Goal: Navigation & Orientation: Find specific page/section

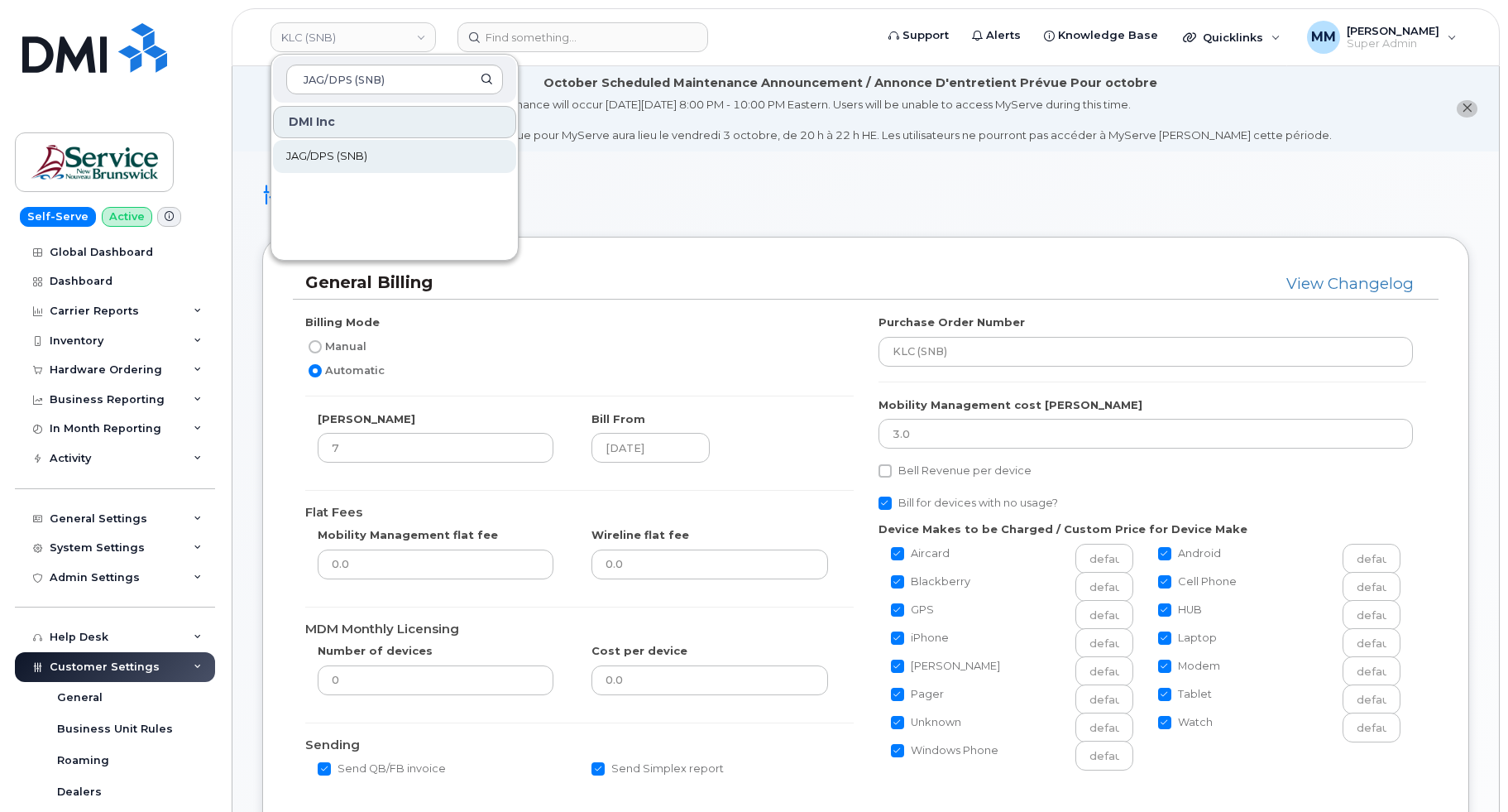
scroll to position [993, 0]
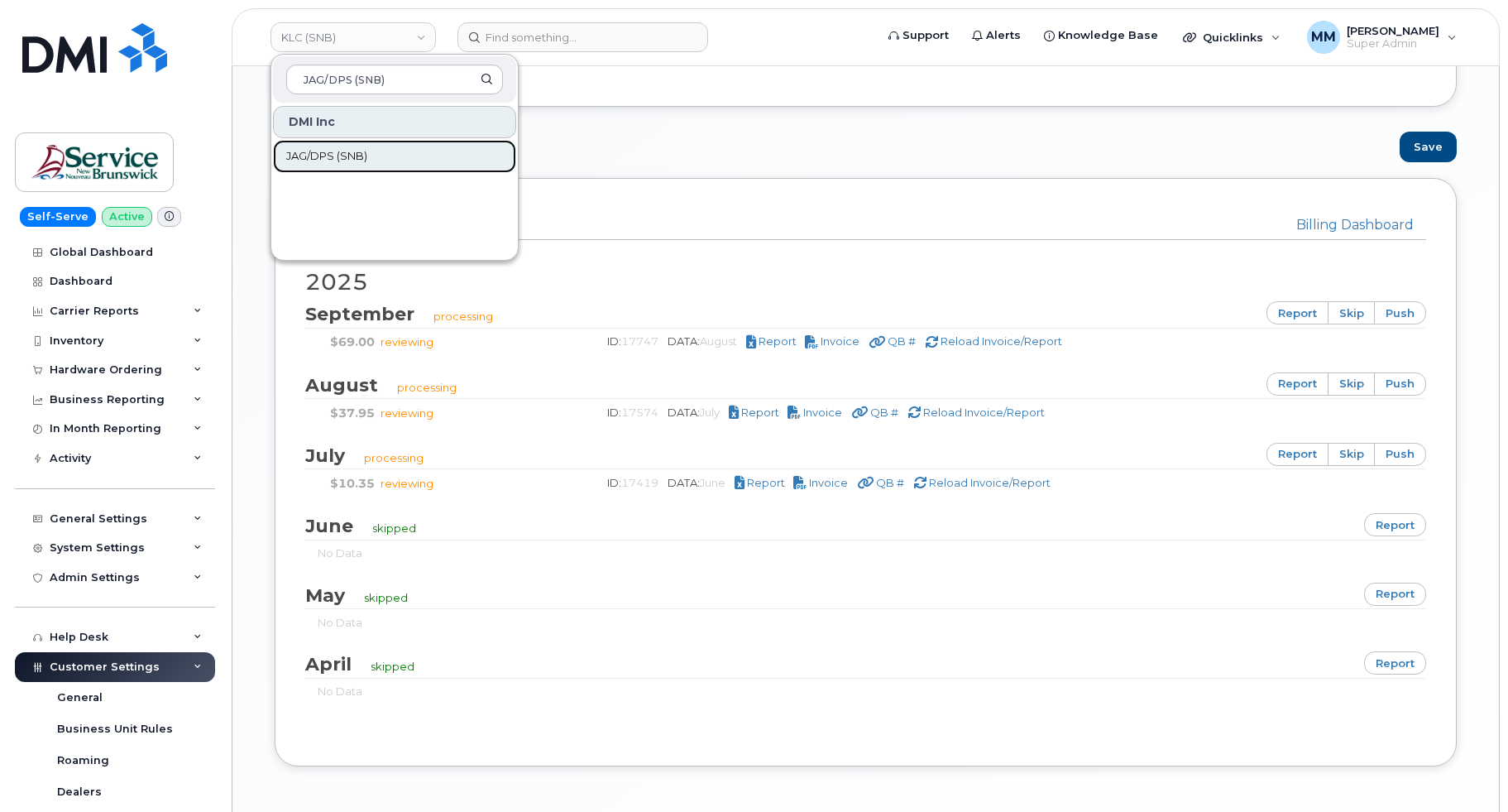
click at [307, 151] on span "JAG/DPS (SNB)" at bounding box center [326, 157] width 81 height 17
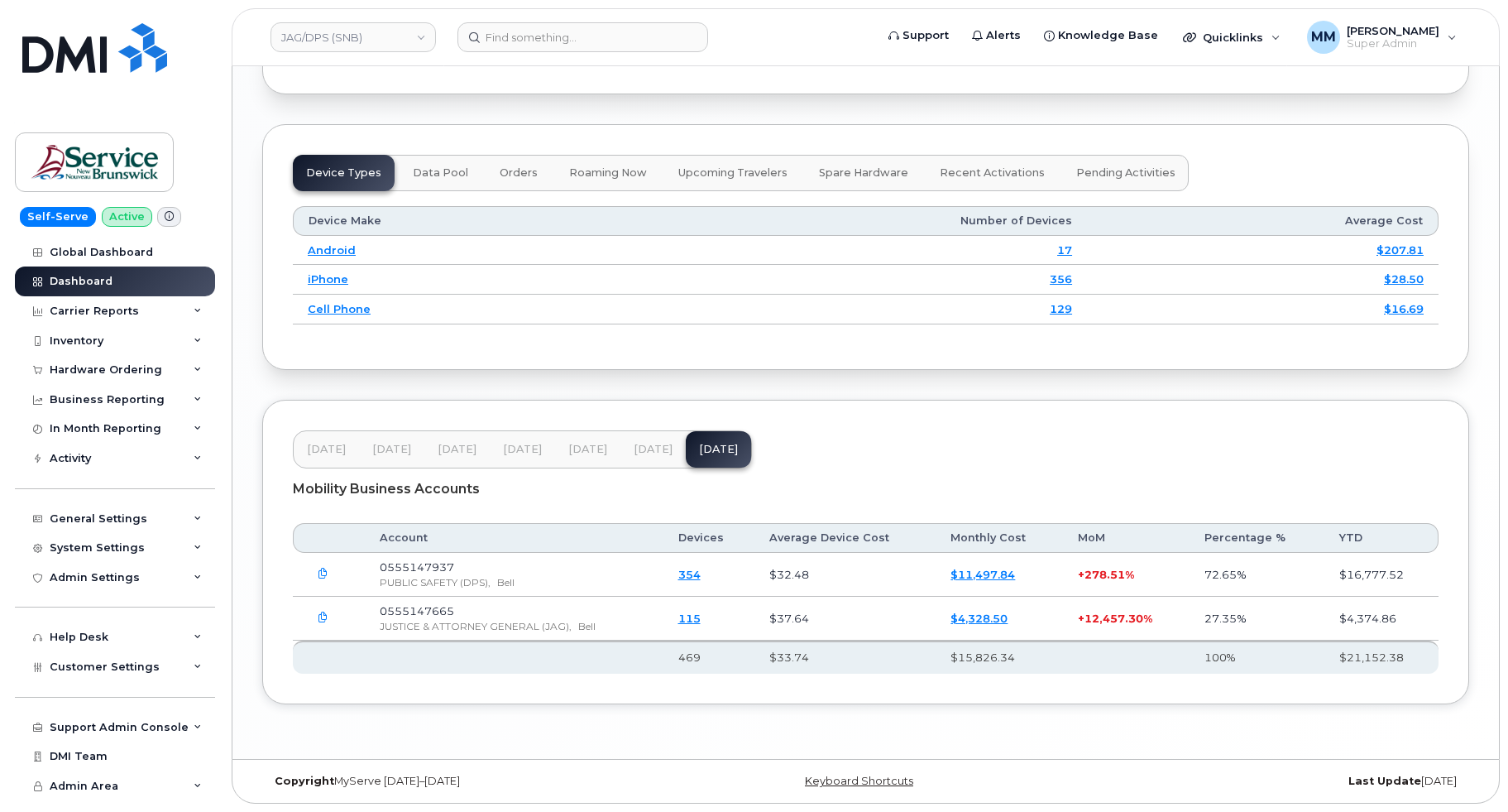
scroll to position [2134, 0]
click at [646, 447] on span "Jul 25" at bounding box center [653, 449] width 39 height 13
click at [587, 447] on span "Jun 25" at bounding box center [587, 449] width 39 height 13
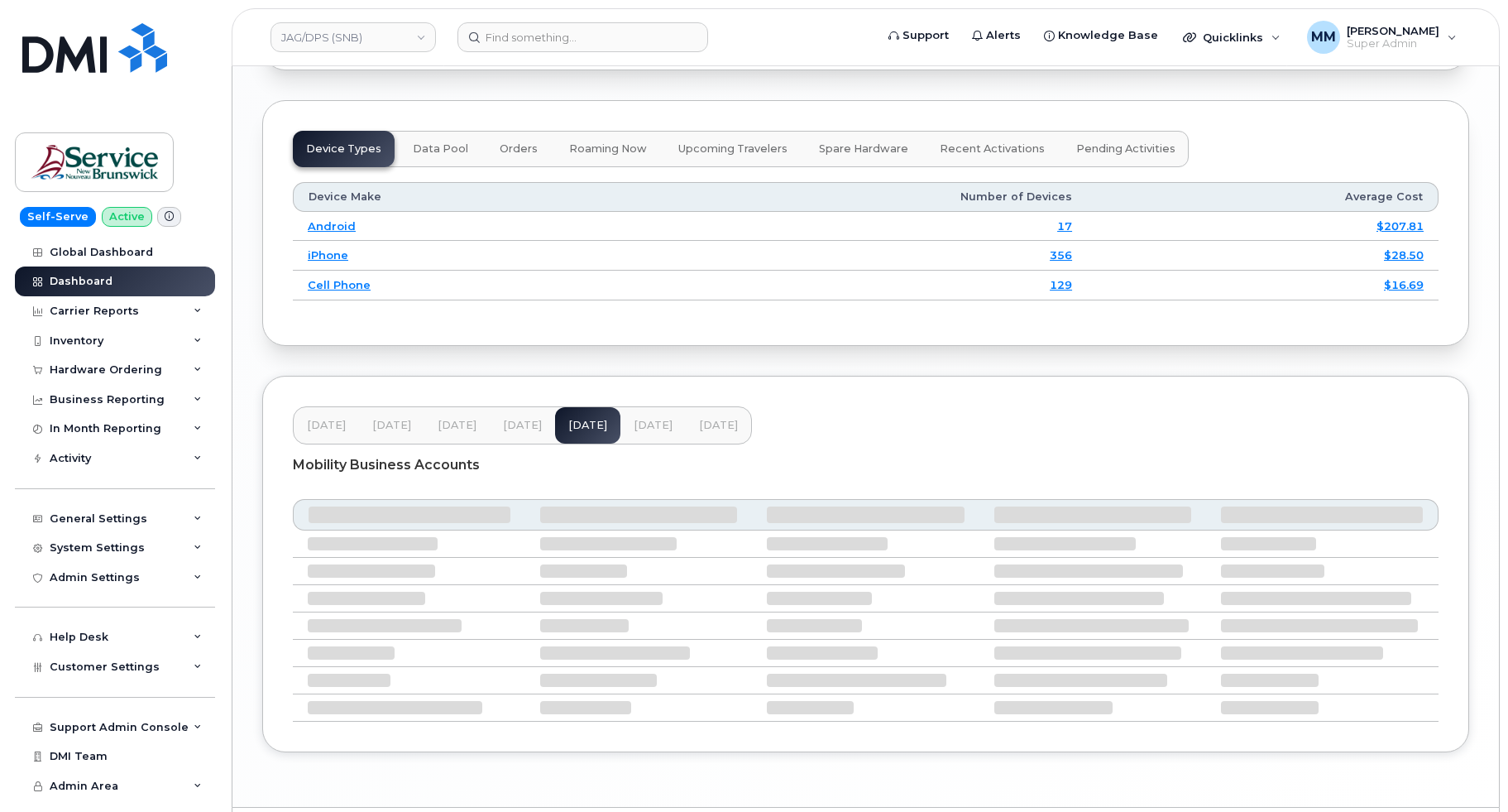
scroll to position [2133, 0]
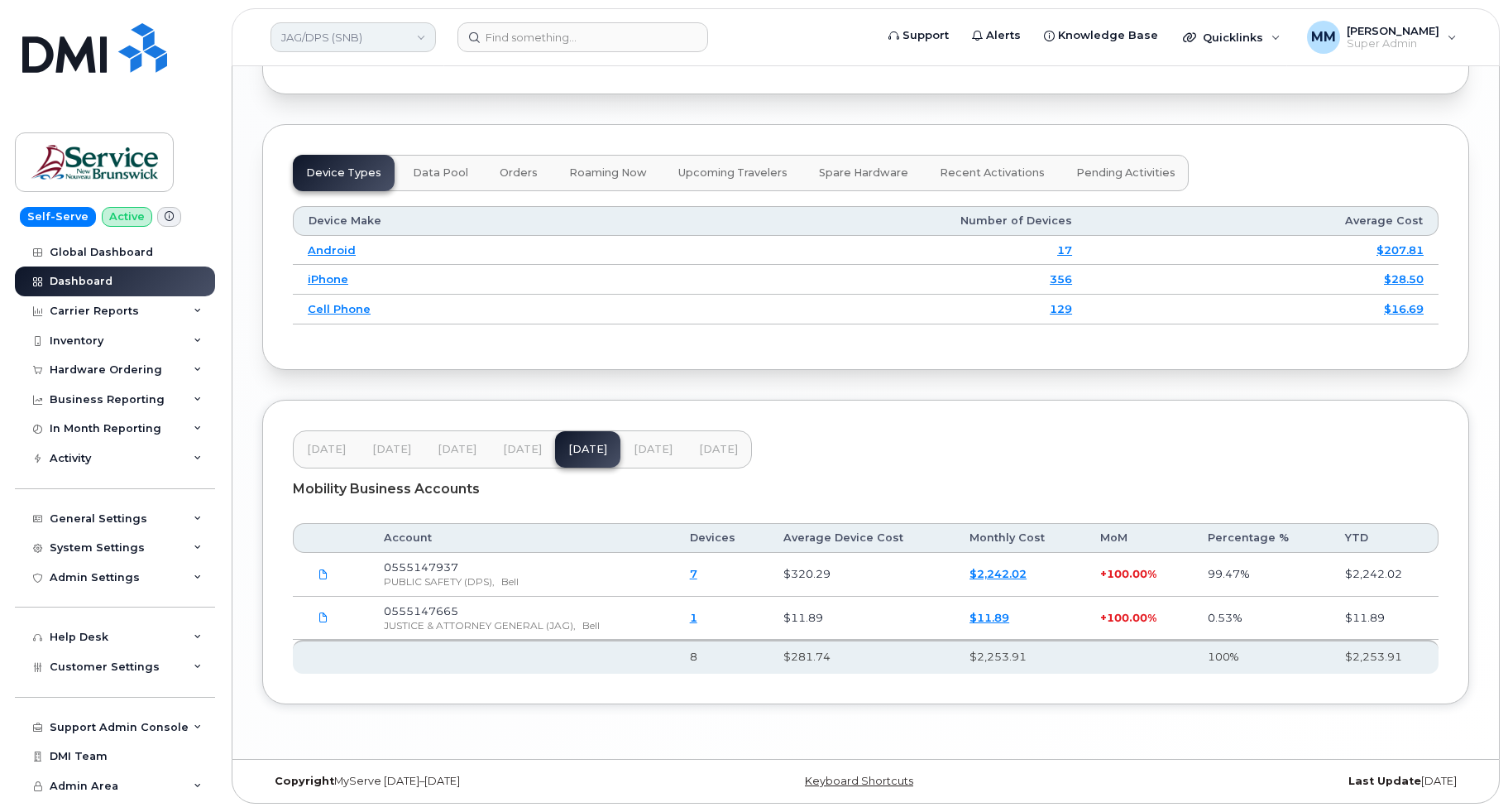
click at [413, 37] on link "JAG/DPS (SNB)" at bounding box center [354, 37] width 166 height 30
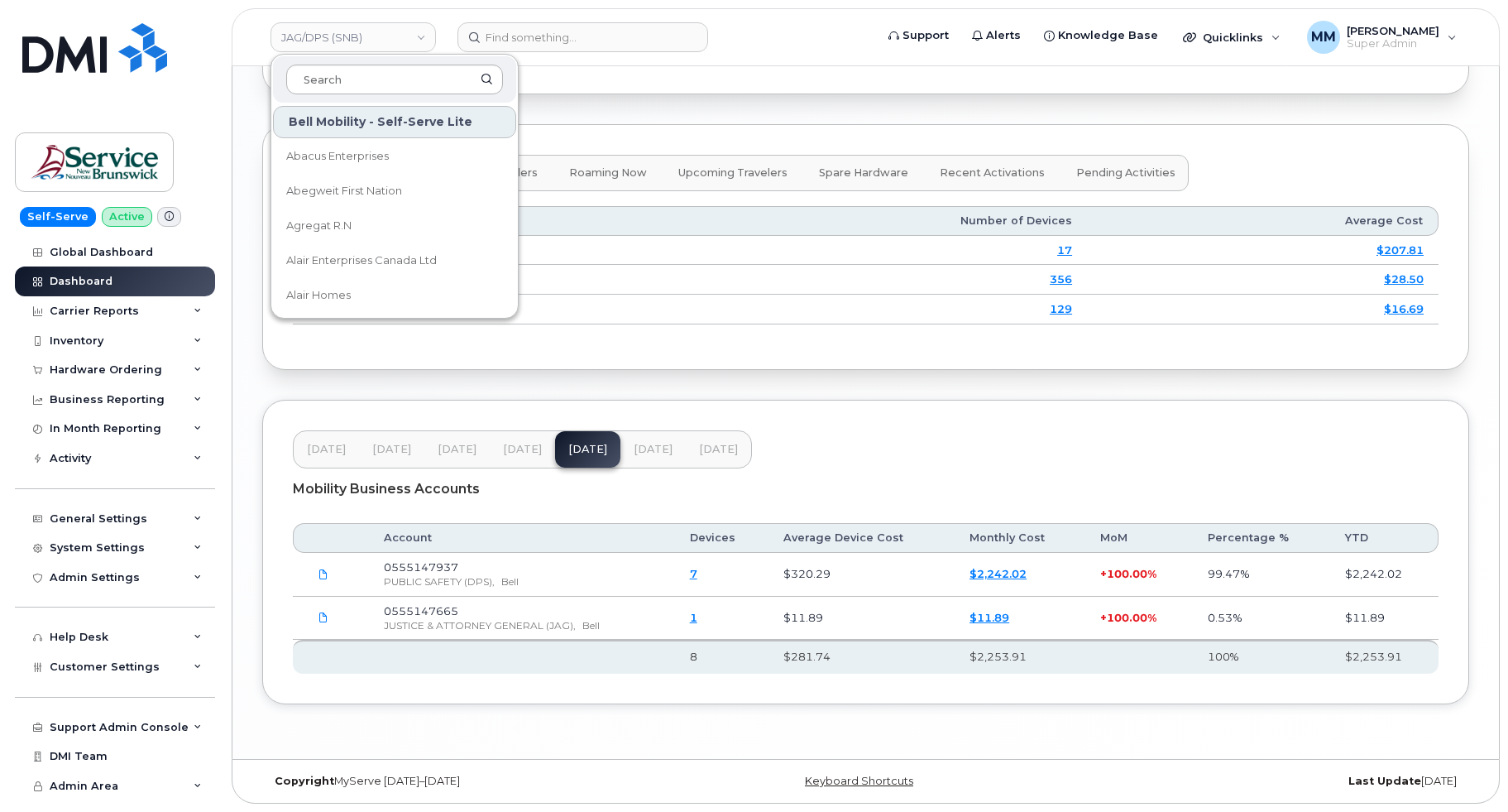
click at [392, 66] on input at bounding box center [394, 80] width 217 height 30
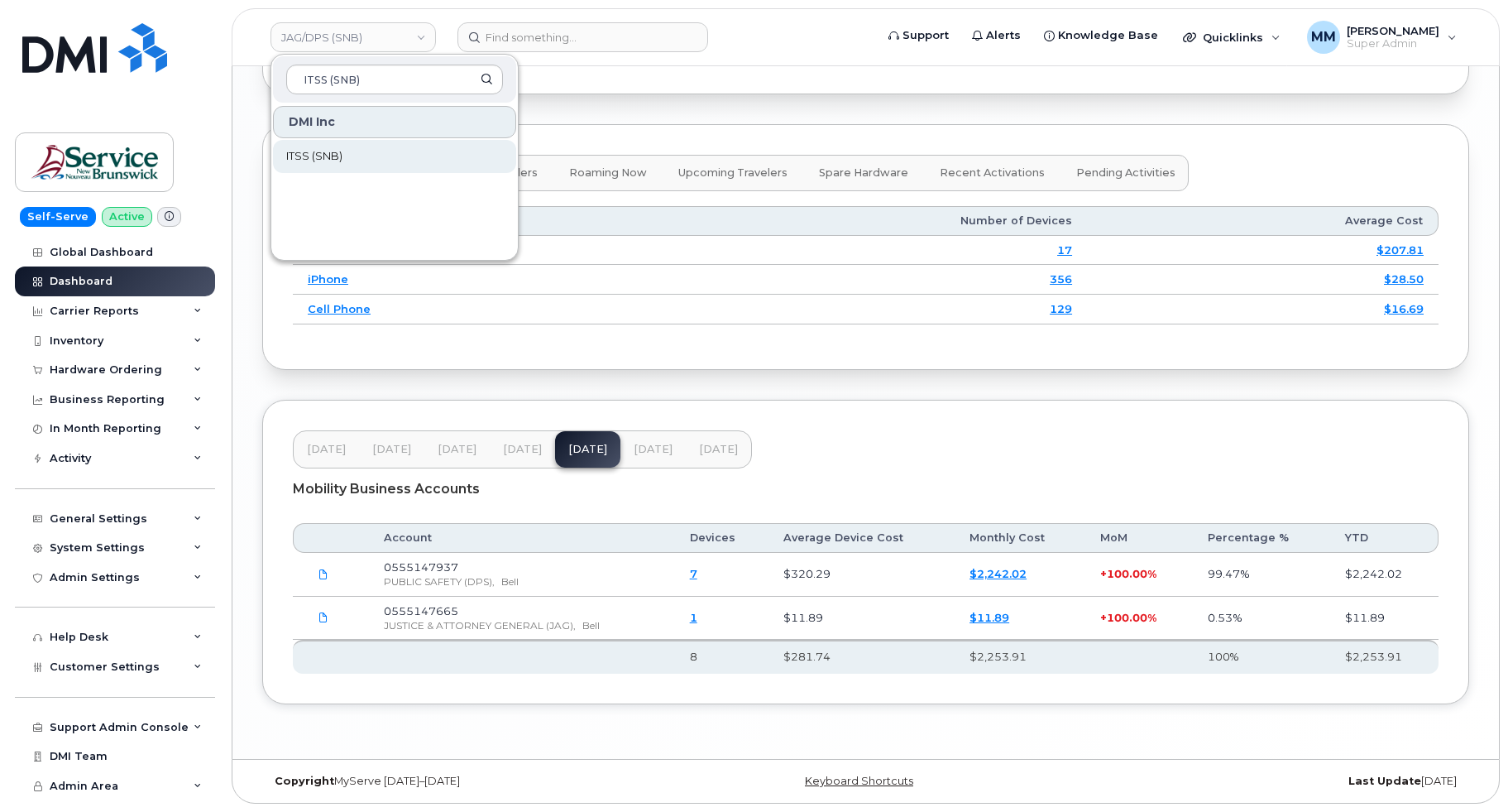
type input "ITSS (SNB)"
click at [337, 159] on span "ITSS (SNB)" at bounding box center [314, 157] width 56 height 17
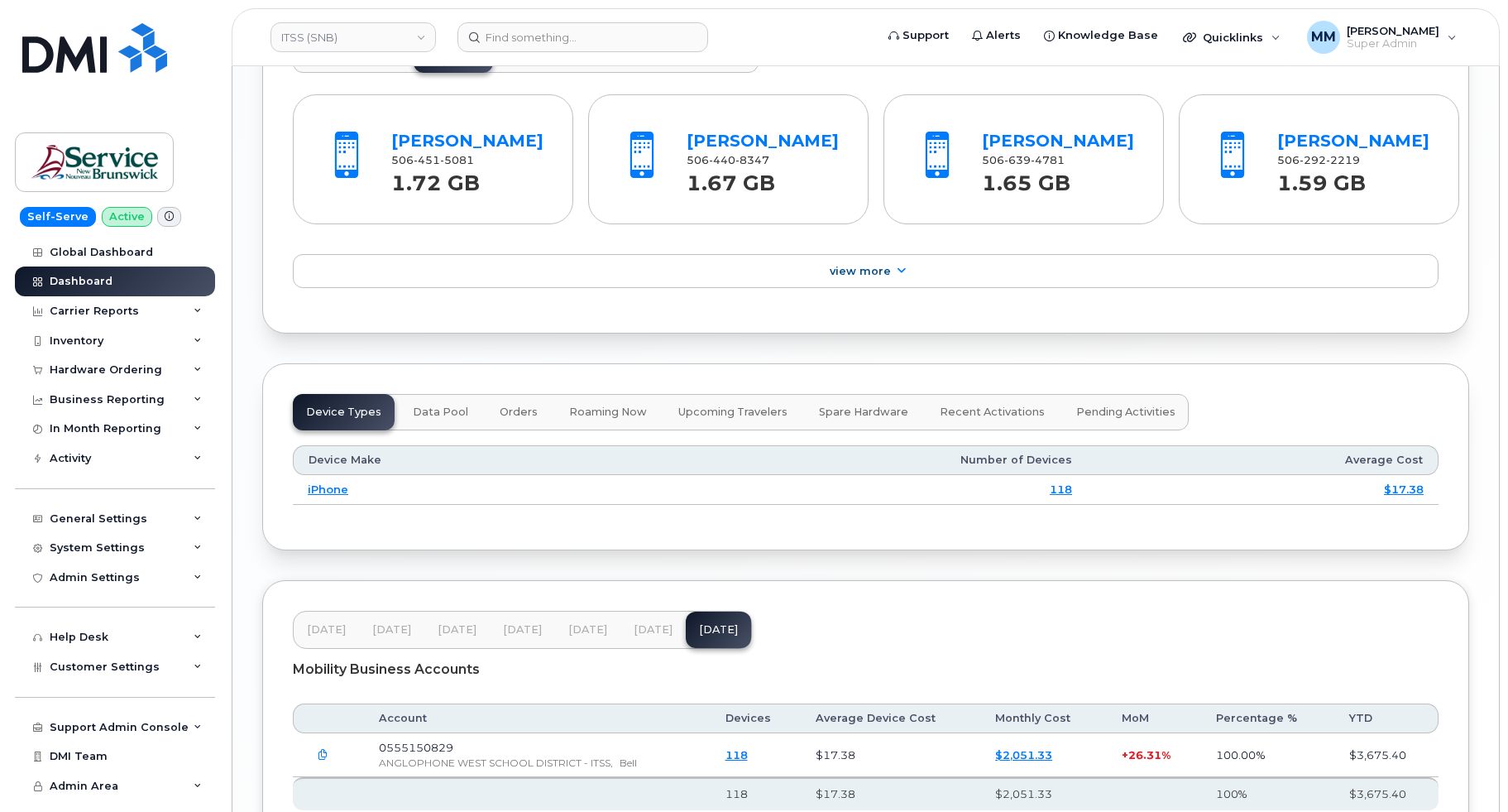
scroll to position [1984, 0]
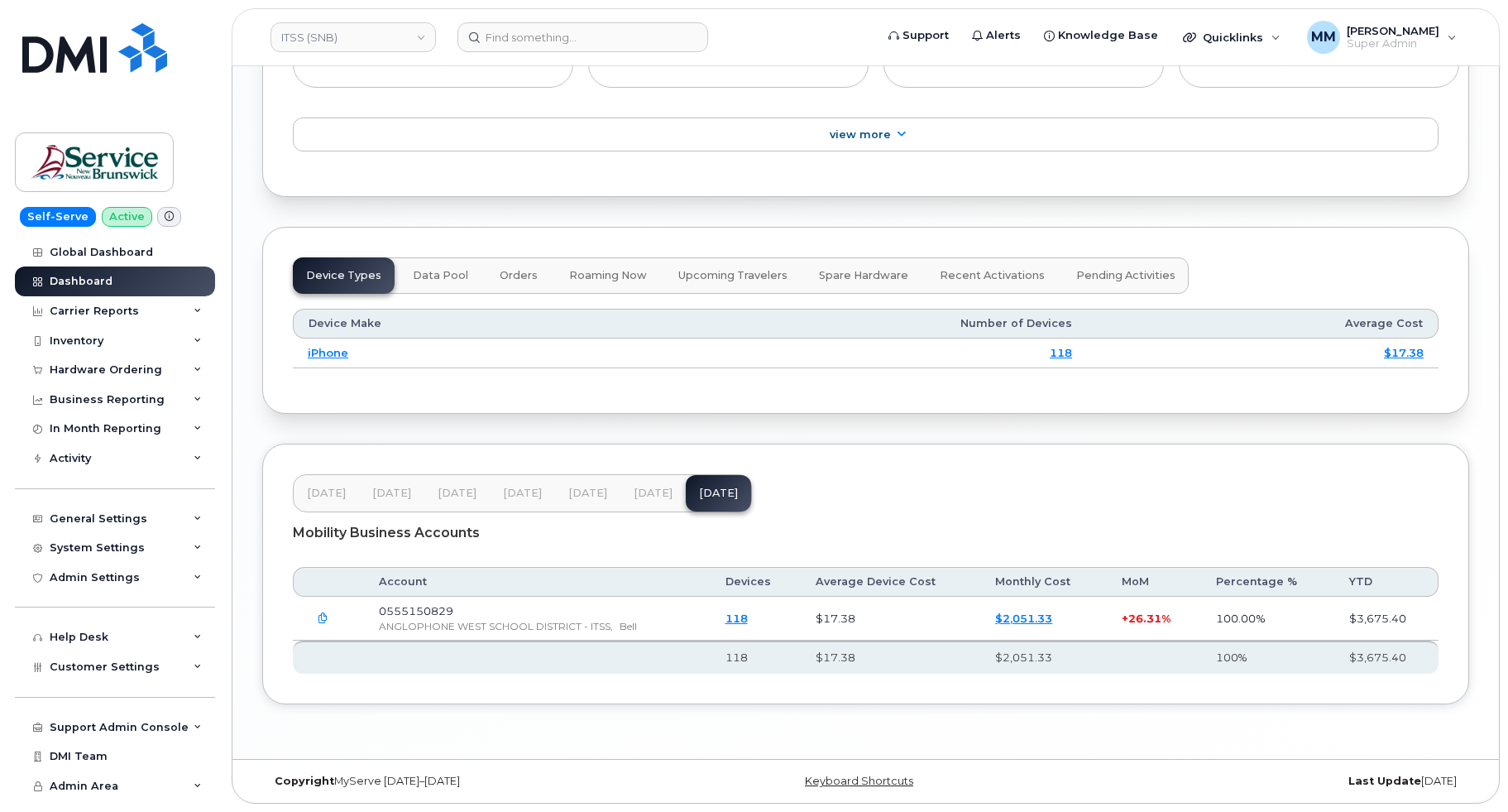
click at [583, 493] on span "Jun 25" at bounding box center [587, 493] width 39 height 13
click at [634, 494] on span "Jul 25" at bounding box center [653, 493] width 39 height 13
click at [708, 495] on span "Aug 25" at bounding box center [718, 493] width 39 height 13
click at [414, 36] on link "ITSS (SNB)" at bounding box center [354, 37] width 166 height 30
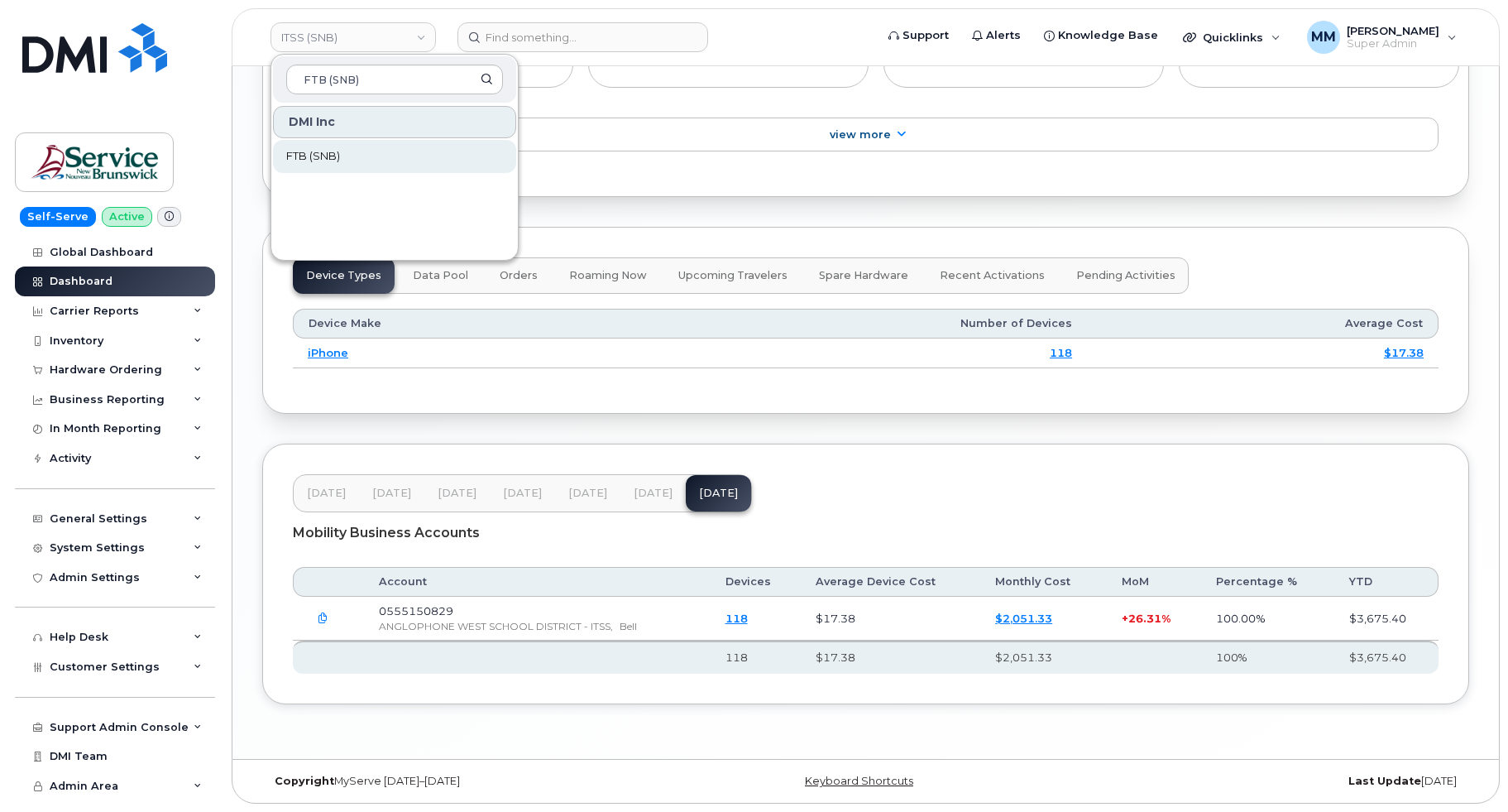
type input "FTB (SNB)"
click at [312, 156] on span "FTB (SNB)" at bounding box center [312, 157] width 54 height 17
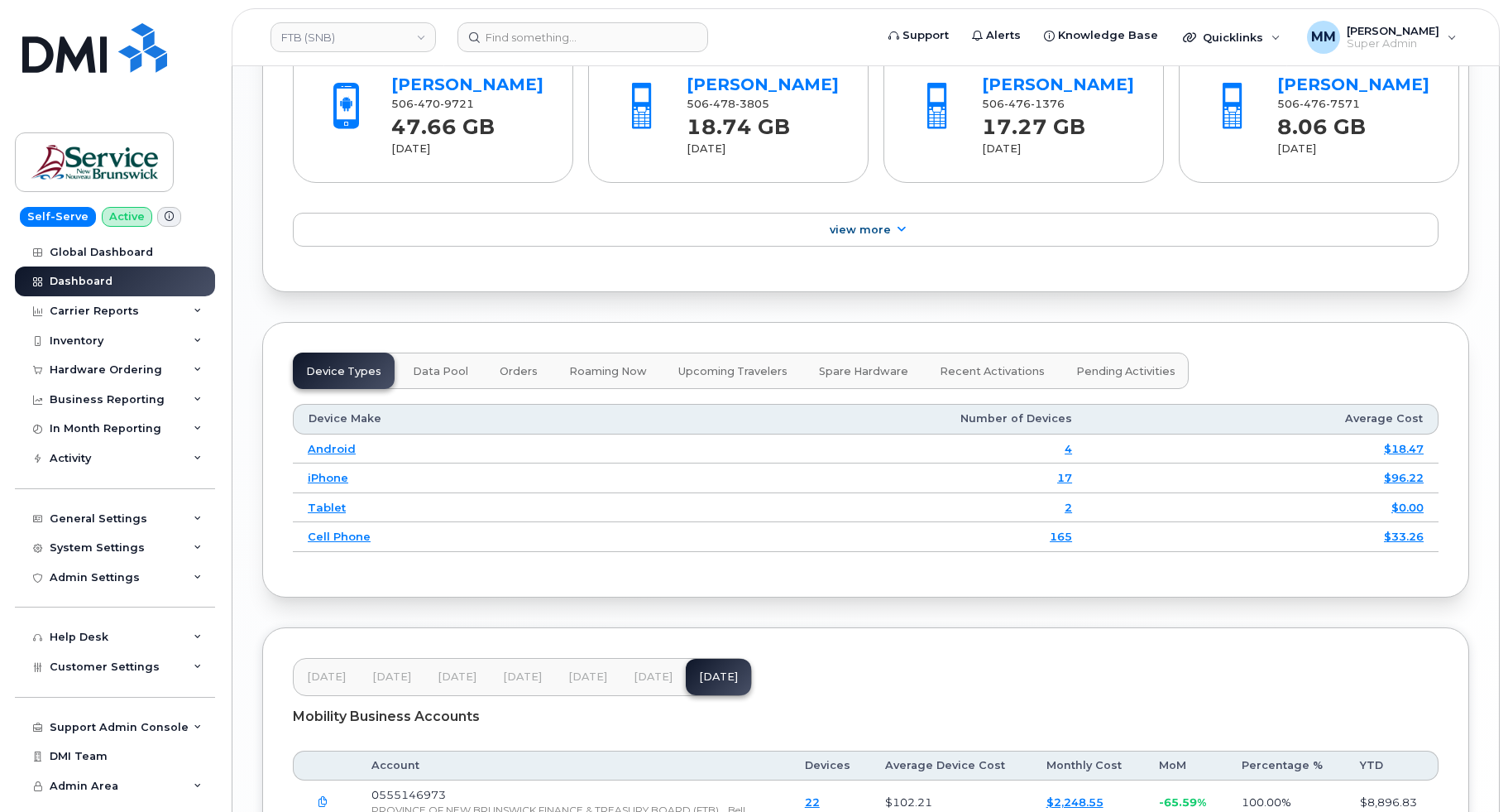
scroll to position [2110, 0]
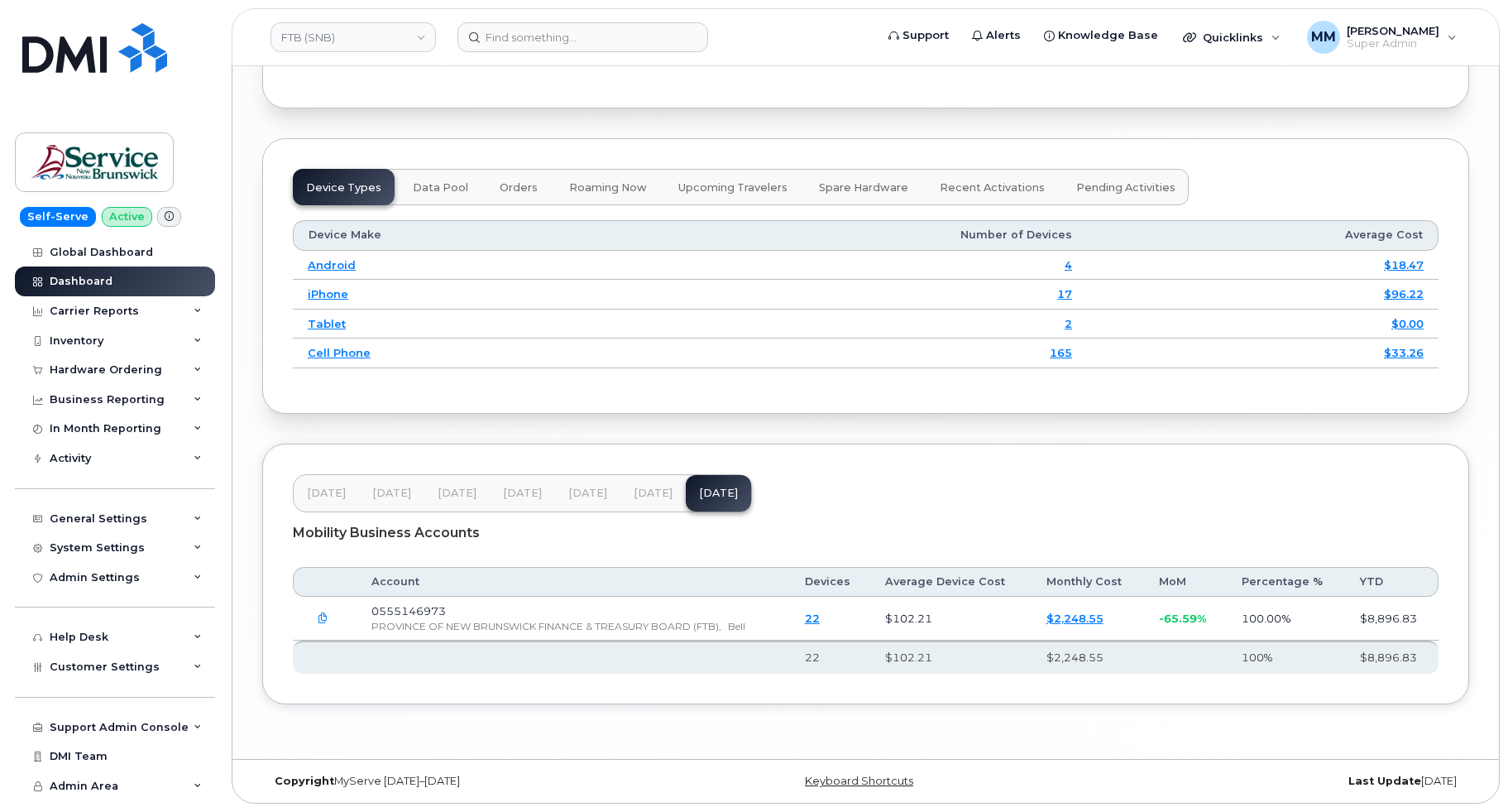
click at [579, 488] on span "Jun 25" at bounding box center [587, 493] width 39 height 13
click at [639, 493] on span "Jul 25" at bounding box center [653, 493] width 39 height 13
click at [699, 497] on span "[DATE]" at bounding box center [718, 493] width 39 height 13
drag, startPoint x: 389, startPoint y: 39, endPoint x: 363, endPoint y: 41, distance: 26.1
click at [389, 39] on link "FTB (SNB)" at bounding box center [354, 37] width 166 height 30
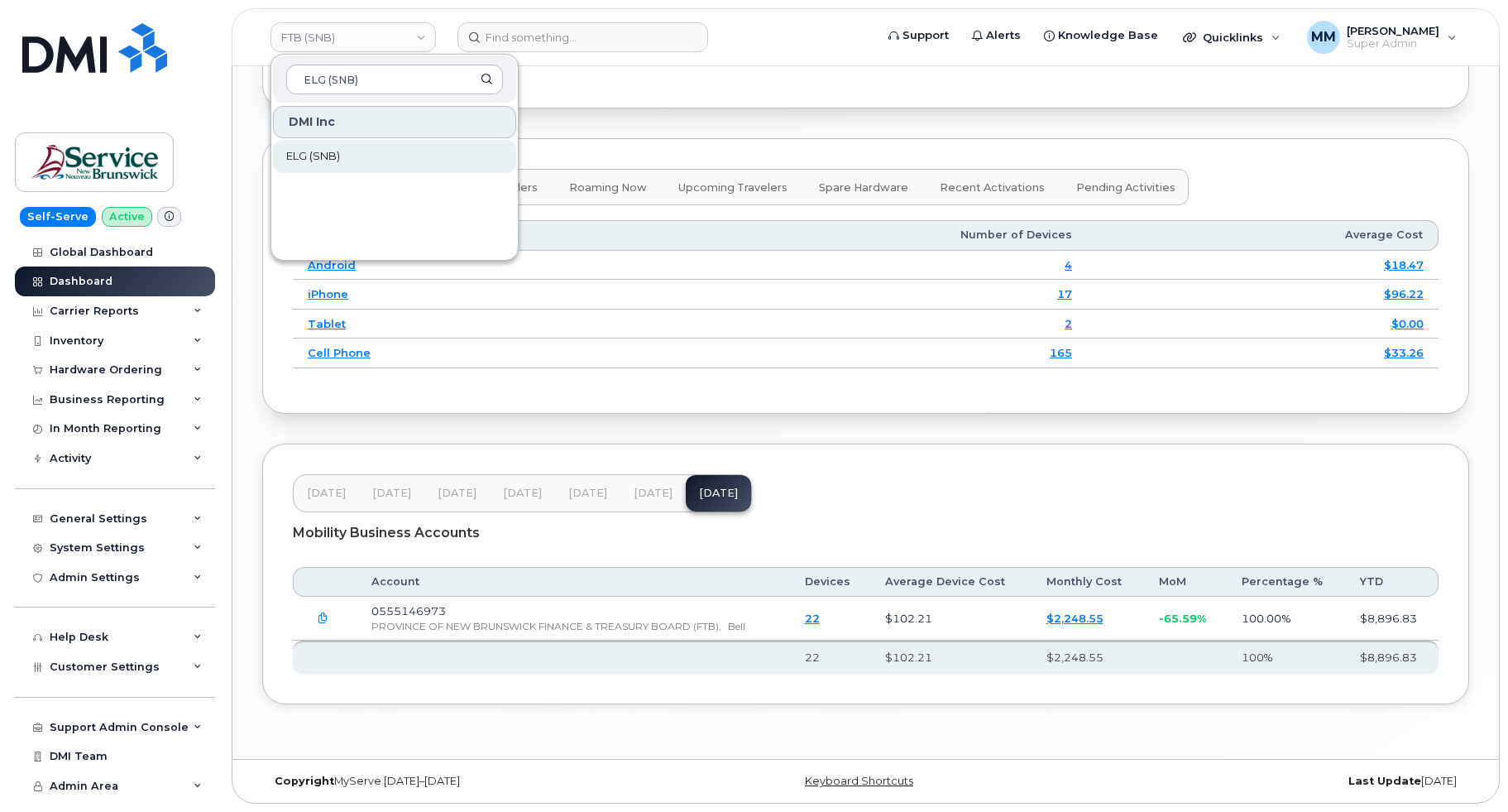
type input "ELG (SNB)"
click at [336, 143] on link "ELG (SNB)" at bounding box center [395, 157] width 244 height 33
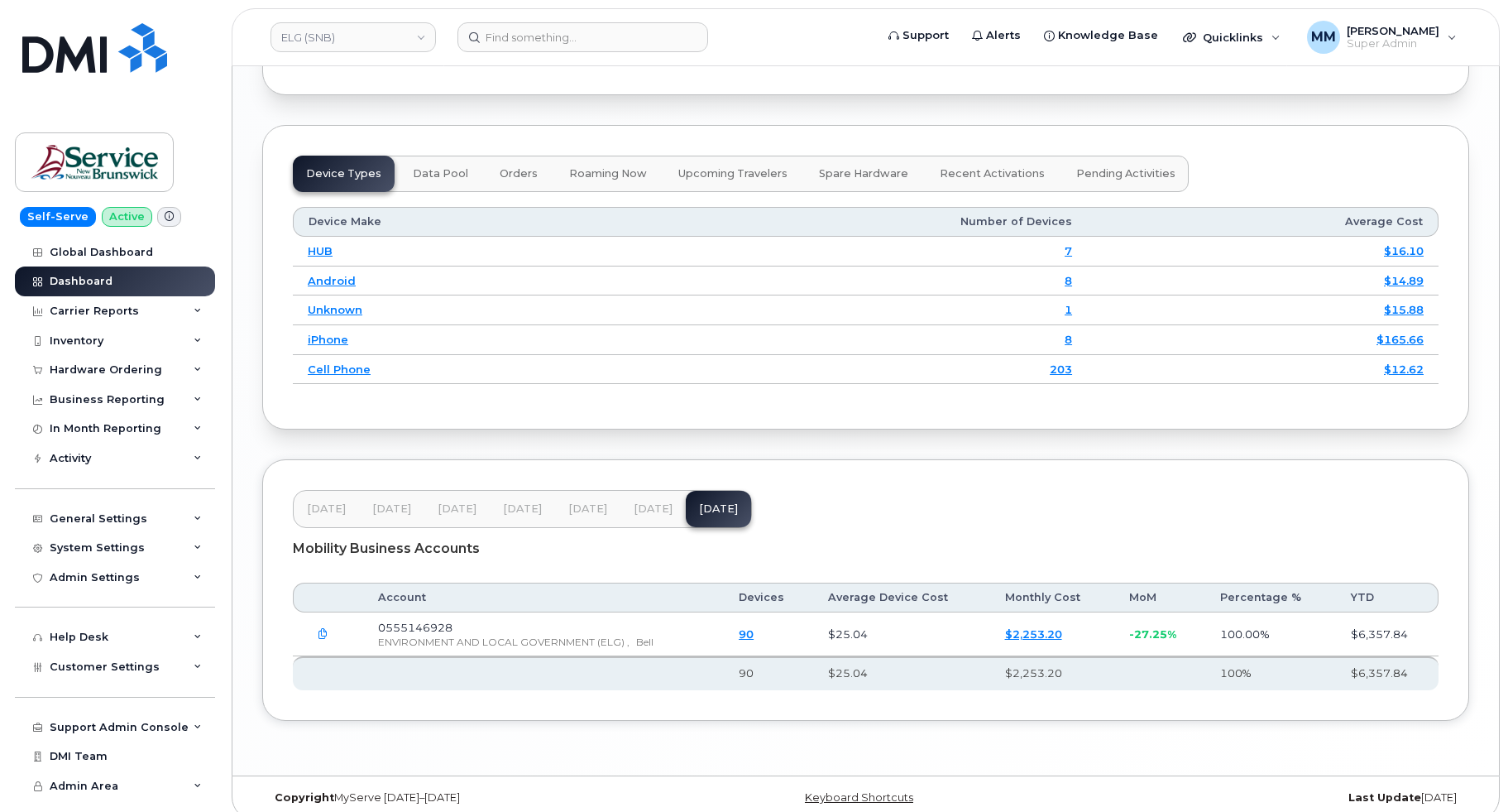
scroll to position [2124, 0]
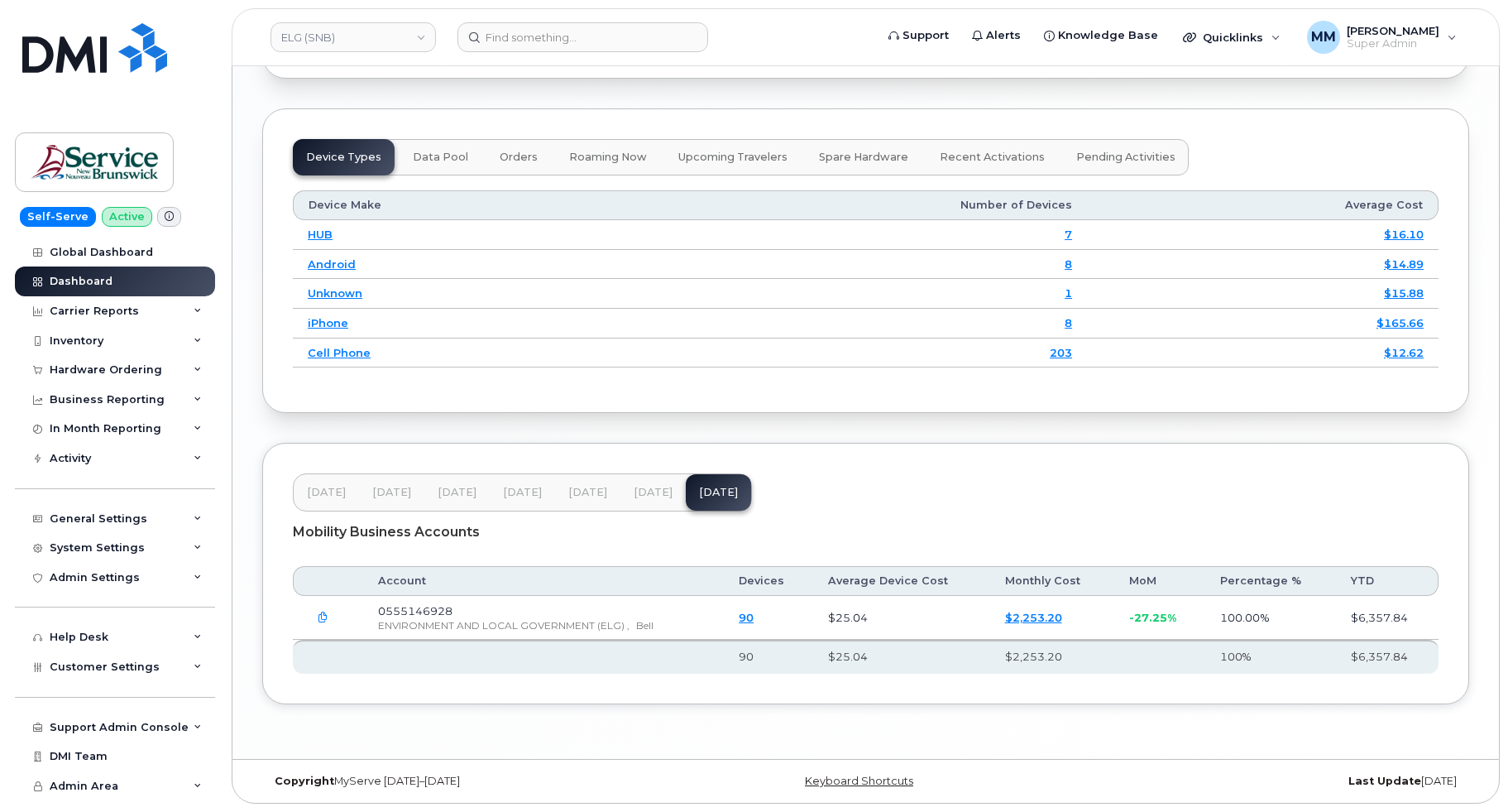
click at [582, 495] on span "[DATE]" at bounding box center [587, 492] width 39 height 13
click at [647, 495] on span "[DATE]" at bounding box center [653, 493] width 39 height 13
click at [699, 497] on span "[DATE]" at bounding box center [718, 492] width 39 height 13
click at [583, 501] on button "[DATE]" at bounding box center [587, 492] width 65 height 36
click at [646, 495] on span "Jul 25" at bounding box center [653, 493] width 39 height 13
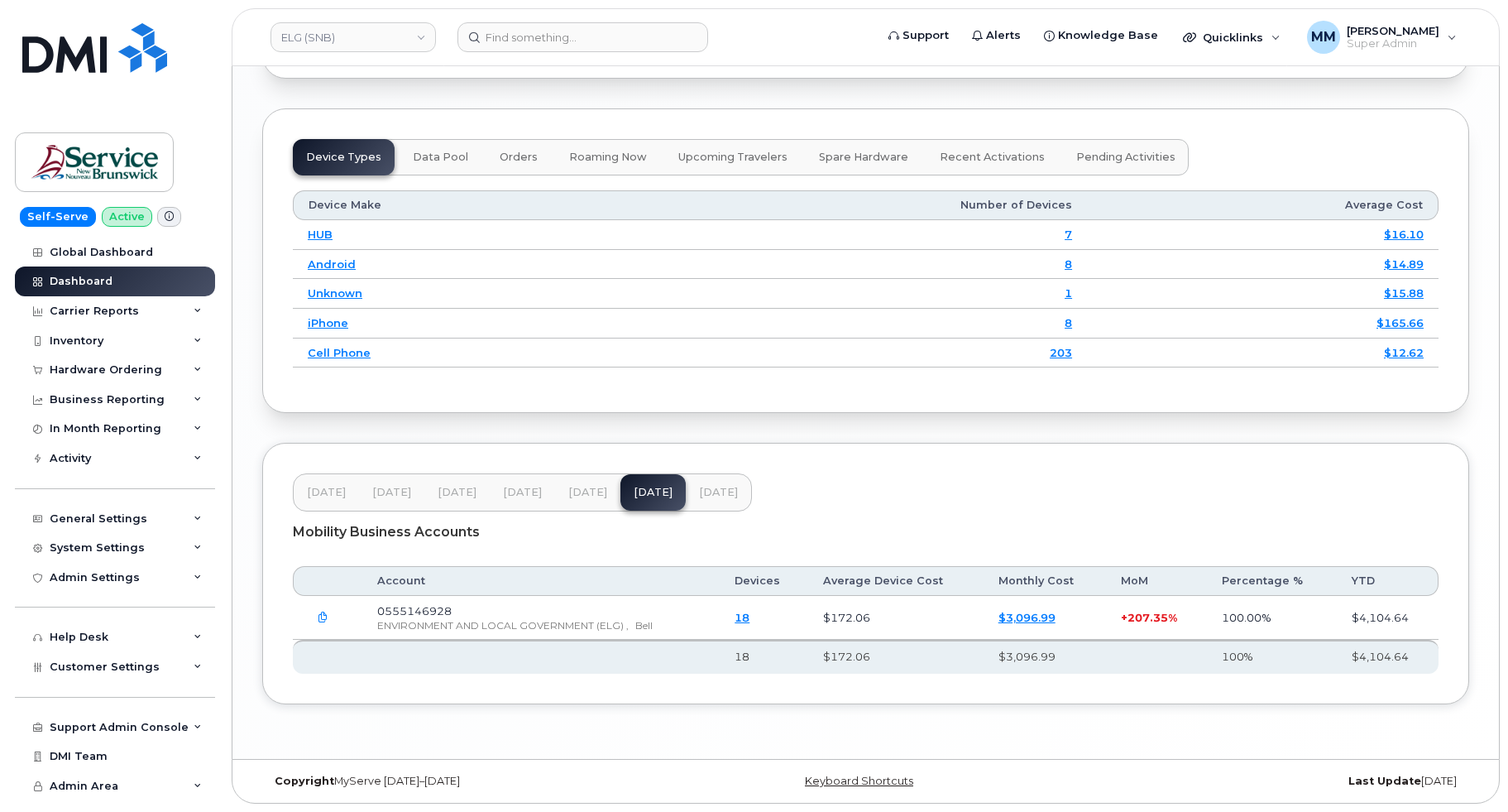
click at [705, 491] on span "Aug 25" at bounding box center [718, 492] width 39 height 13
click at [413, 38] on link "ELG (SNB)" at bounding box center [354, 37] width 166 height 30
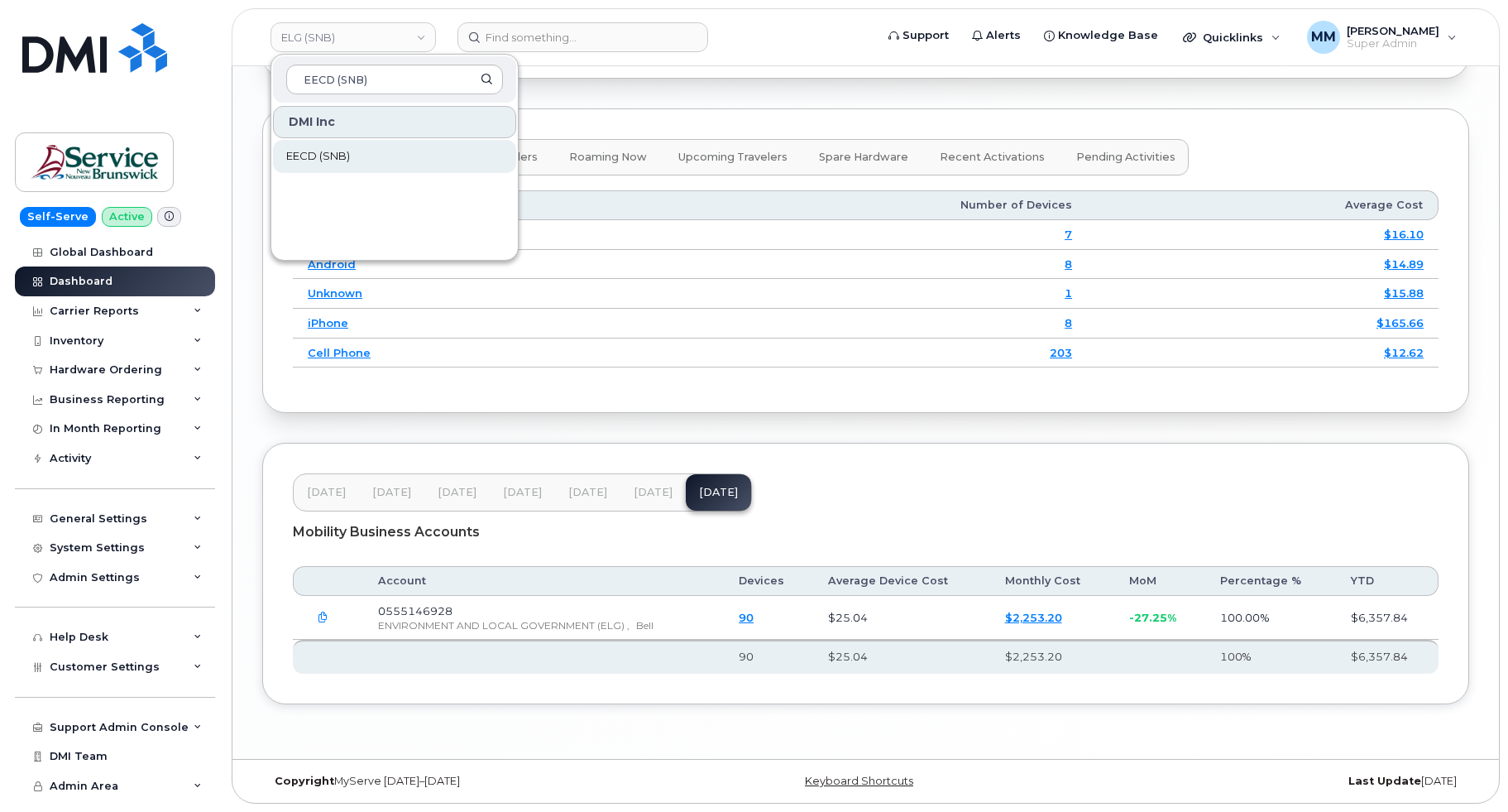
type input "EECD (SNB)"
click at [341, 150] on span "EECD (SNB)" at bounding box center [317, 157] width 64 height 17
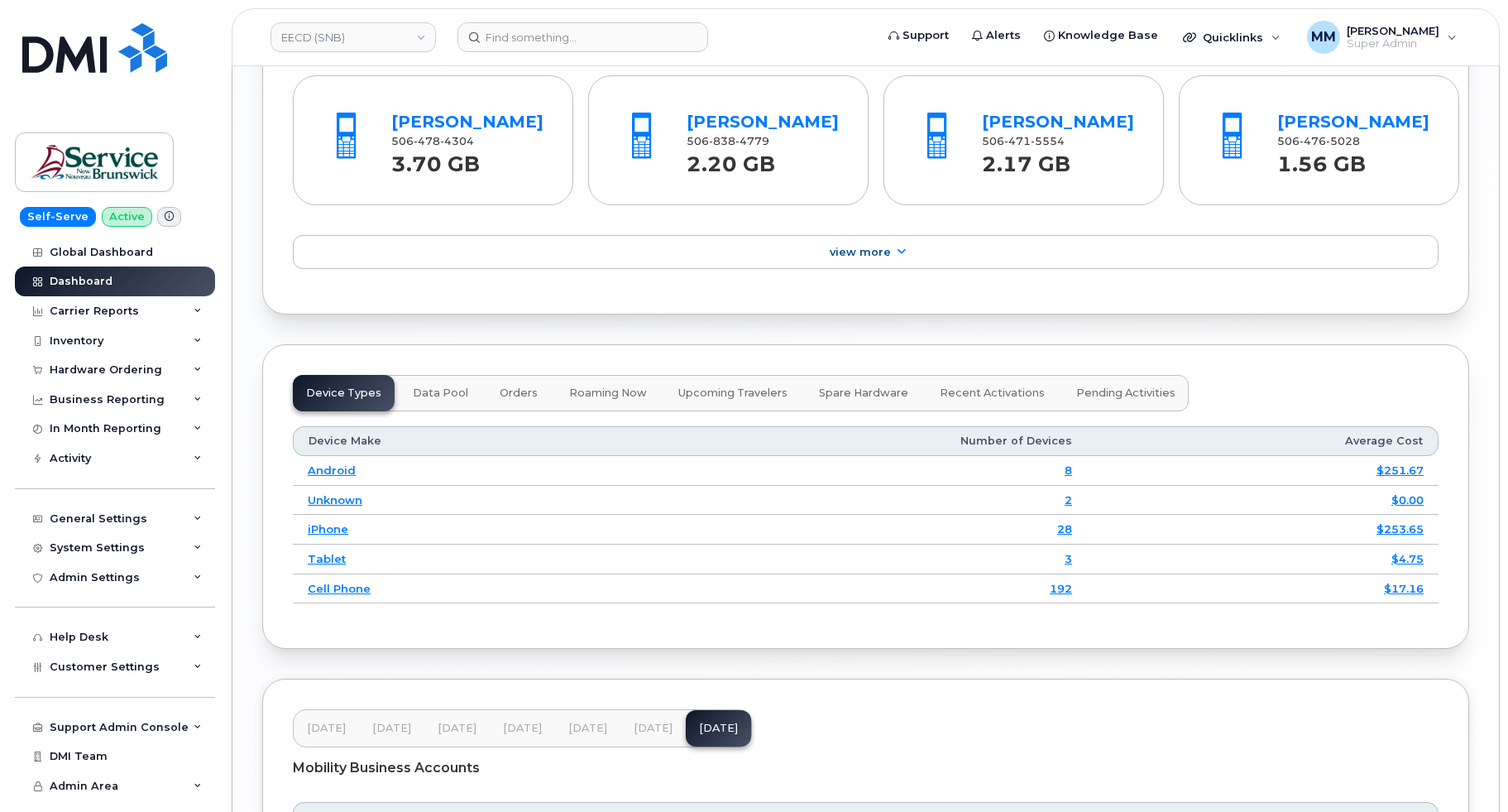
scroll to position [2101, 0]
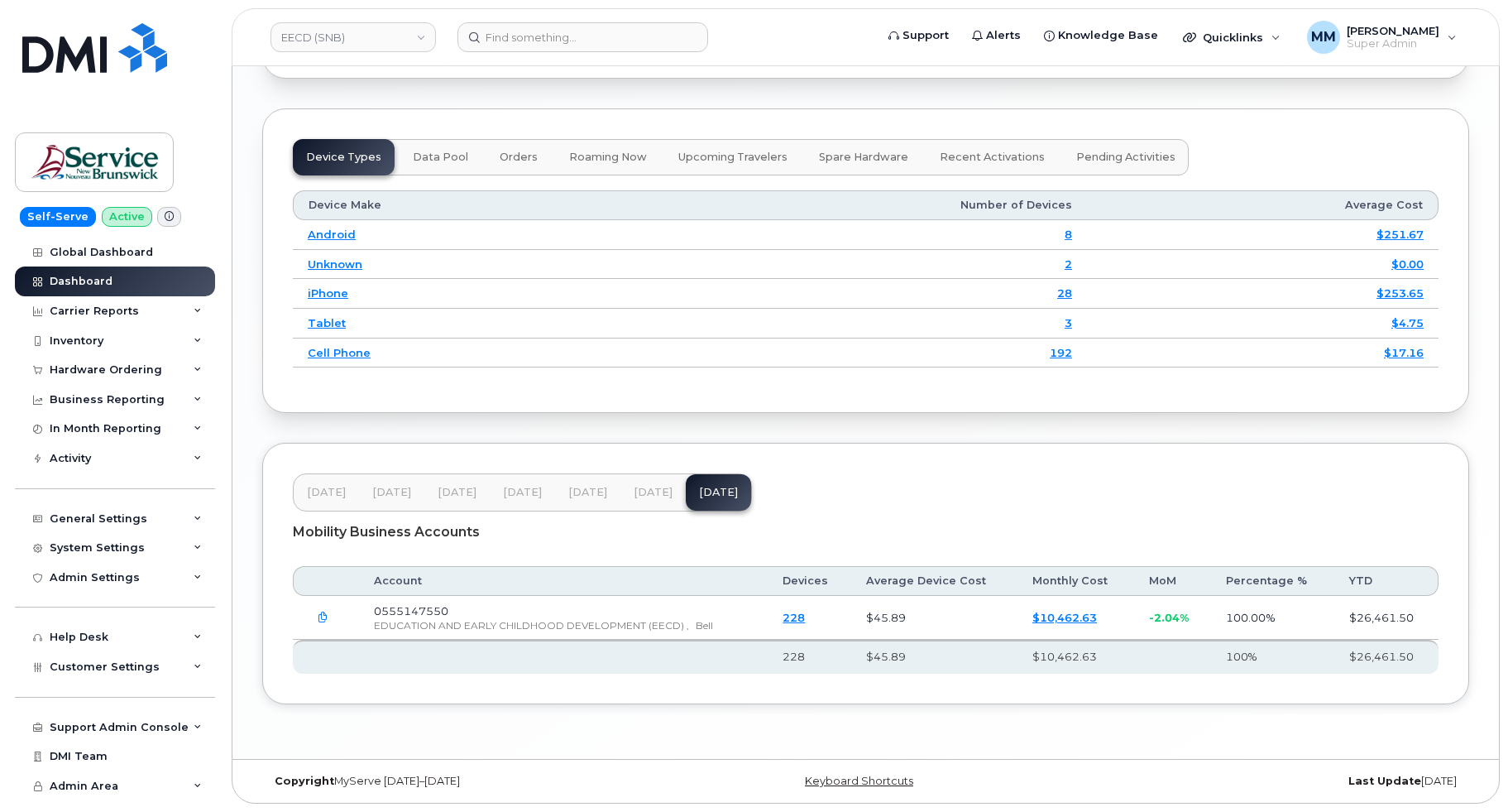
click at [578, 490] on span "[DATE]" at bounding box center [587, 492] width 39 height 13
click at [634, 492] on span "[DATE]" at bounding box center [653, 493] width 39 height 13
click at [686, 494] on button "[DATE]" at bounding box center [718, 493] width 65 height 36
click at [382, 37] on link "EECD (SNB)" at bounding box center [354, 37] width 166 height 30
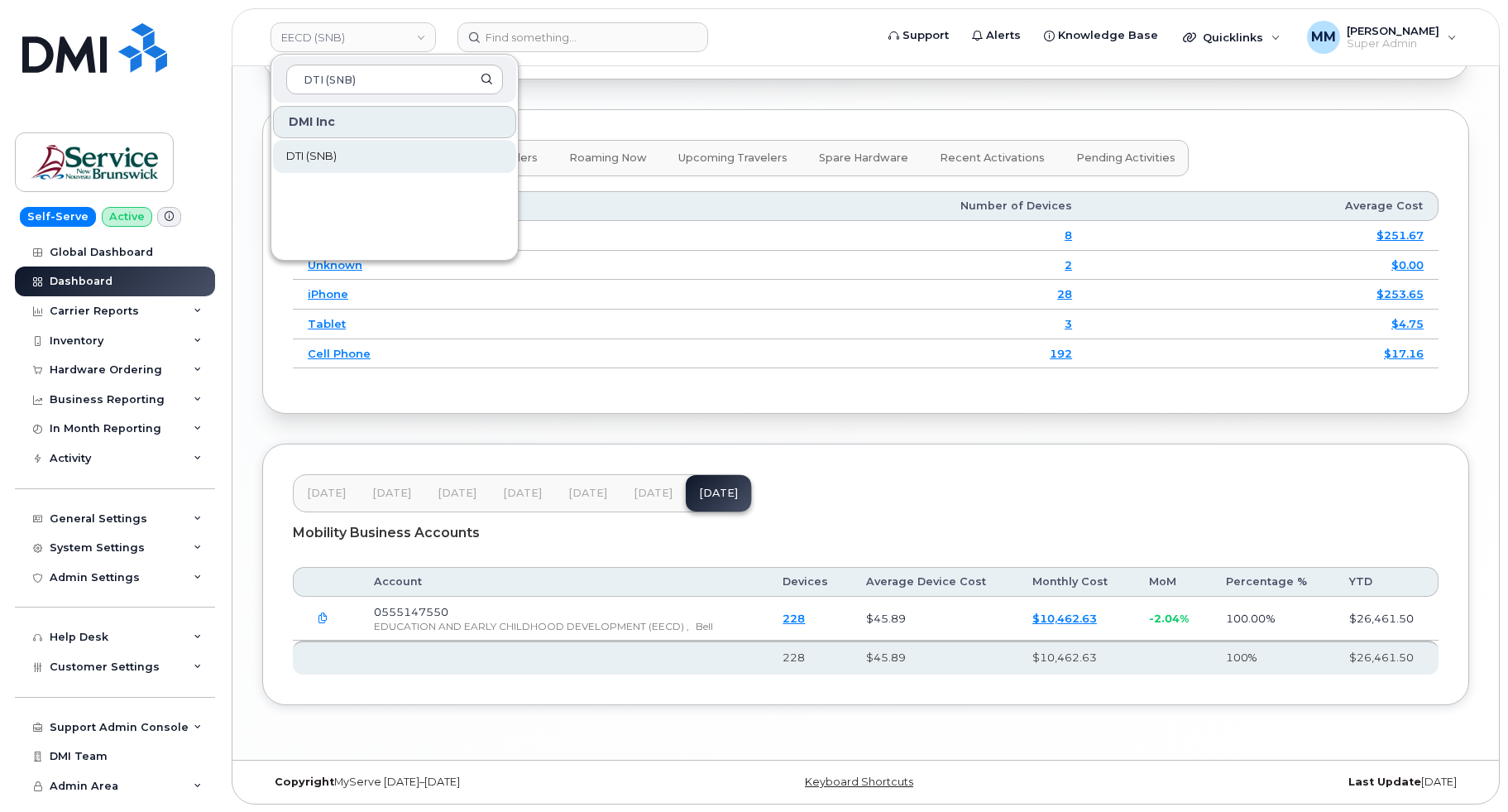
type input "DTI (SNB)"
click at [316, 162] on span "DTI (SNB)" at bounding box center [311, 157] width 51 height 17
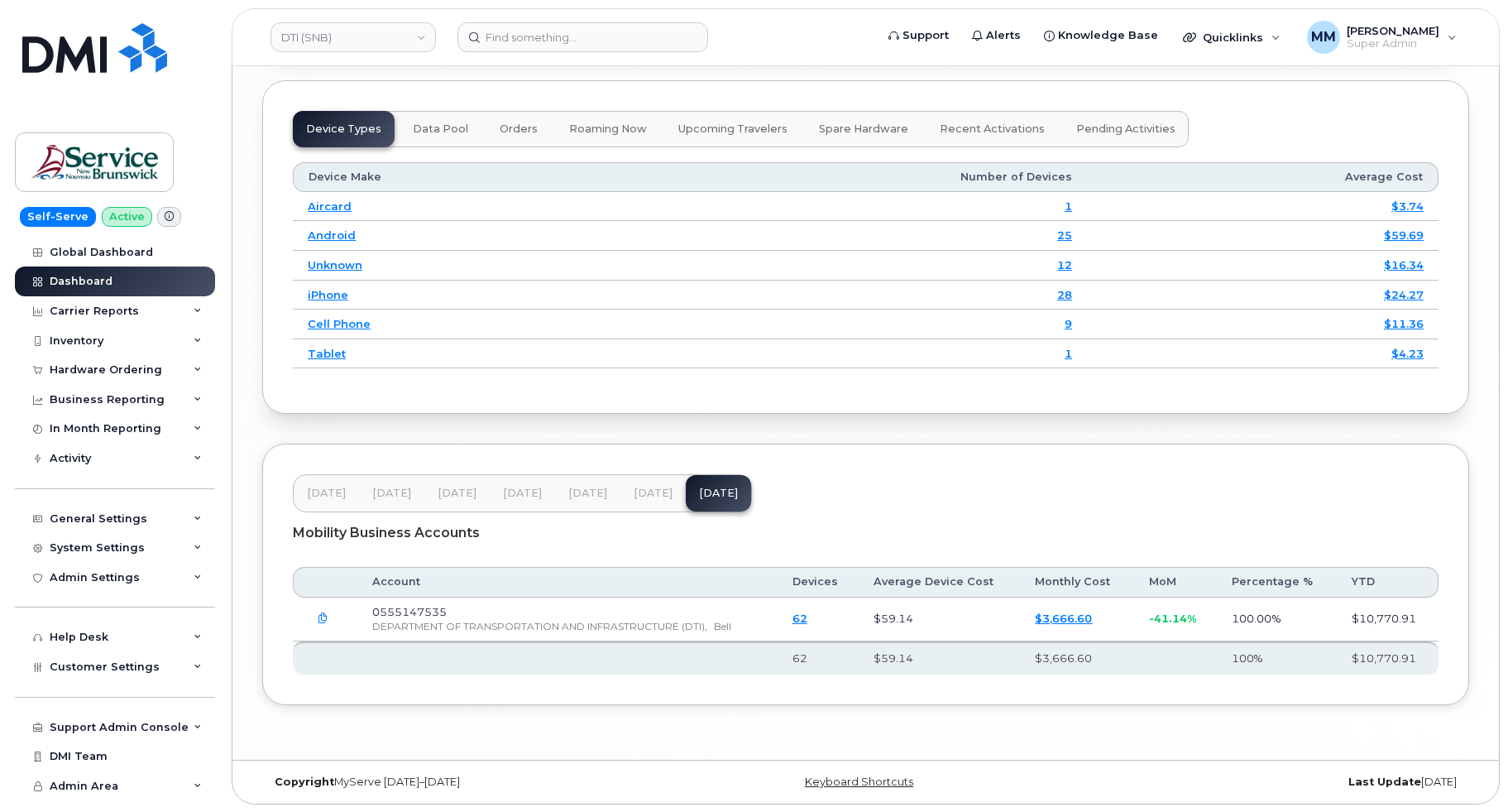
scroll to position [2154, 0]
click at [586, 502] on button "[DATE]" at bounding box center [587, 492] width 65 height 36
click at [645, 494] on span "Jul 25" at bounding box center [653, 492] width 39 height 13
click at [701, 494] on span "[DATE]" at bounding box center [718, 492] width 39 height 13
click at [131, 666] on span "Customer Settings" at bounding box center [104, 666] width 110 height 12
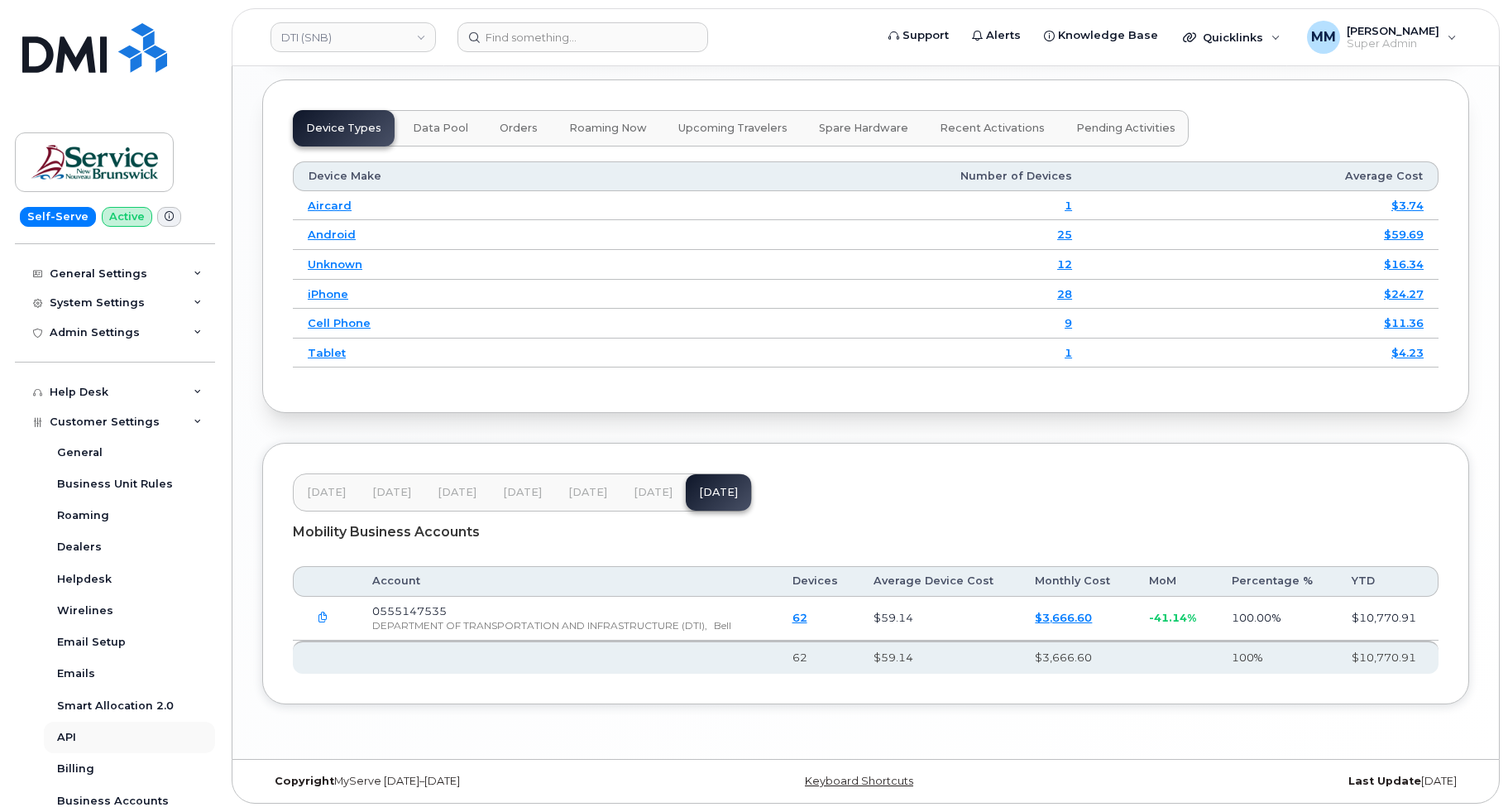
scroll to position [249, 0]
drag, startPoint x: 73, startPoint y: 763, endPoint x: 109, endPoint y: 764, distance: 36.0
click at [73, 764] on div "Billing" at bounding box center [75, 766] width 37 height 15
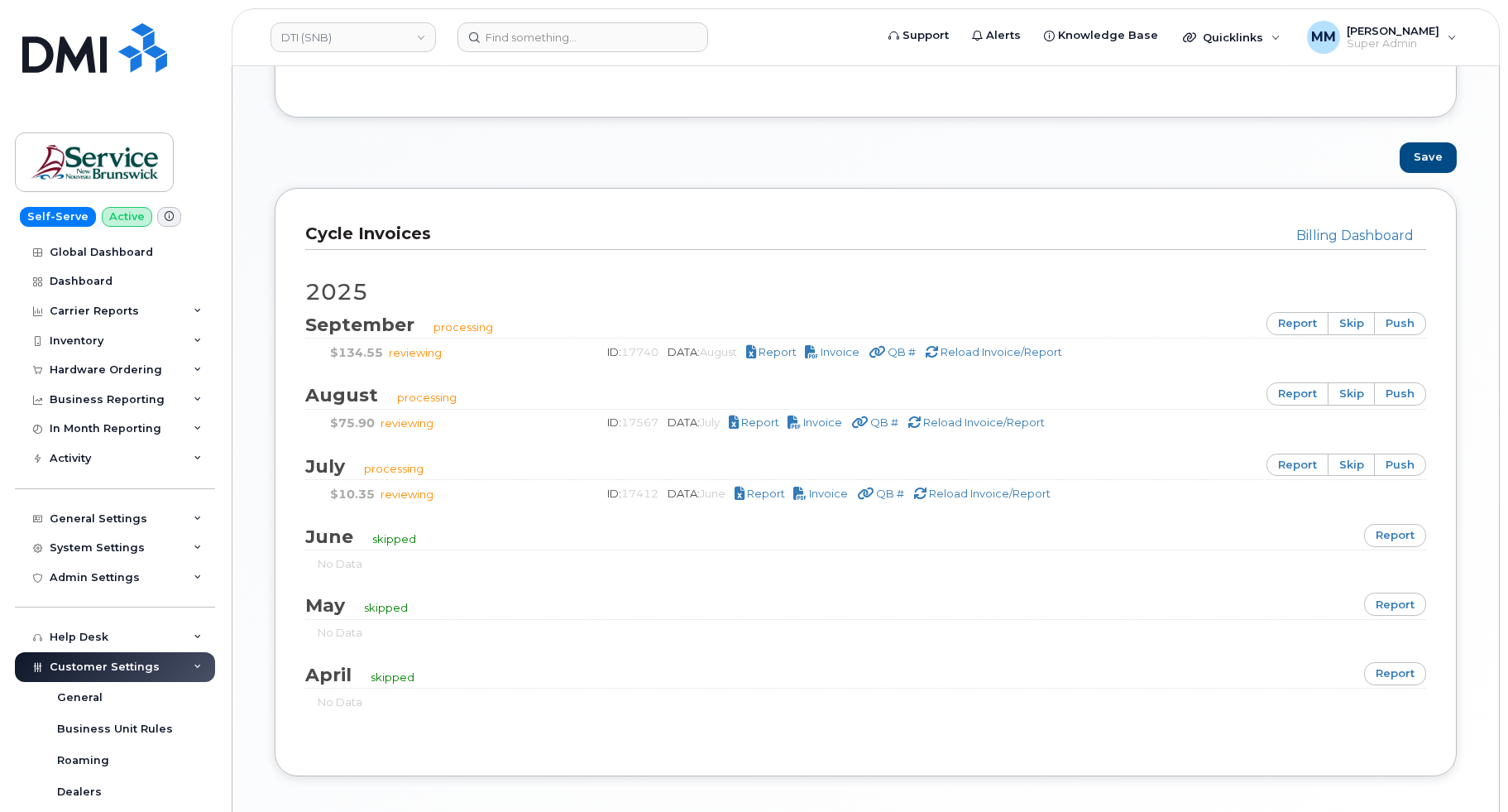
scroll to position [993, 0]
click at [351, 43] on link "DTI (SNB)" at bounding box center [354, 37] width 166 height 30
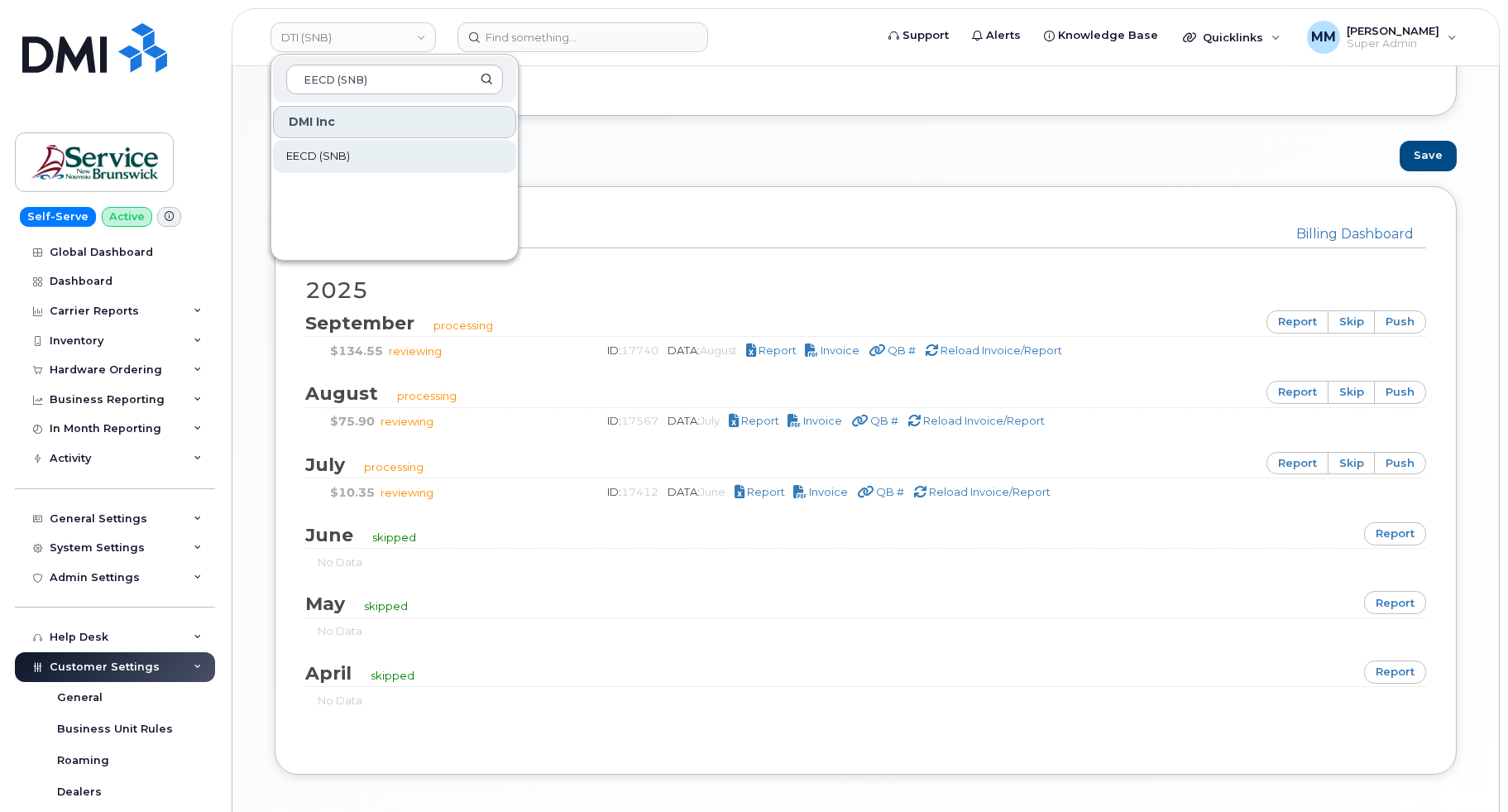
type input "EECD (SNB)"
drag, startPoint x: 323, startPoint y: 159, endPoint x: 334, endPoint y: 166, distance: 13.0
click at [323, 158] on span "EECD (SNB)" at bounding box center [317, 157] width 64 height 17
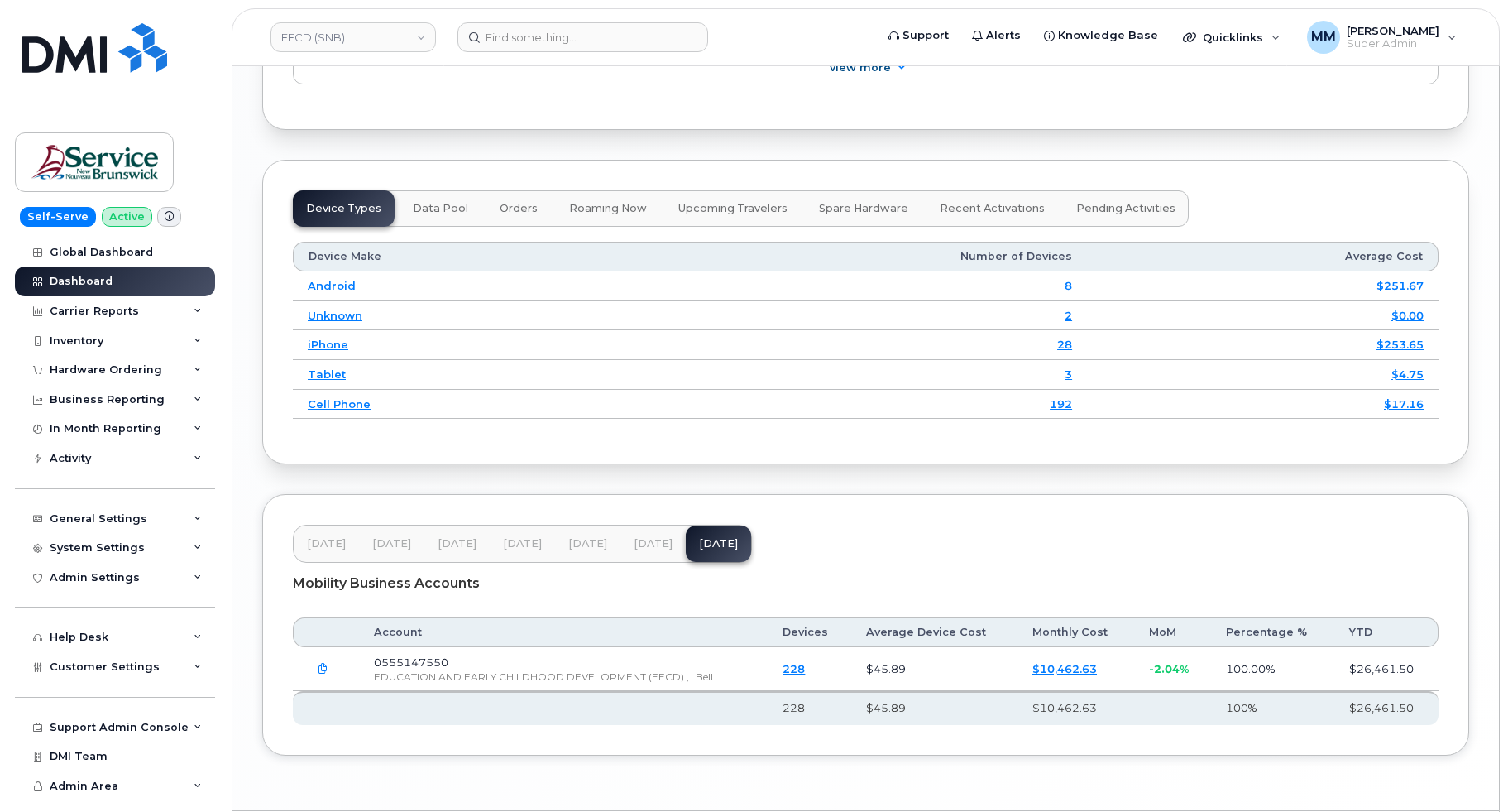
scroll to position [2101, 0]
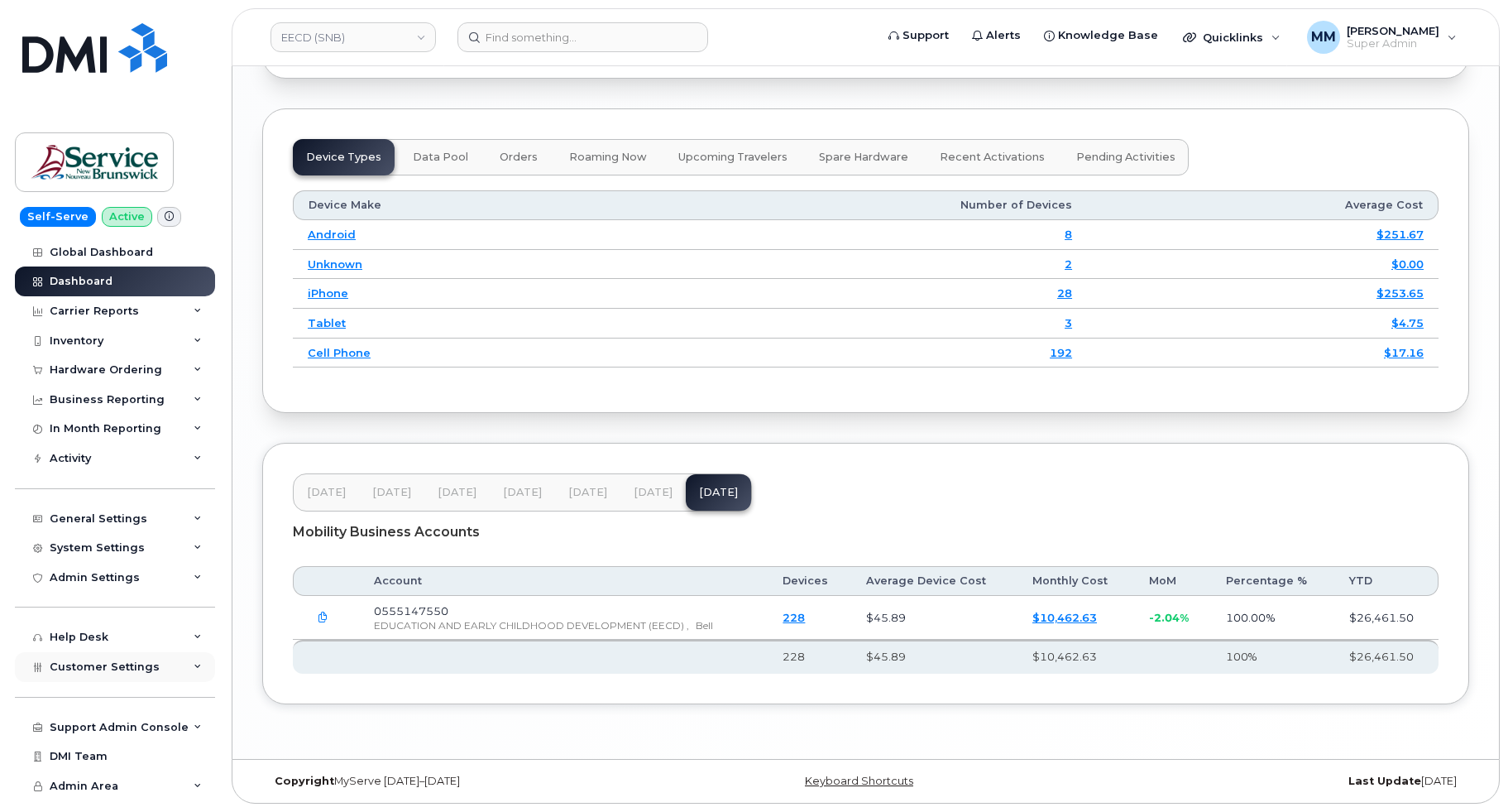
click at [89, 667] on span "Customer Settings" at bounding box center [104, 666] width 110 height 12
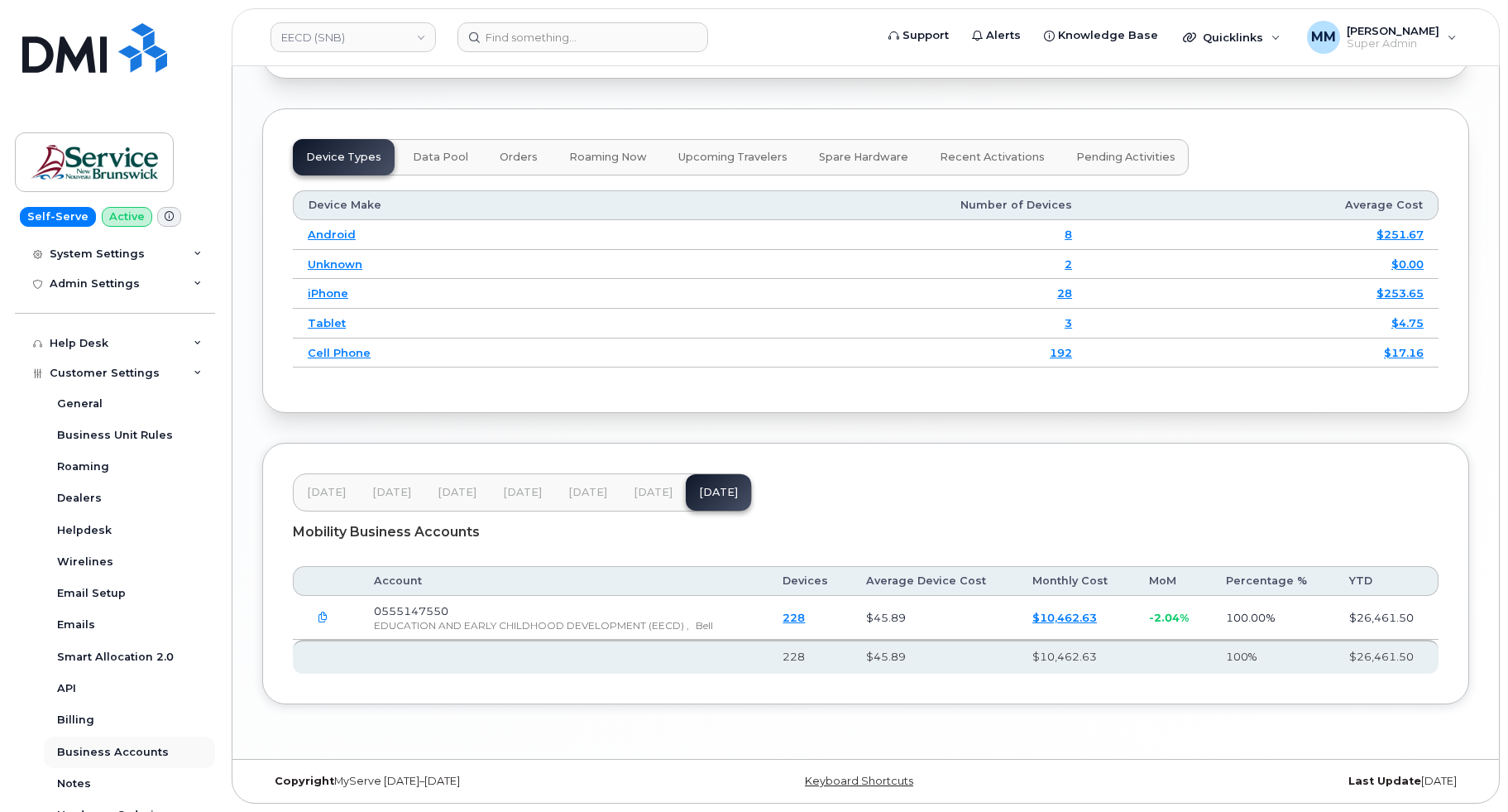
scroll to position [314, 0]
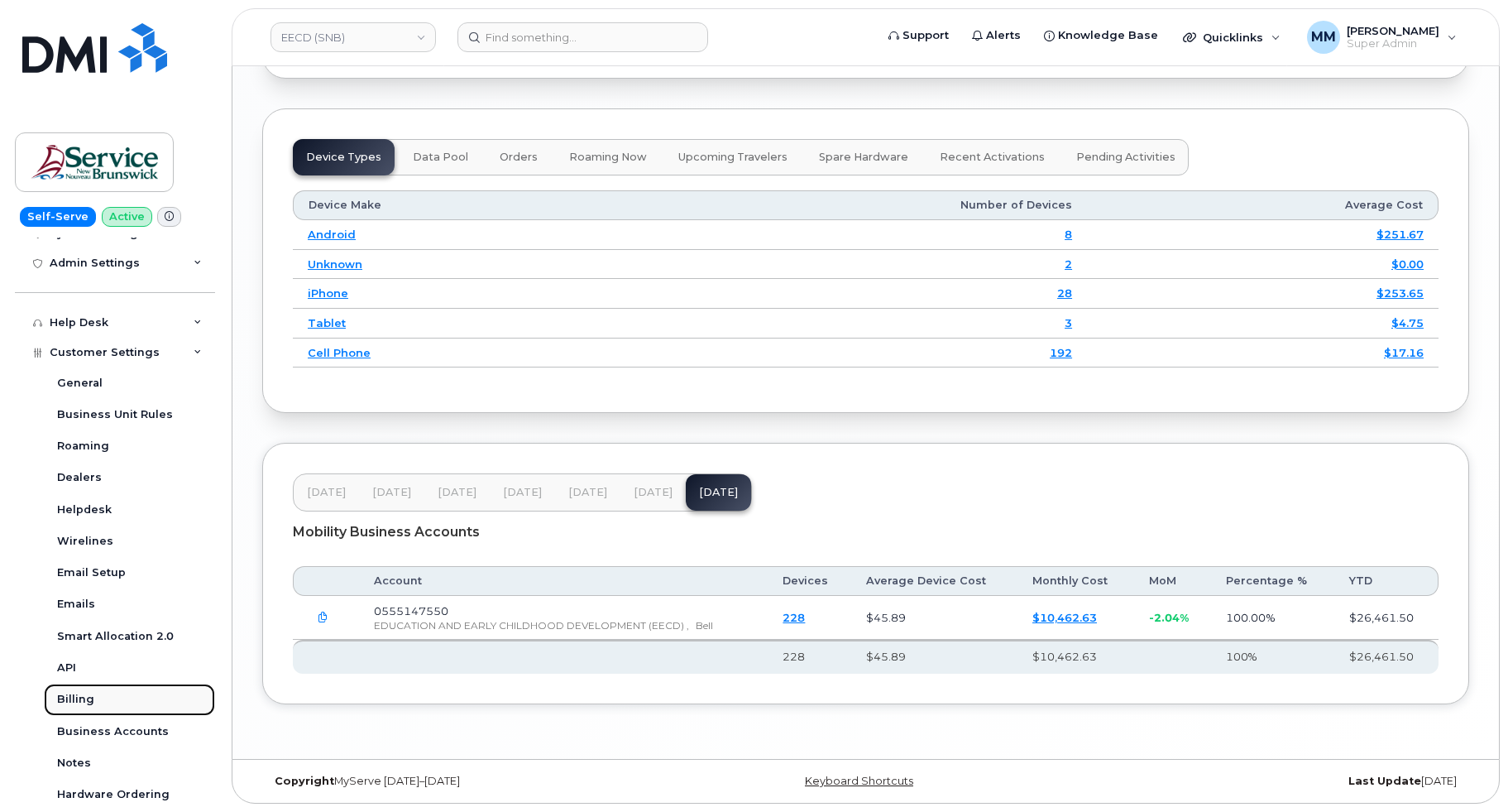
click at [75, 689] on link "Billing" at bounding box center [129, 699] width 172 height 31
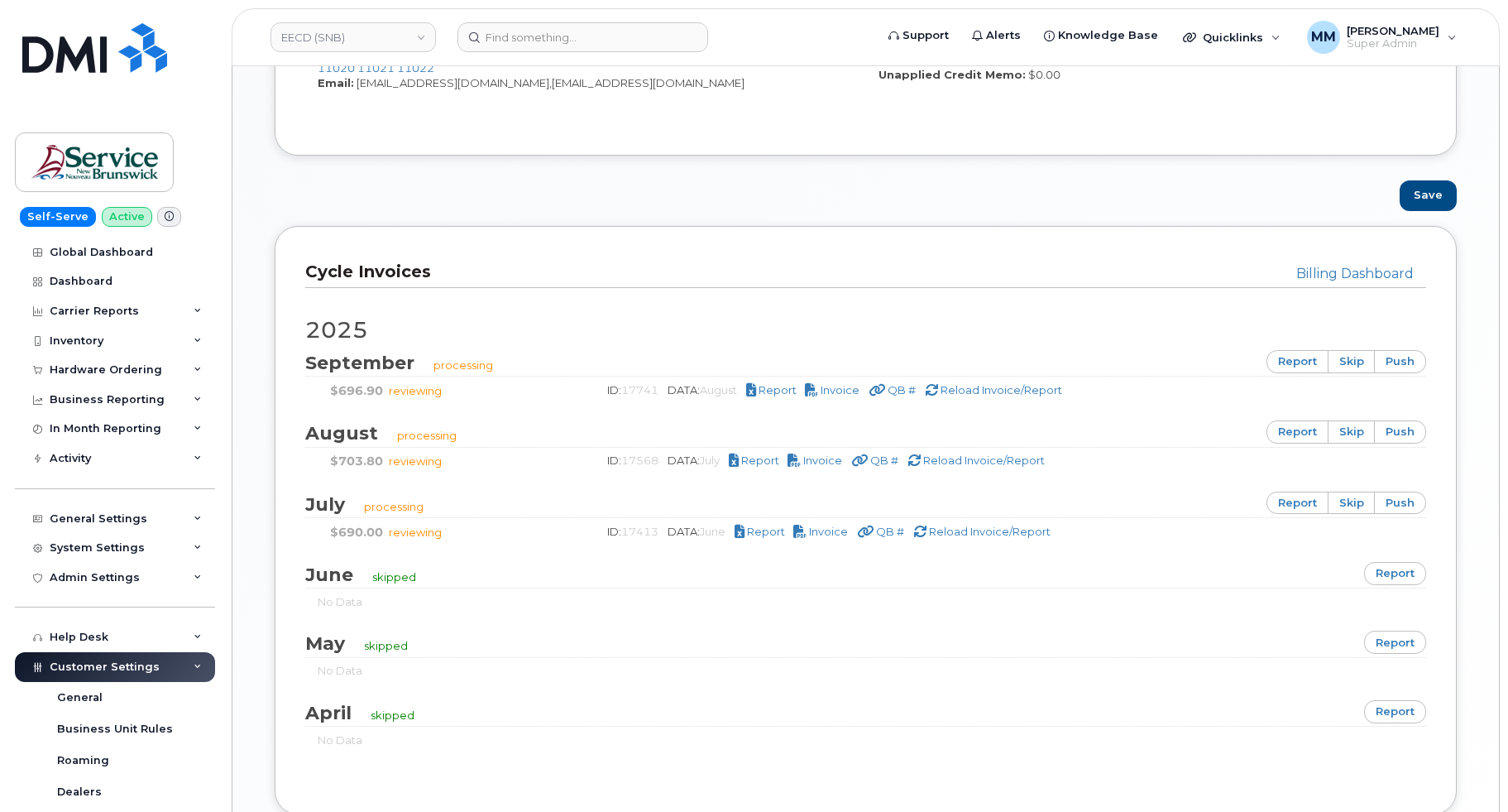
scroll to position [993, 0]
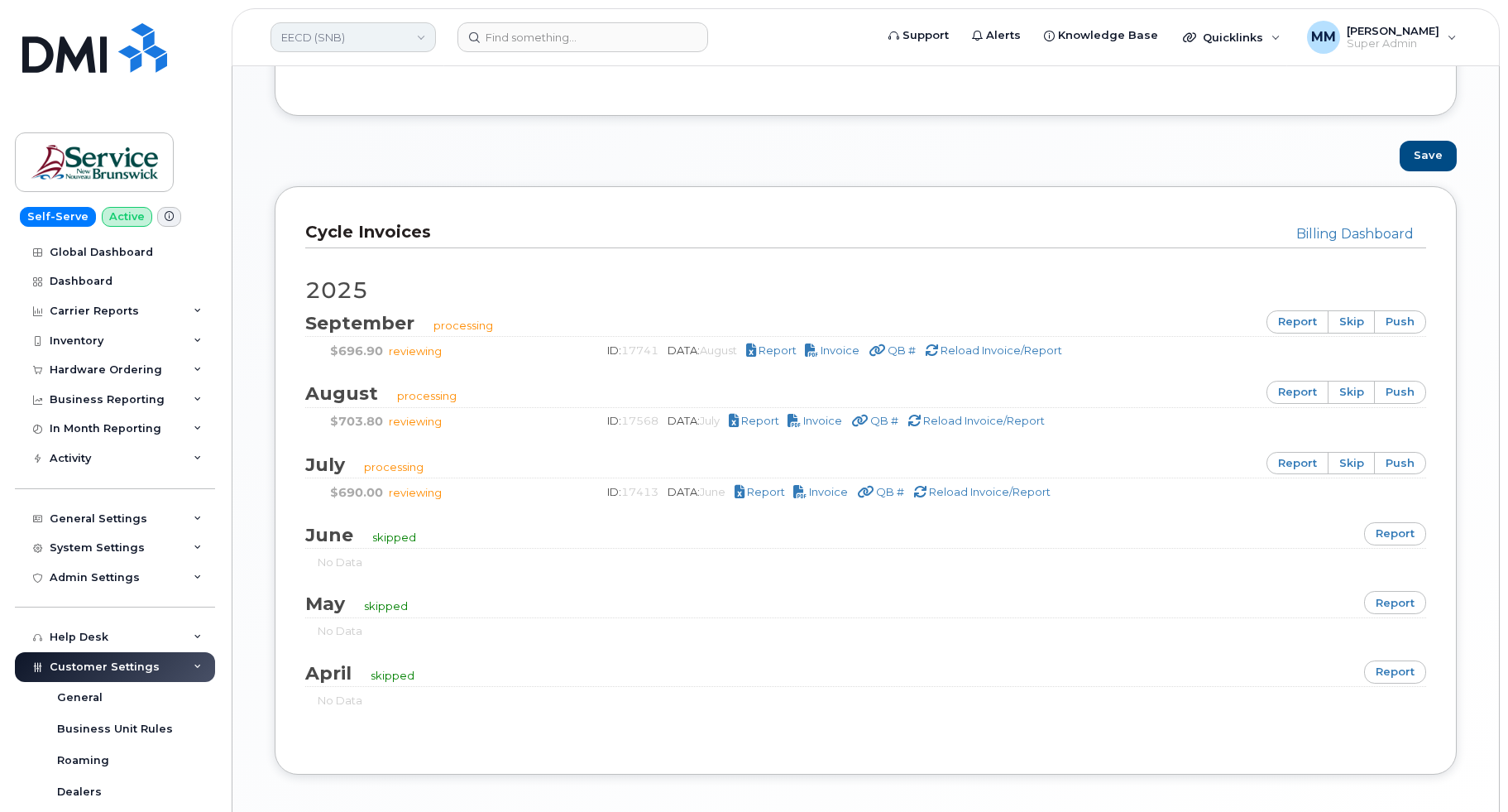
click at [422, 39] on link "EECD (SNB)" at bounding box center [354, 37] width 166 height 30
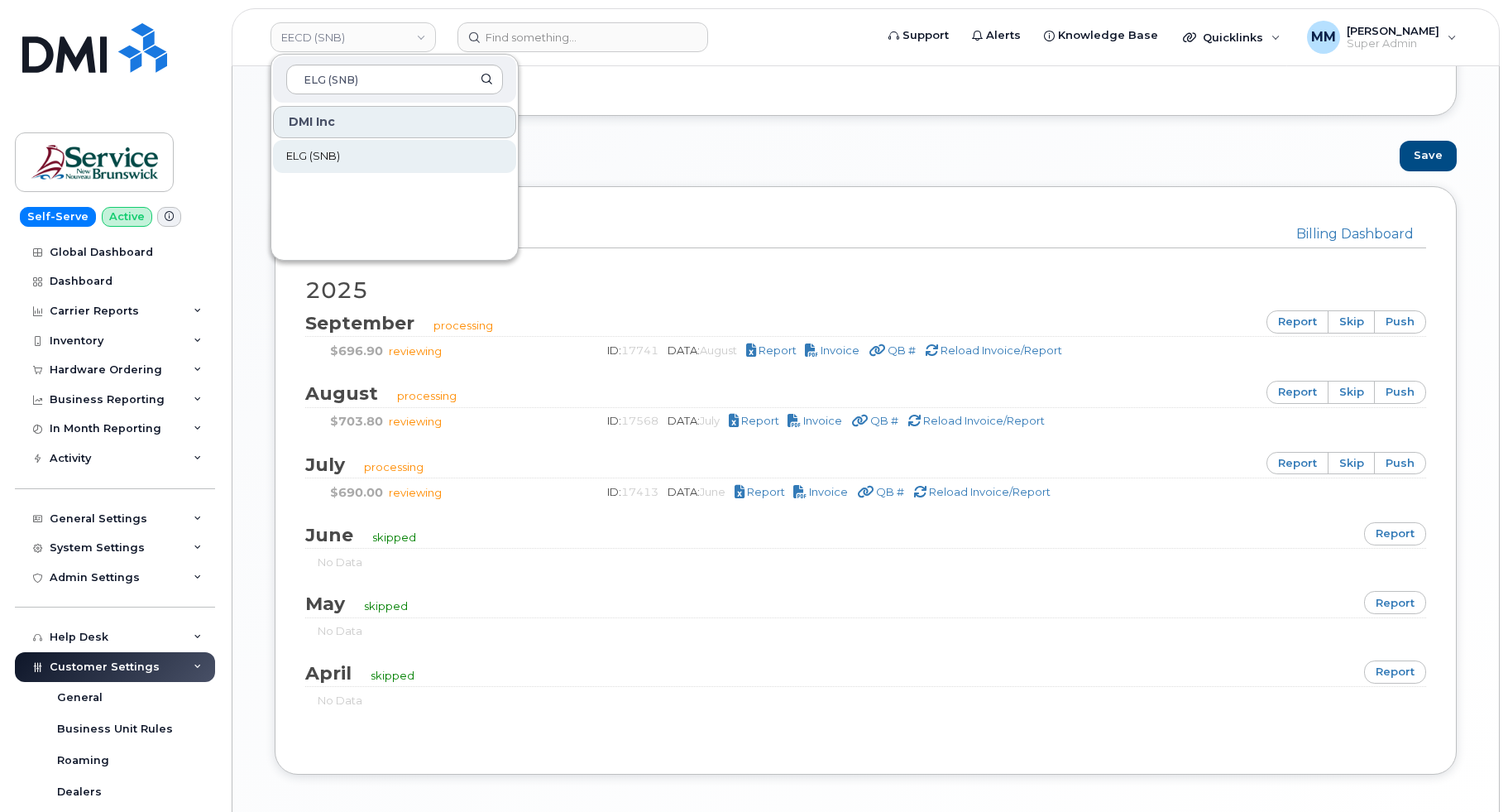
type input "ELG (SNB)"
click at [357, 152] on link "ELG (SNB)" at bounding box center [395, 157] width 244 height 33
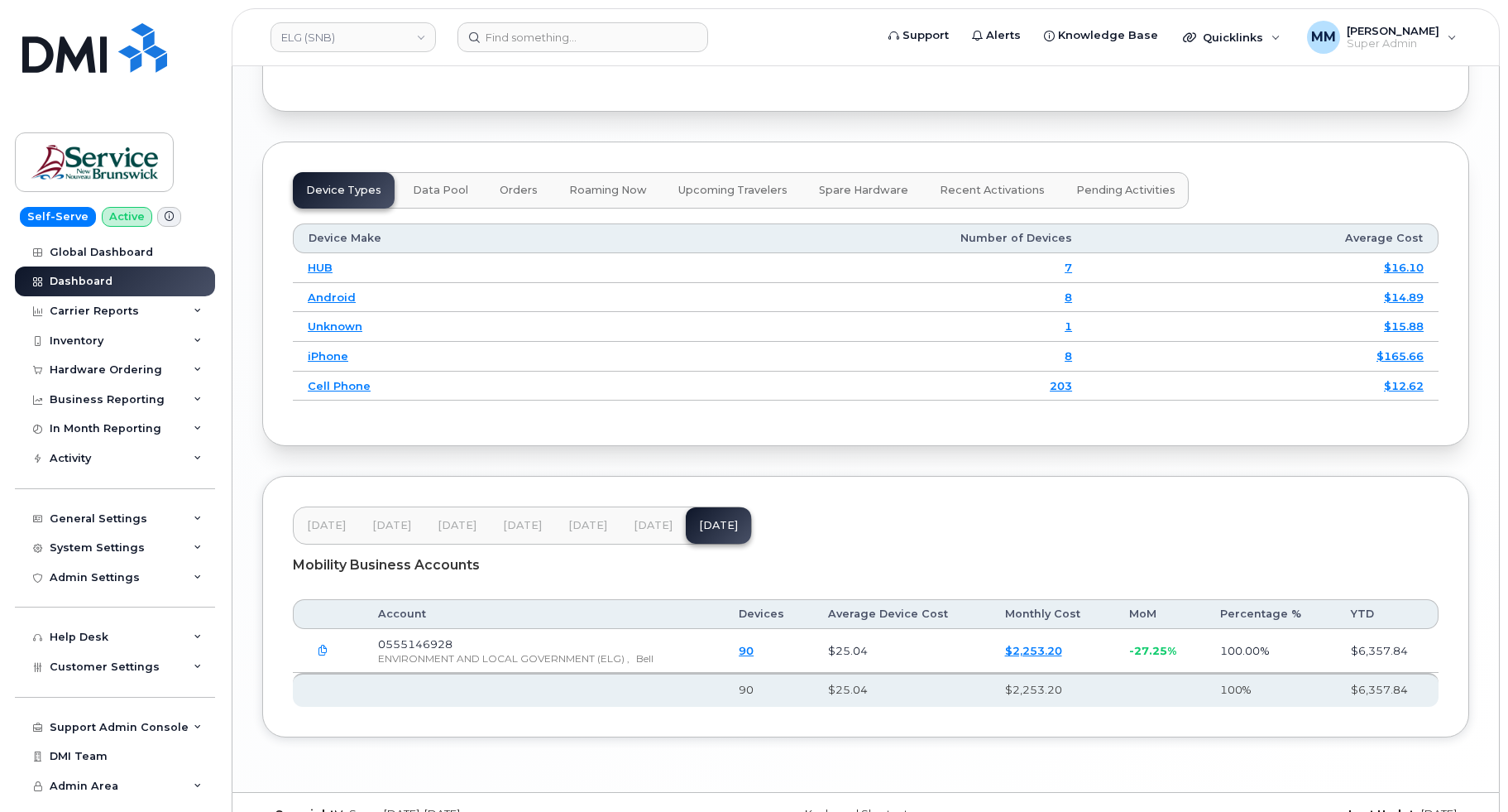
scroll to position [2124, 0]
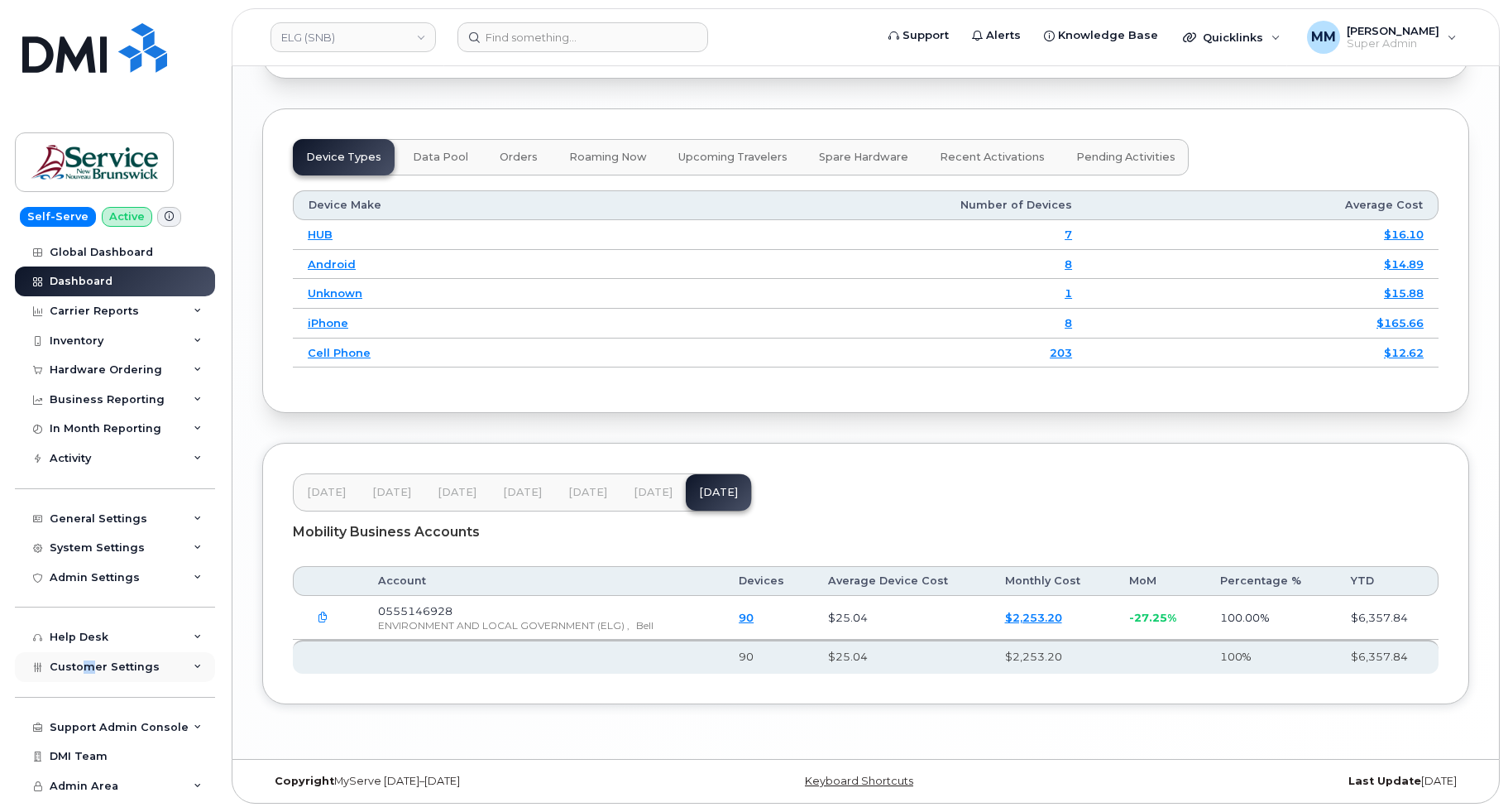
click at [88, 661] on span "Customer Settings" at bounding box center [104, 666] width 110 height 12
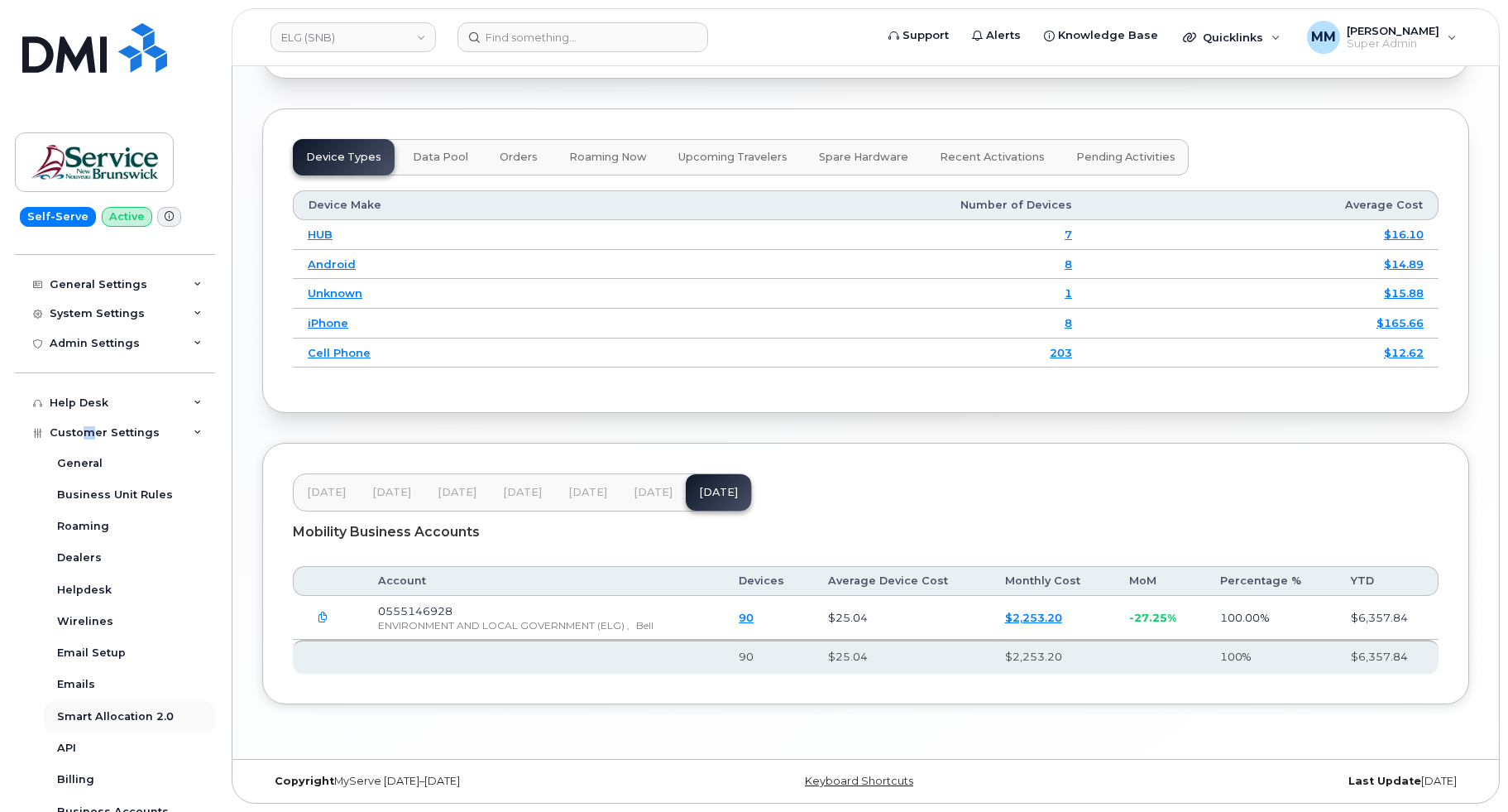
scroll to position [249, 0]
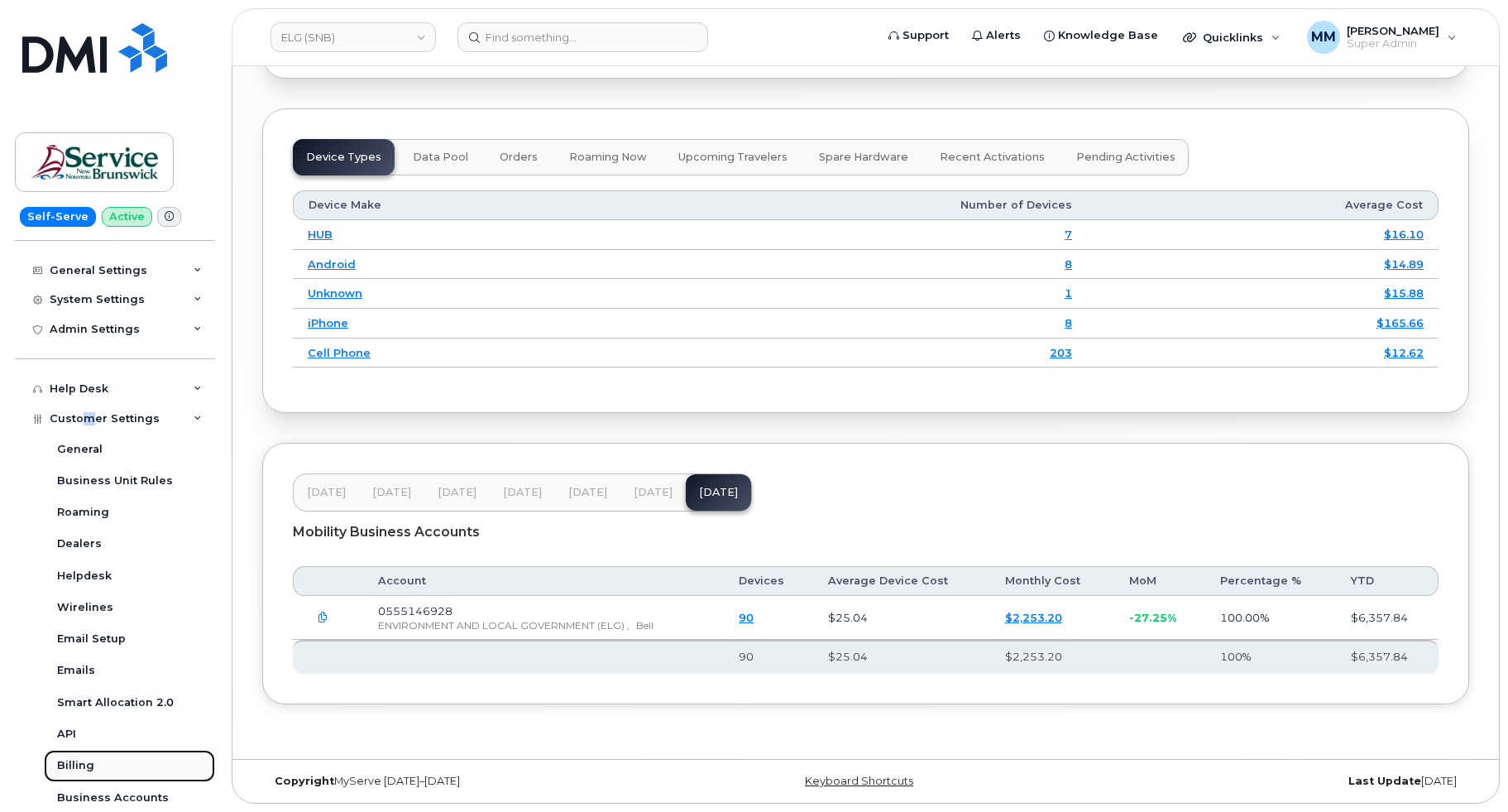
click at [104, 759] on link "Billing" at bounding box center [129, 766] width 172 height 31
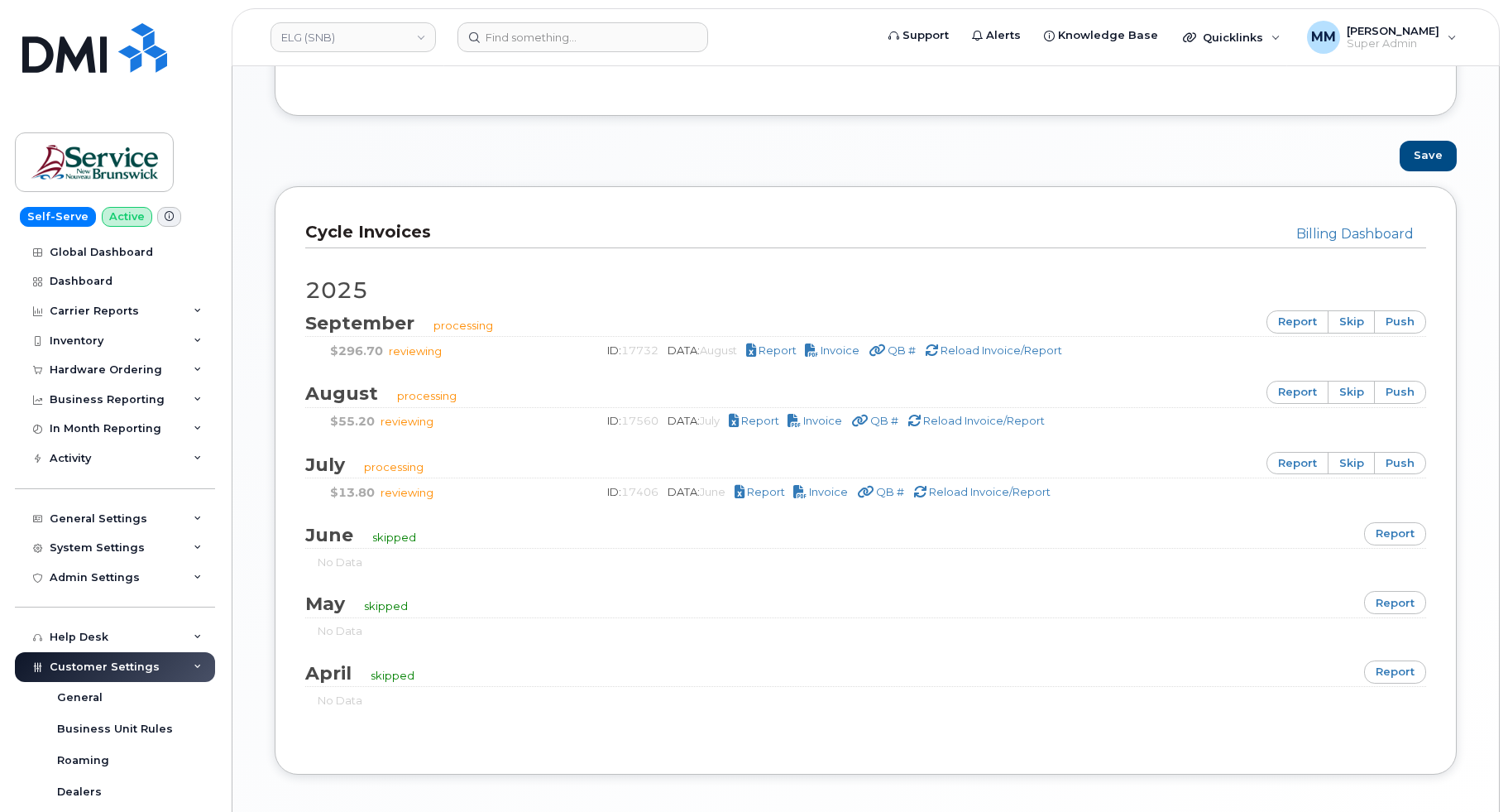
scroll to position [1063, 0]
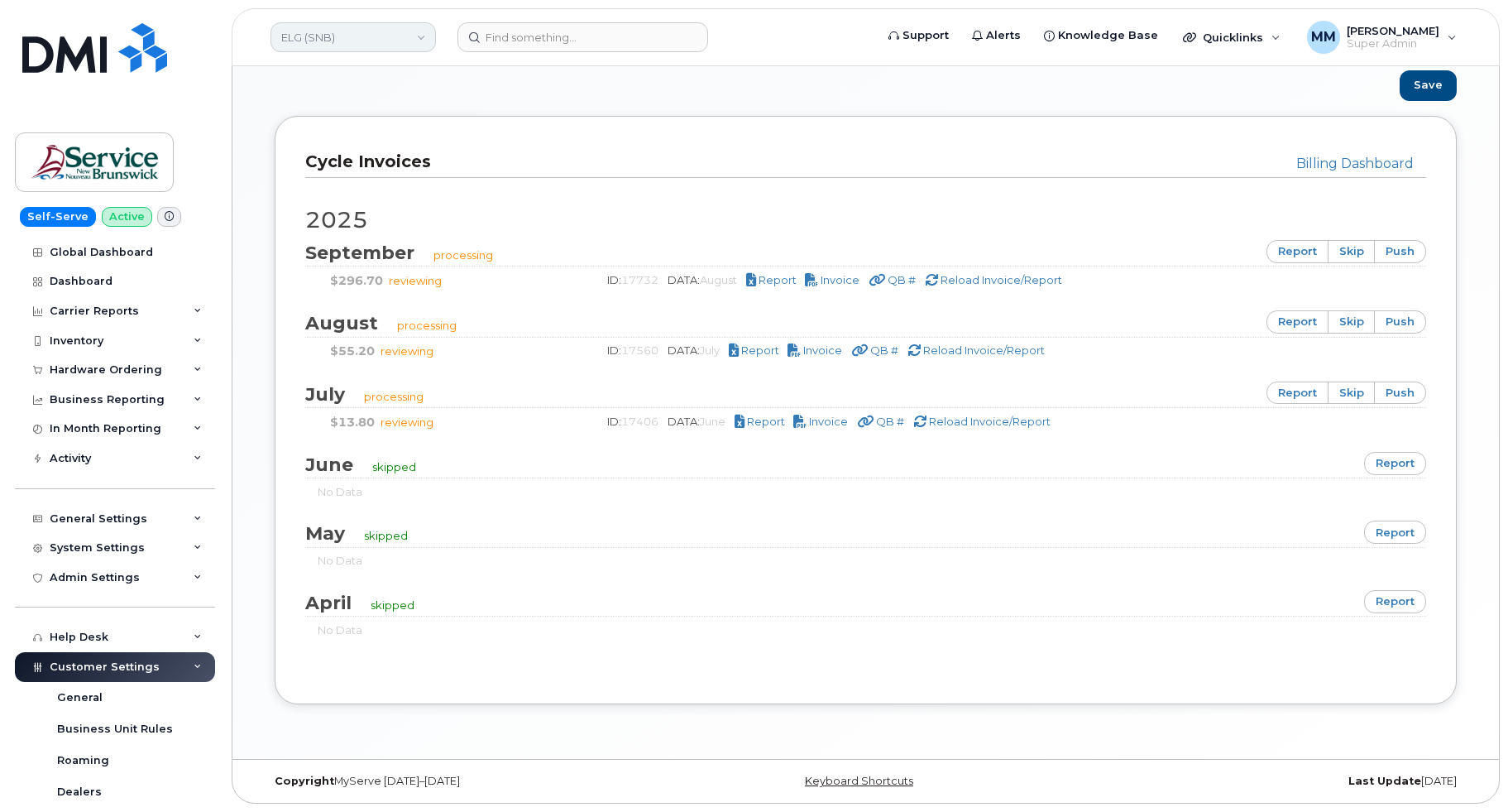
click at [339, 35] on link "ELG (SNB)" at bounding box center [354, 37] width 166 height 30
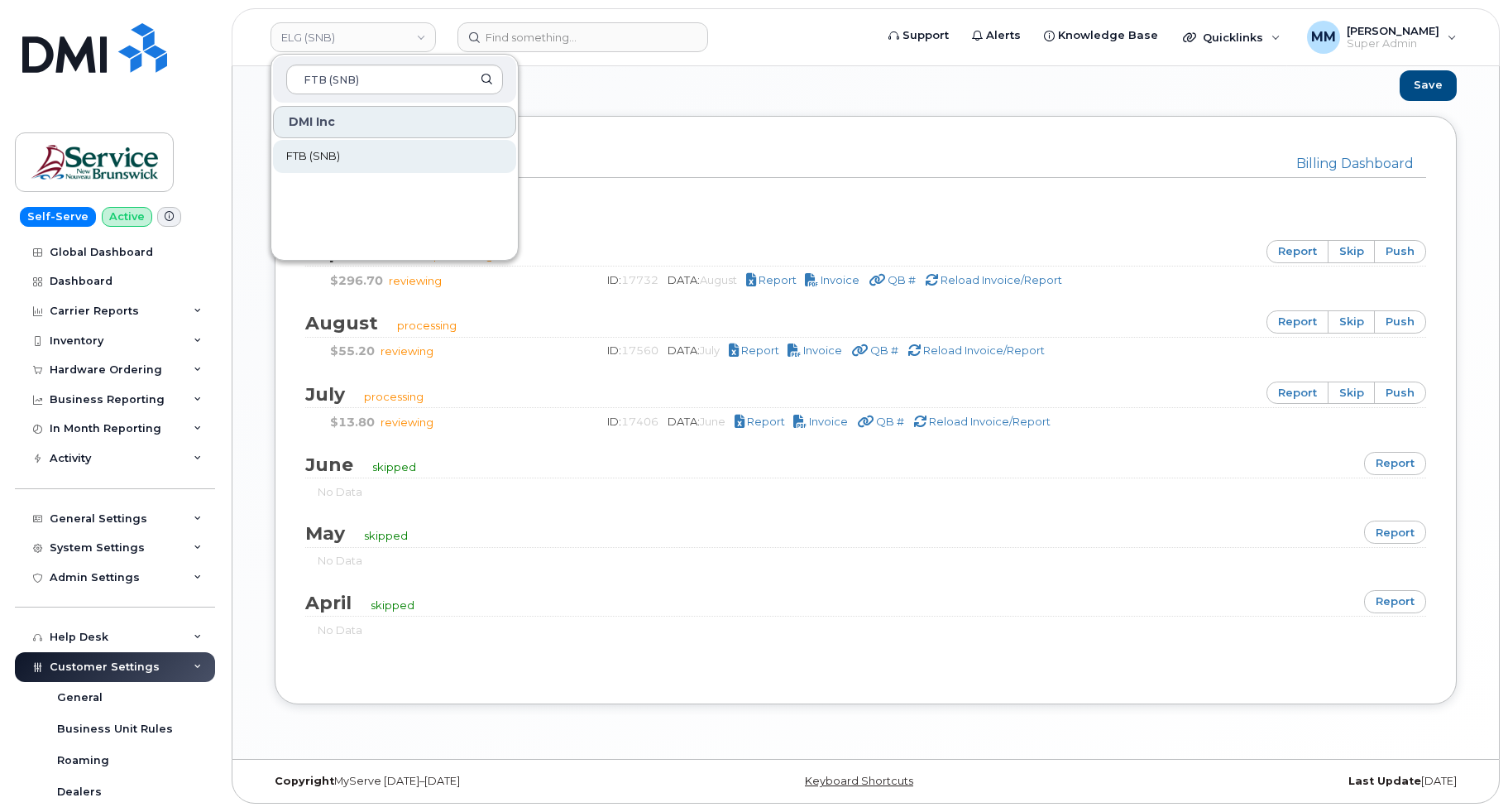
type input "FTB (SNB)"
click at [343, 143] on link "FTB (SNB)" at bounding box center [395, 157] width 244 height 33
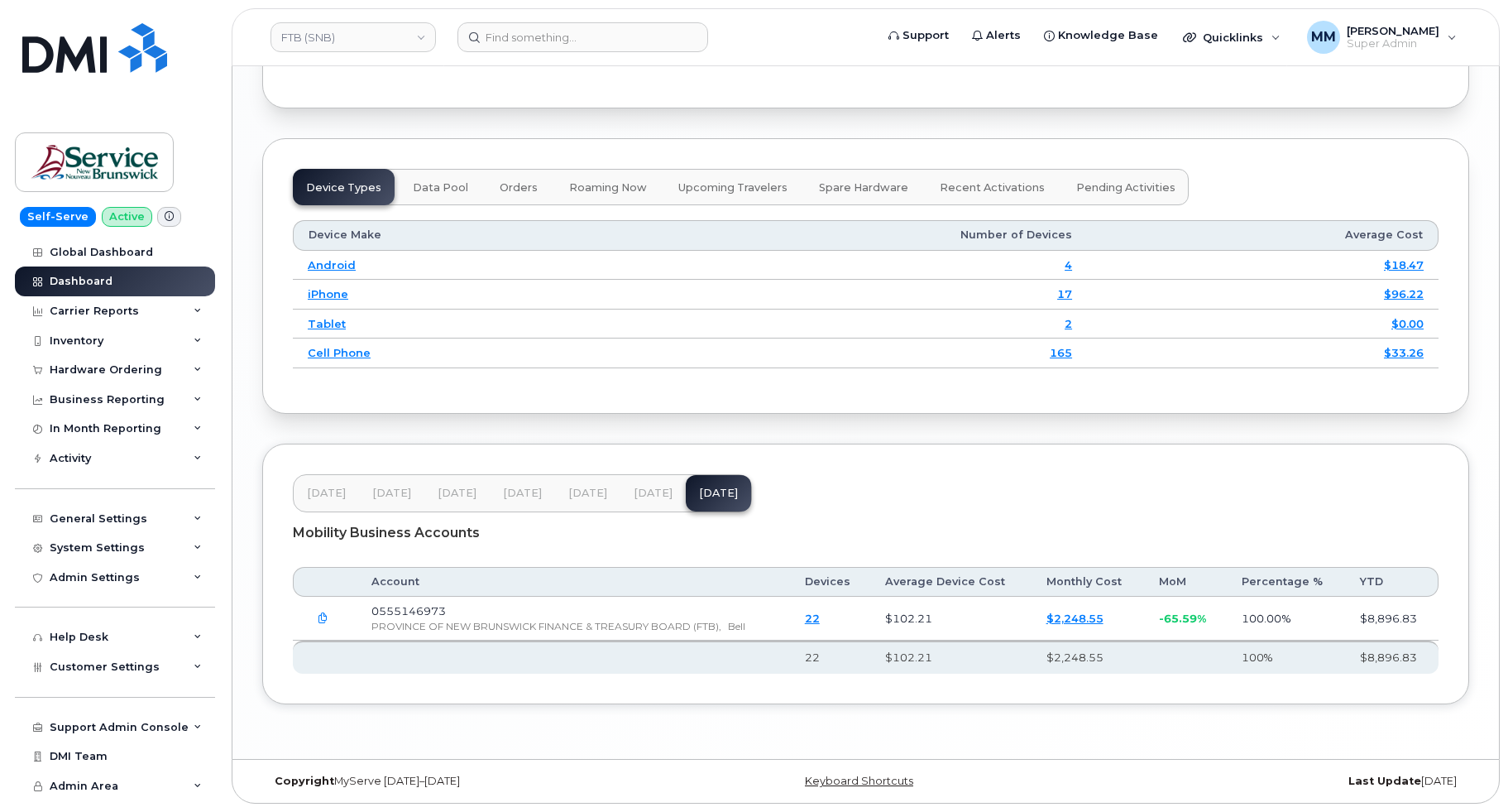
scroll to position [2110, 0]
click at [78, 667] on span "Customer Settings" at bounding box center [104, 666] width 110 height 12
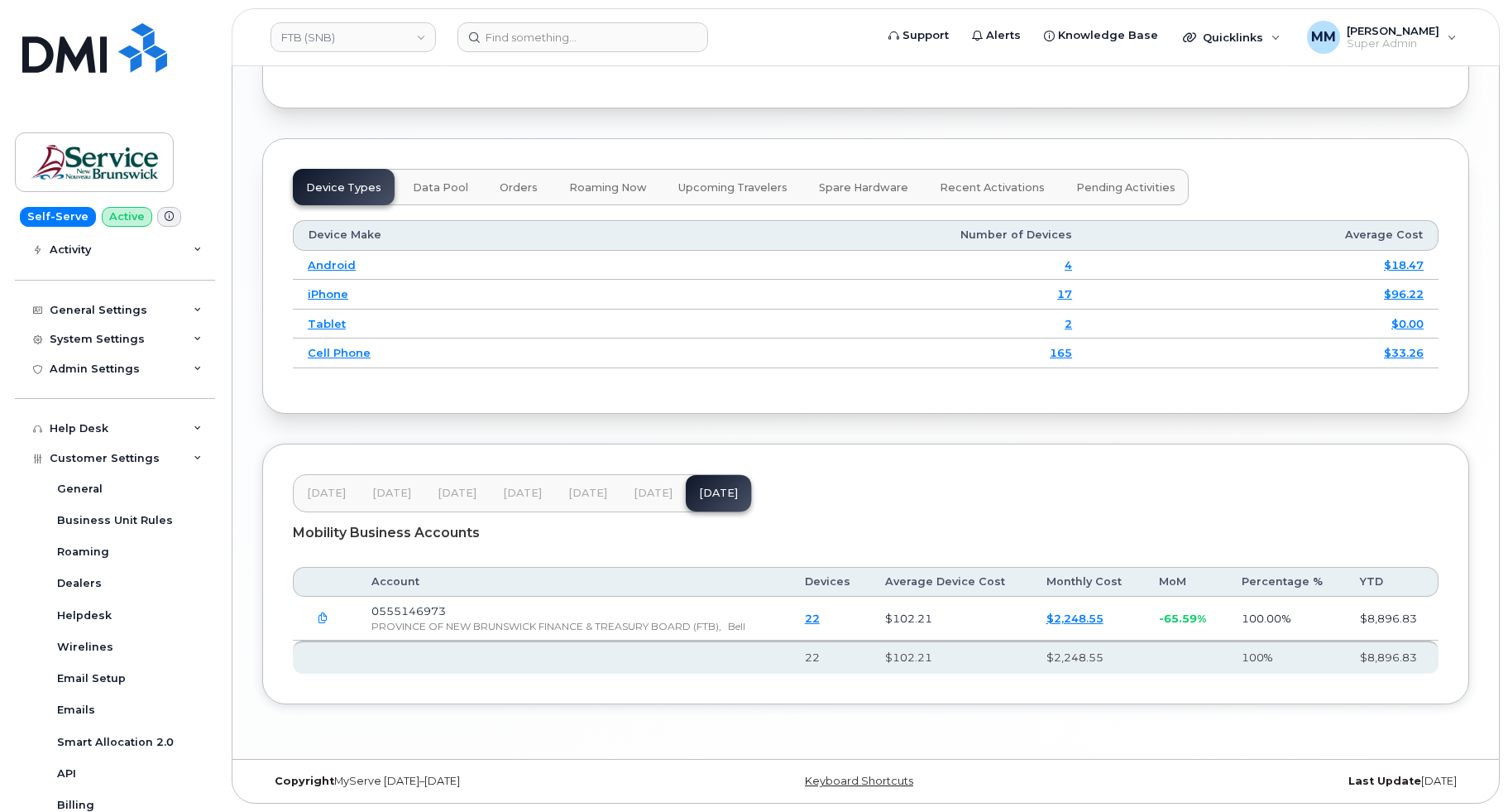
scroll to position [331, 0]
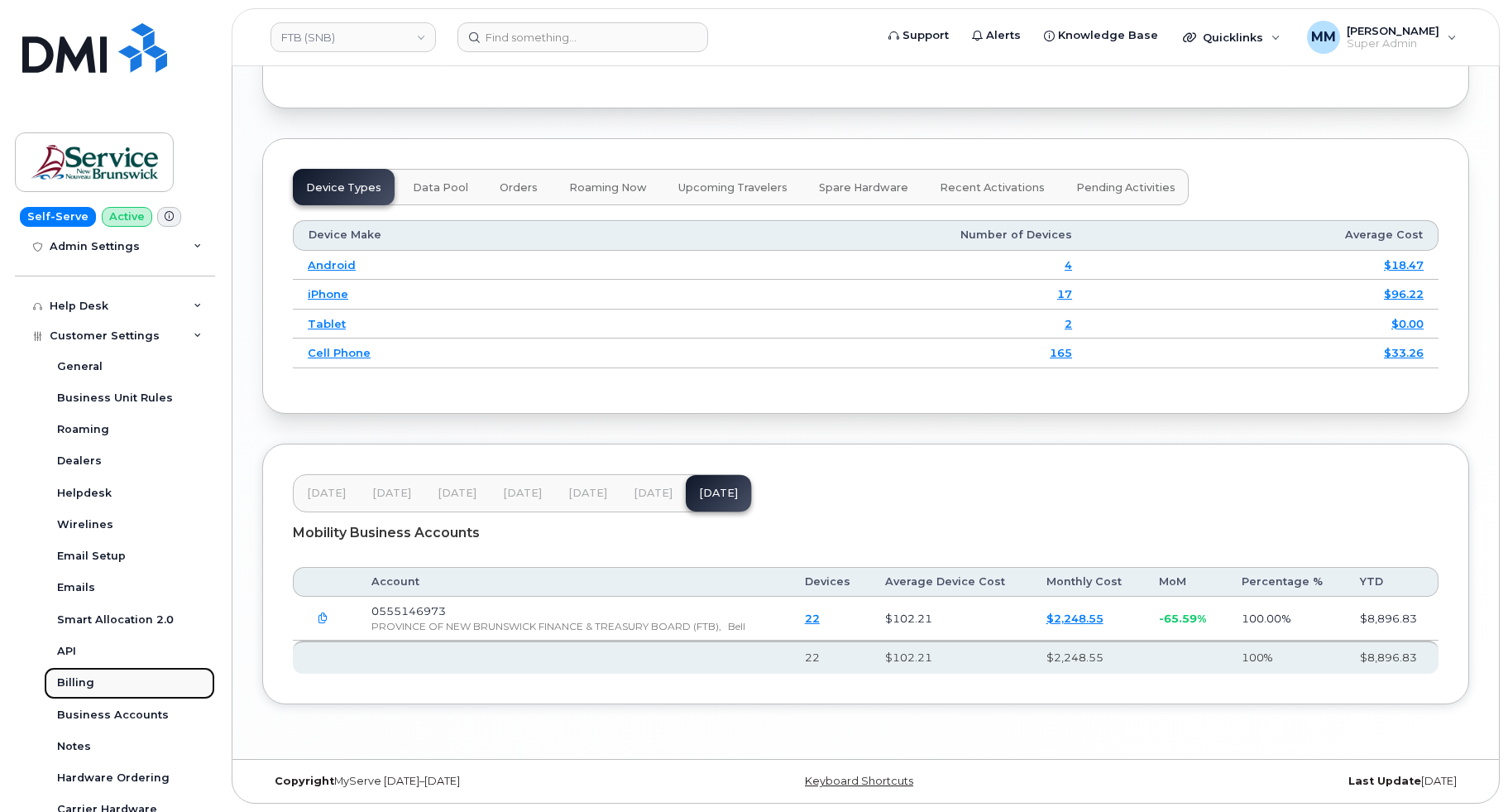
click at [71, 690] on link "Billing" at bounding box center [129, 683] width 172 height 31
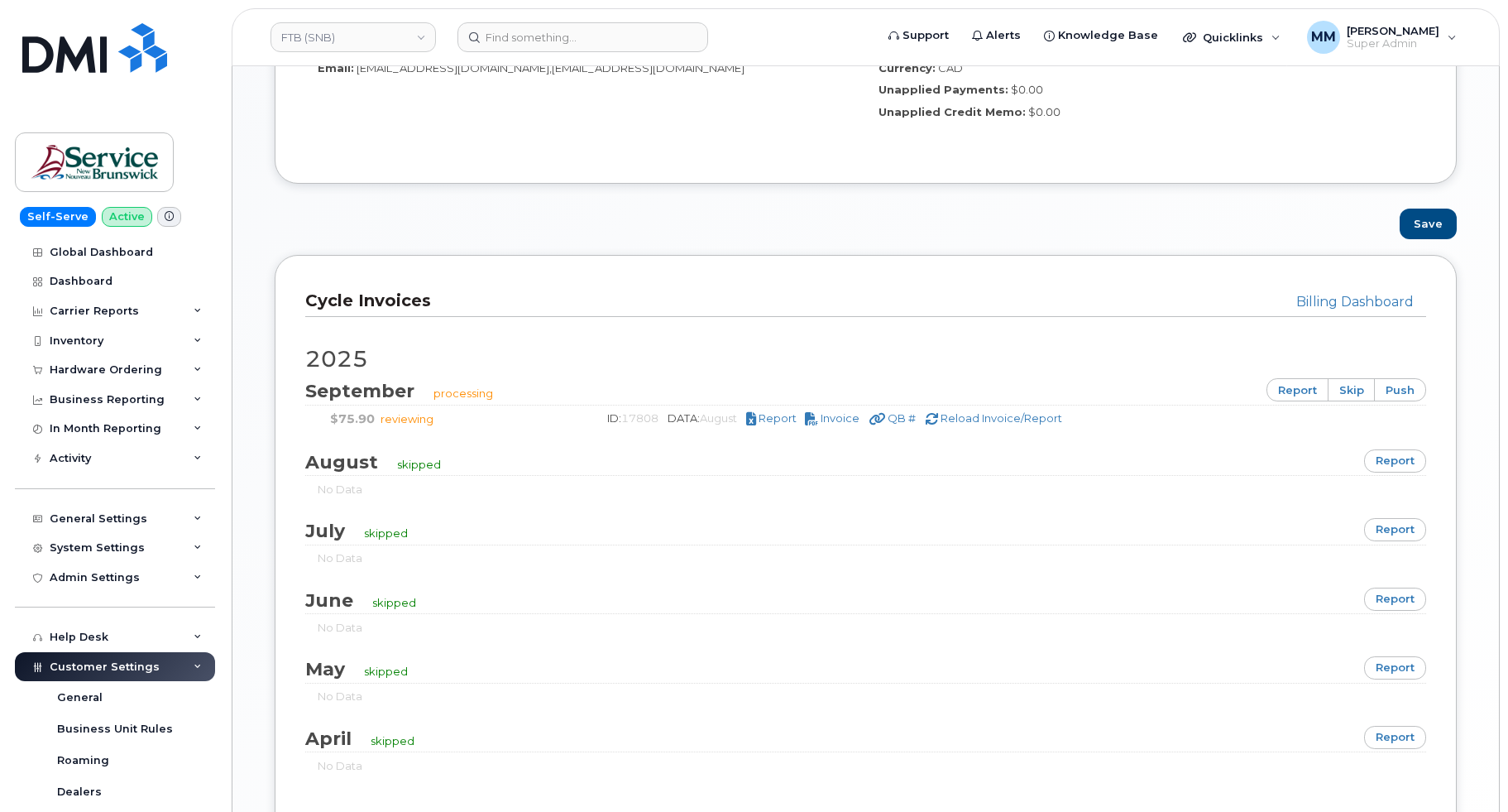
scroll to position [1051, 0]
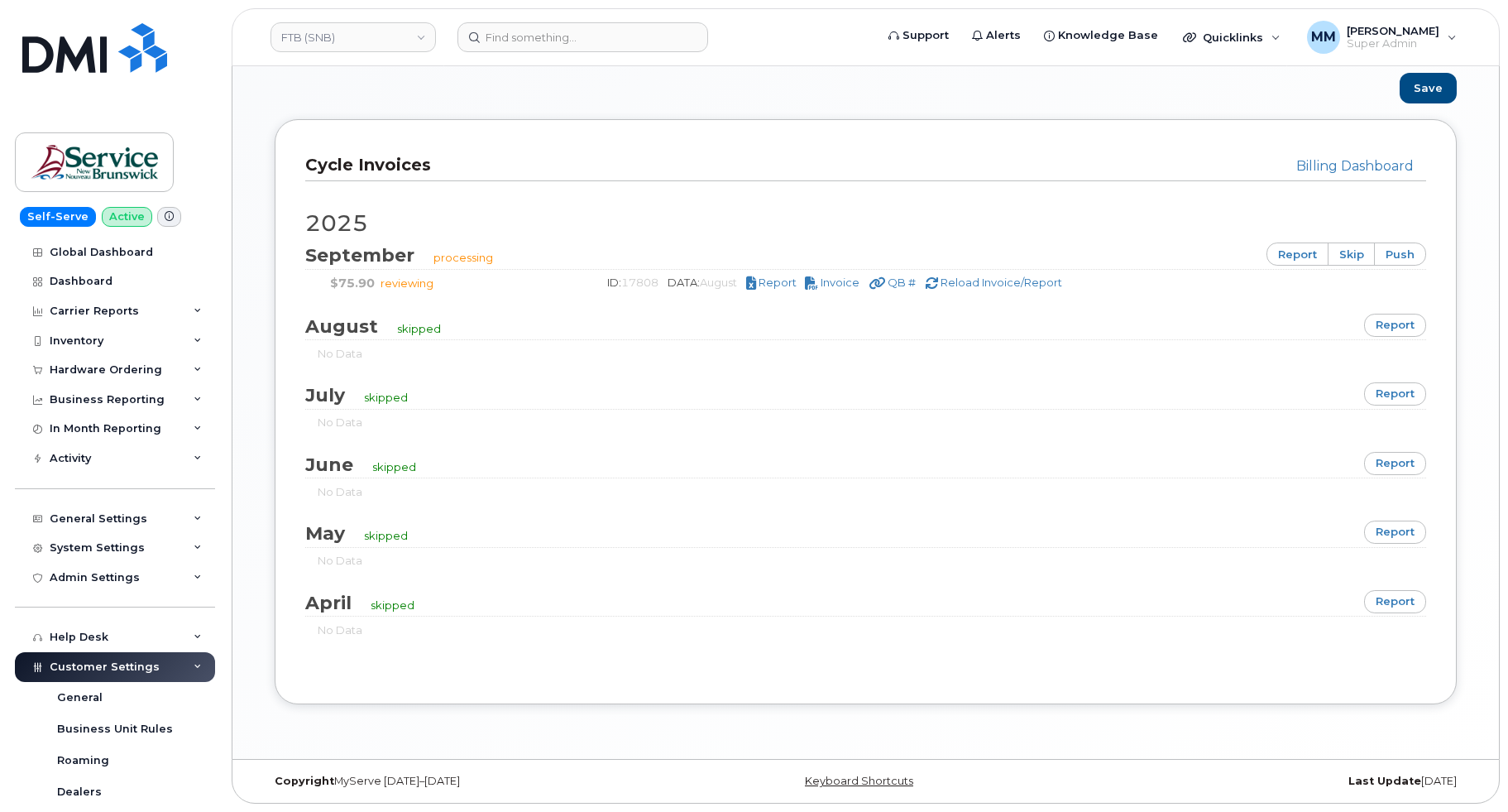
click at [1027, 152] on div "Billing Dashboard Cycle Invoices" at bounding box center [865, 166] width 1121 height 31
click at [1139, 75] on div "Save" at bounding box center [866, 88] width 1207 height 31
click at [347, 31] on link "FTB (SNB)" at bounding box center [354, 37] width 166 height 30
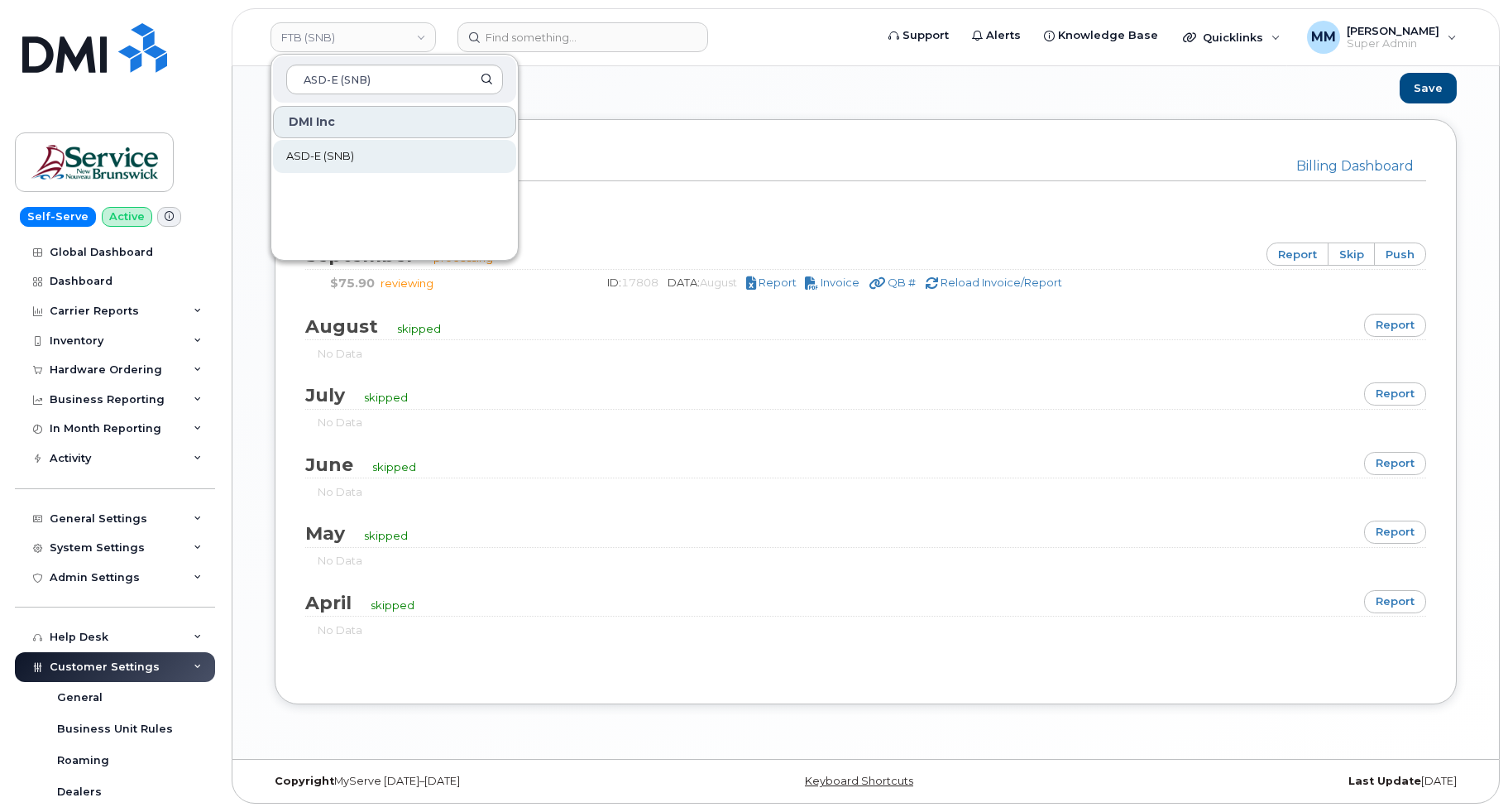
type input "ASD-E (SNB)"
click at [338, 156] on span "ASD-E (SNB)" at bounding box center [320, 157] width 68 height 17
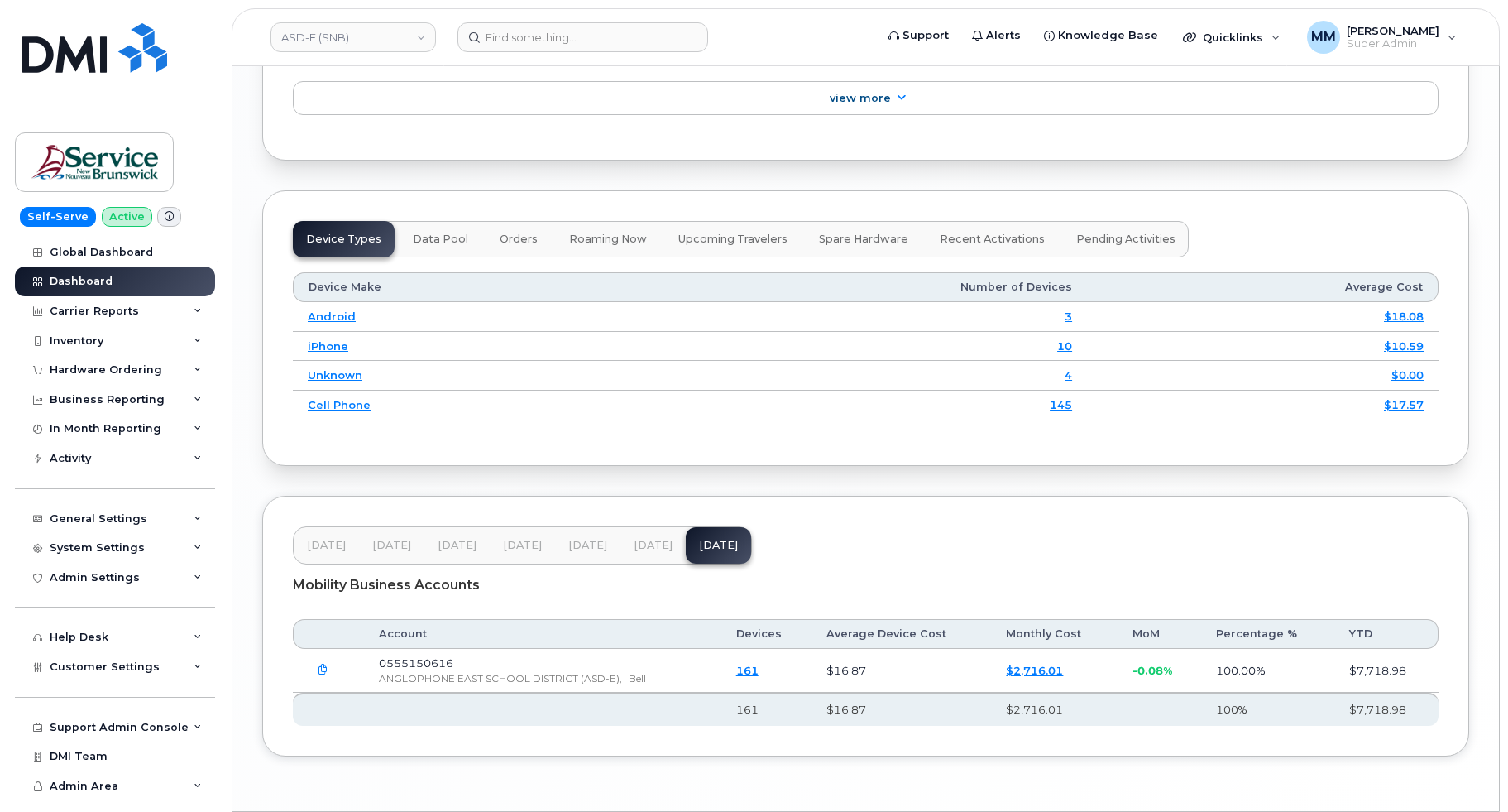
scroll to position [2068, 0]
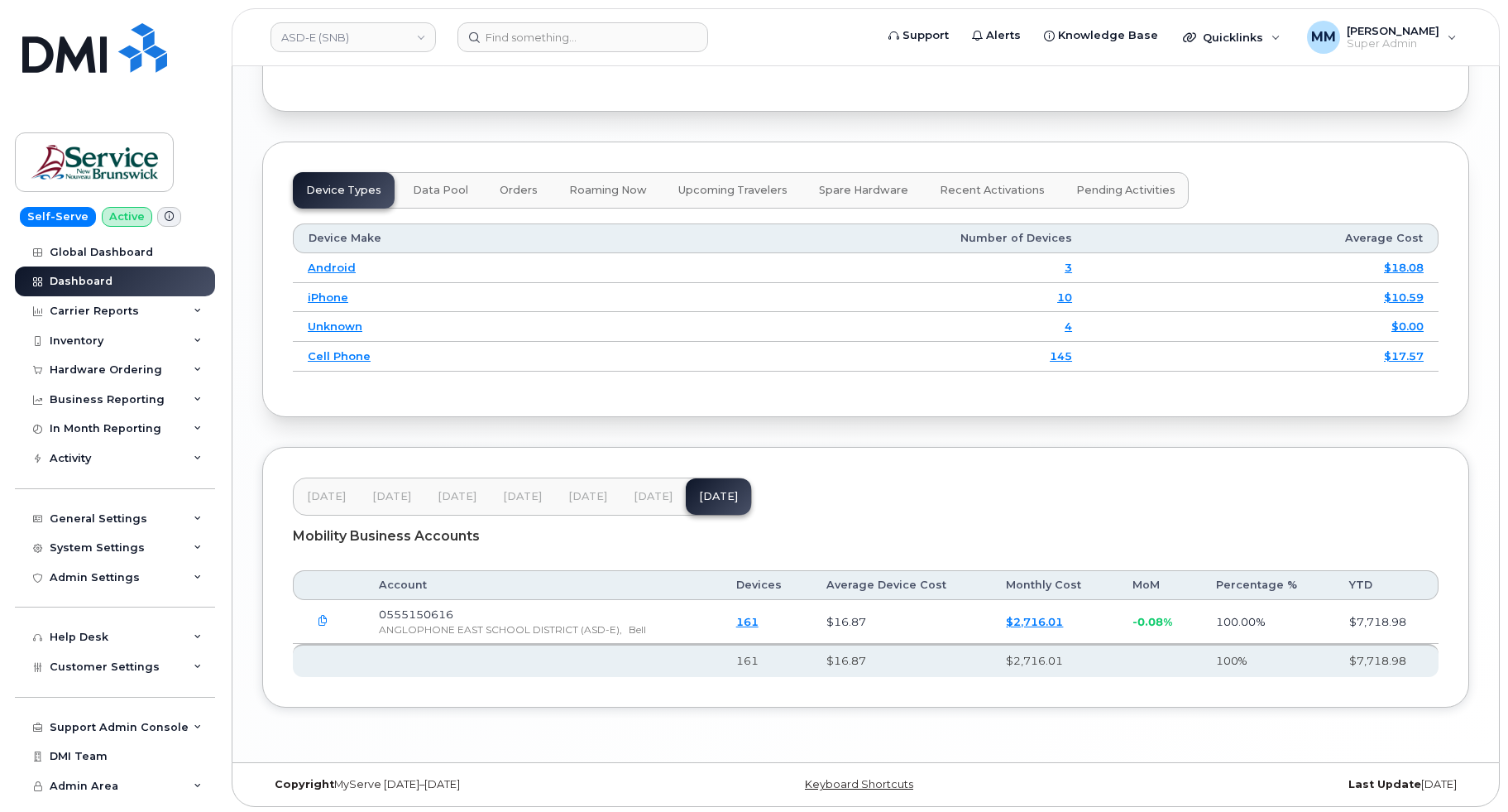
drag, startPoint x: 635, startPoint y: 527, endPoint x: 620, endPoint y: 524, distance: 15.3
click at [635, 515] on button "[DATE]" at bounding box center [653, 496] width 65 height 36
click at [602, 503] on span "[DATE]" at bounding box center [587, 496] width 39 height 13
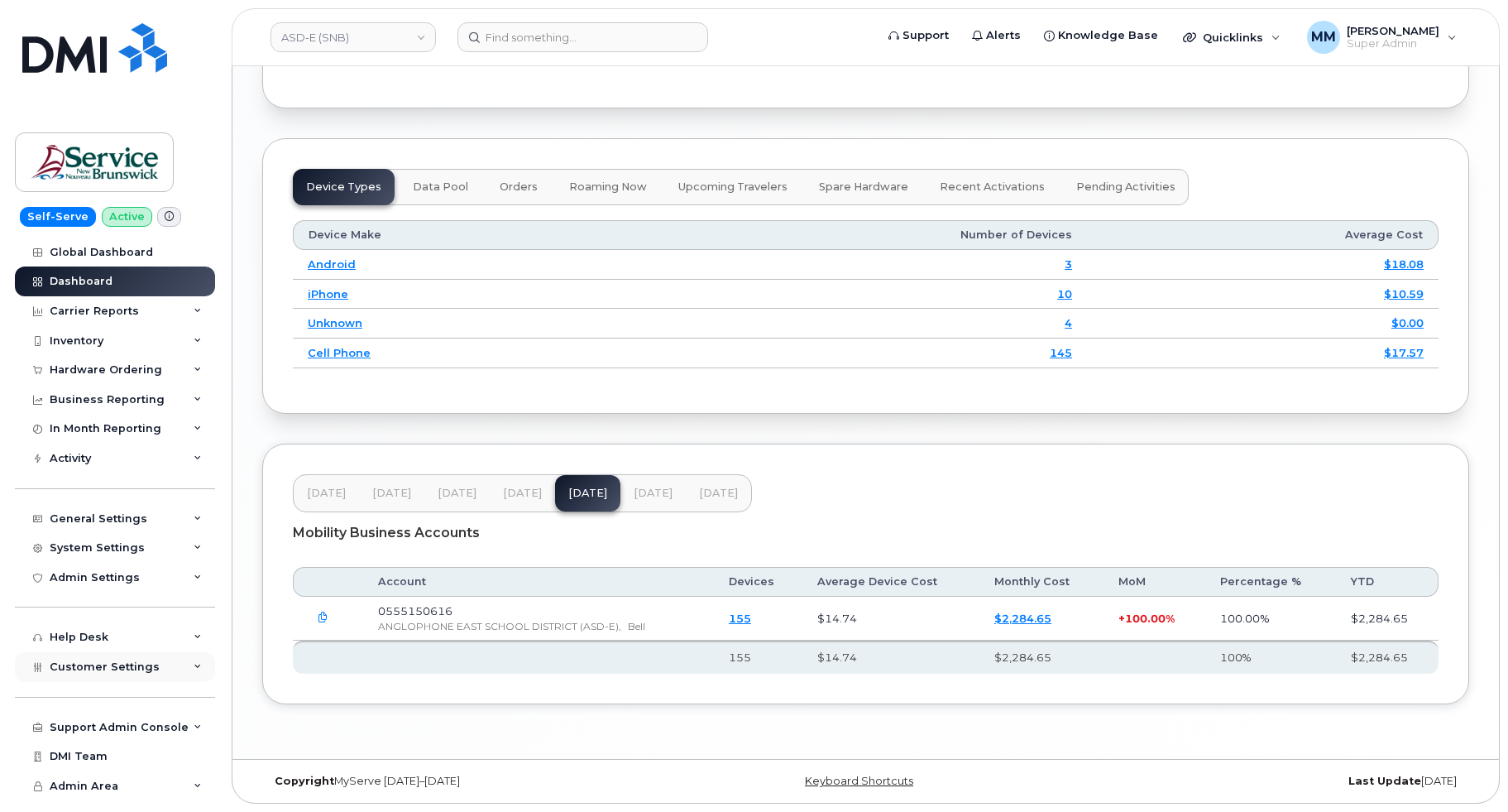
click at [140, 665] on span "Customer Settings" at bounding box center [104, 666] width 110 height 12
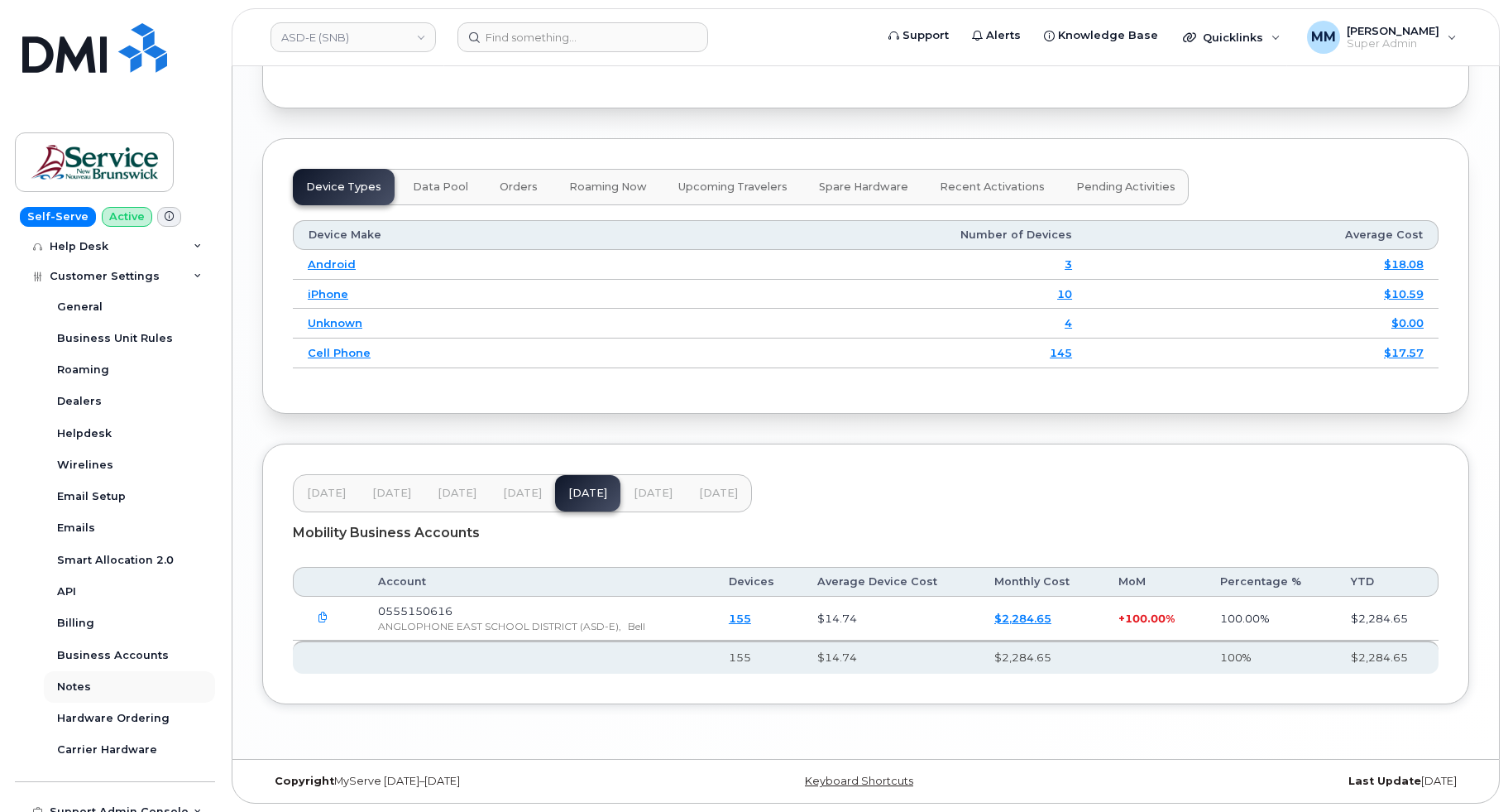
scroll to position [463, 0]
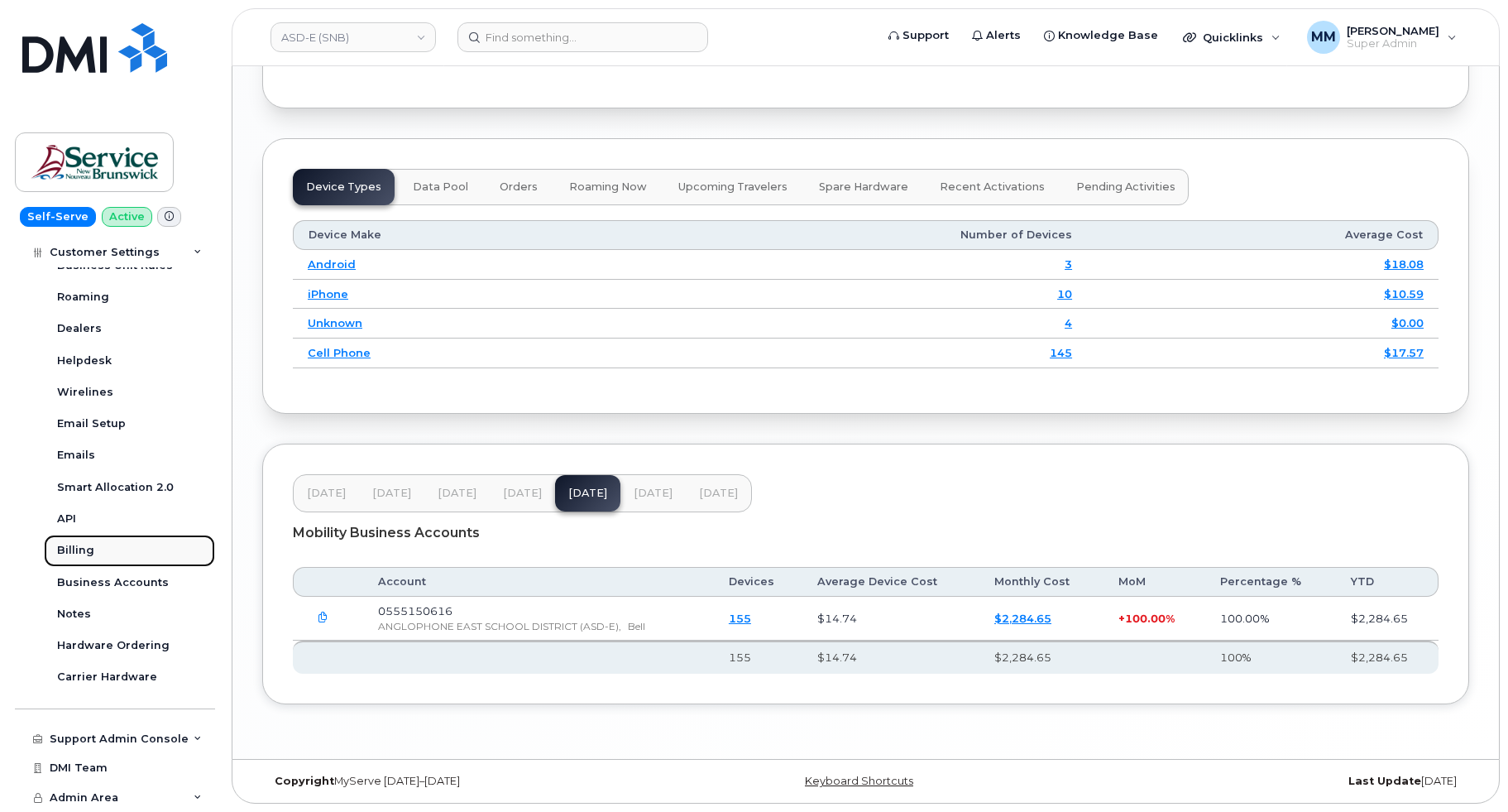
click at [87, 558] on link "Billing" at bounding box center [129, 550] width 172 height 31
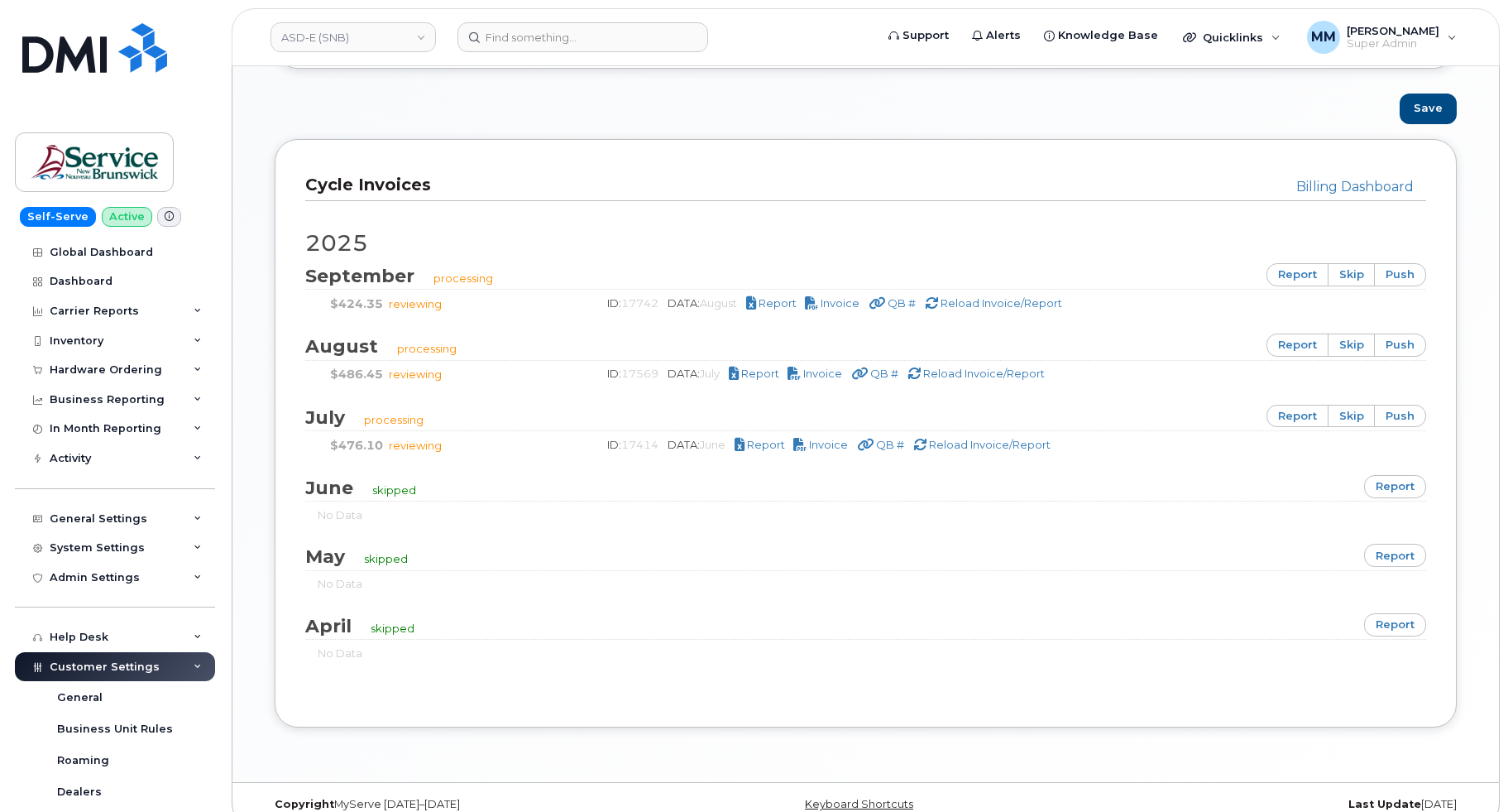
scroll to position [1063, 0]
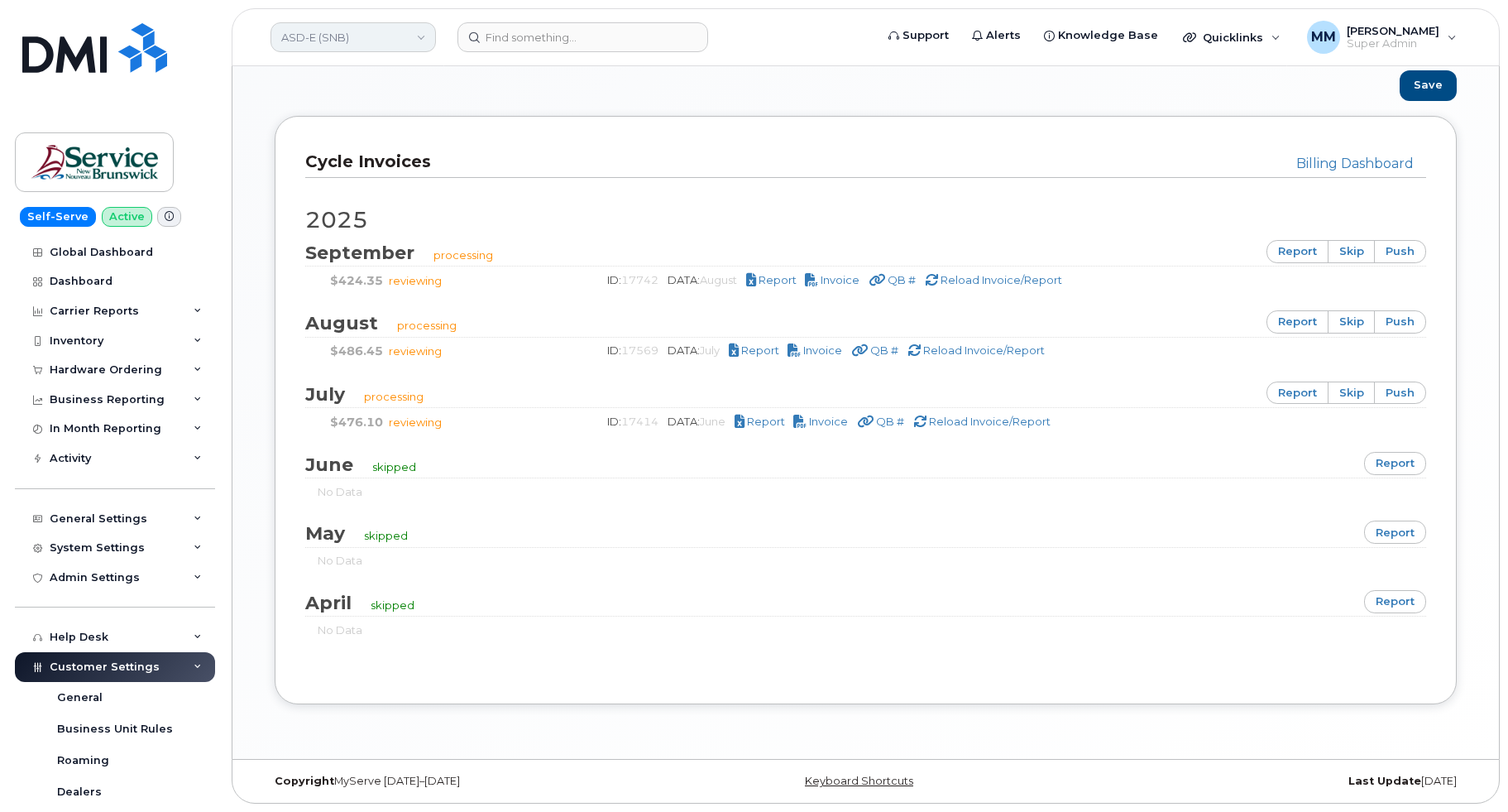
click at [397, 47] on link "ASD-E (SNB)" at bounding box center [354, 37] width 166 height 30
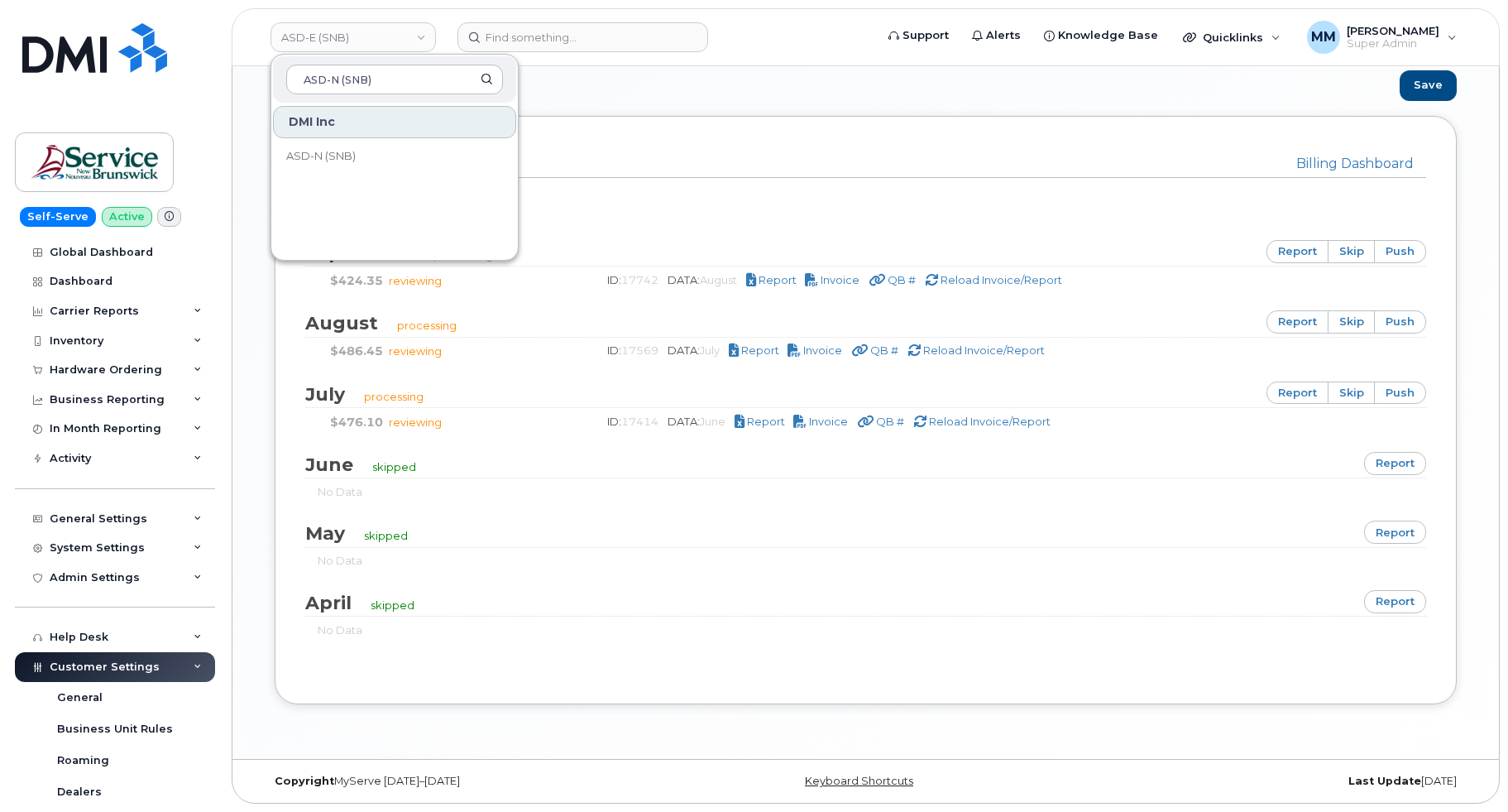
type input "ASD-N (SNB)"
click at [345, 150] on span "ASD-N (SNB)" at bounding box center [321, 157] width 70 height 17
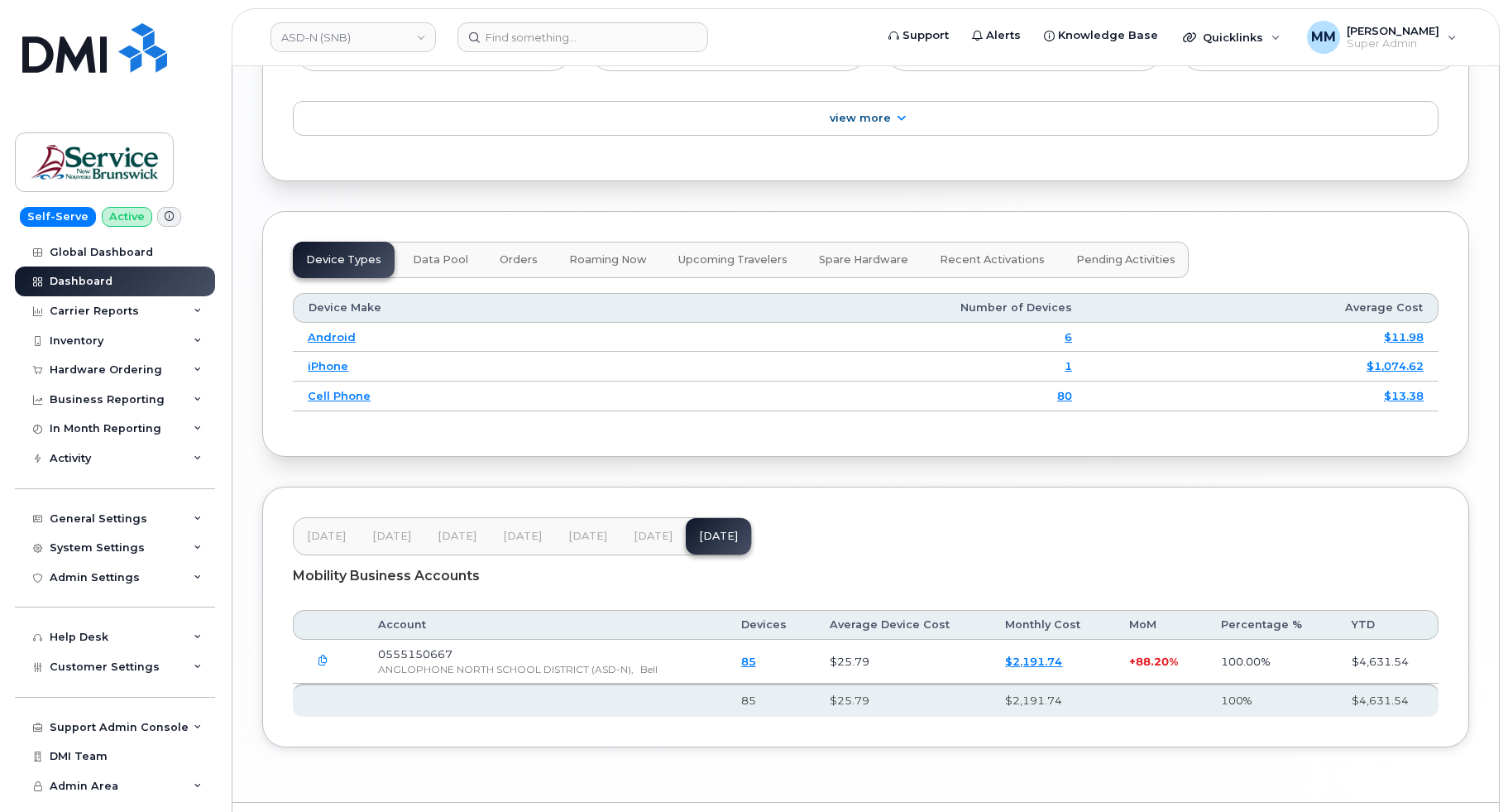
scroll to position [2042, 0]
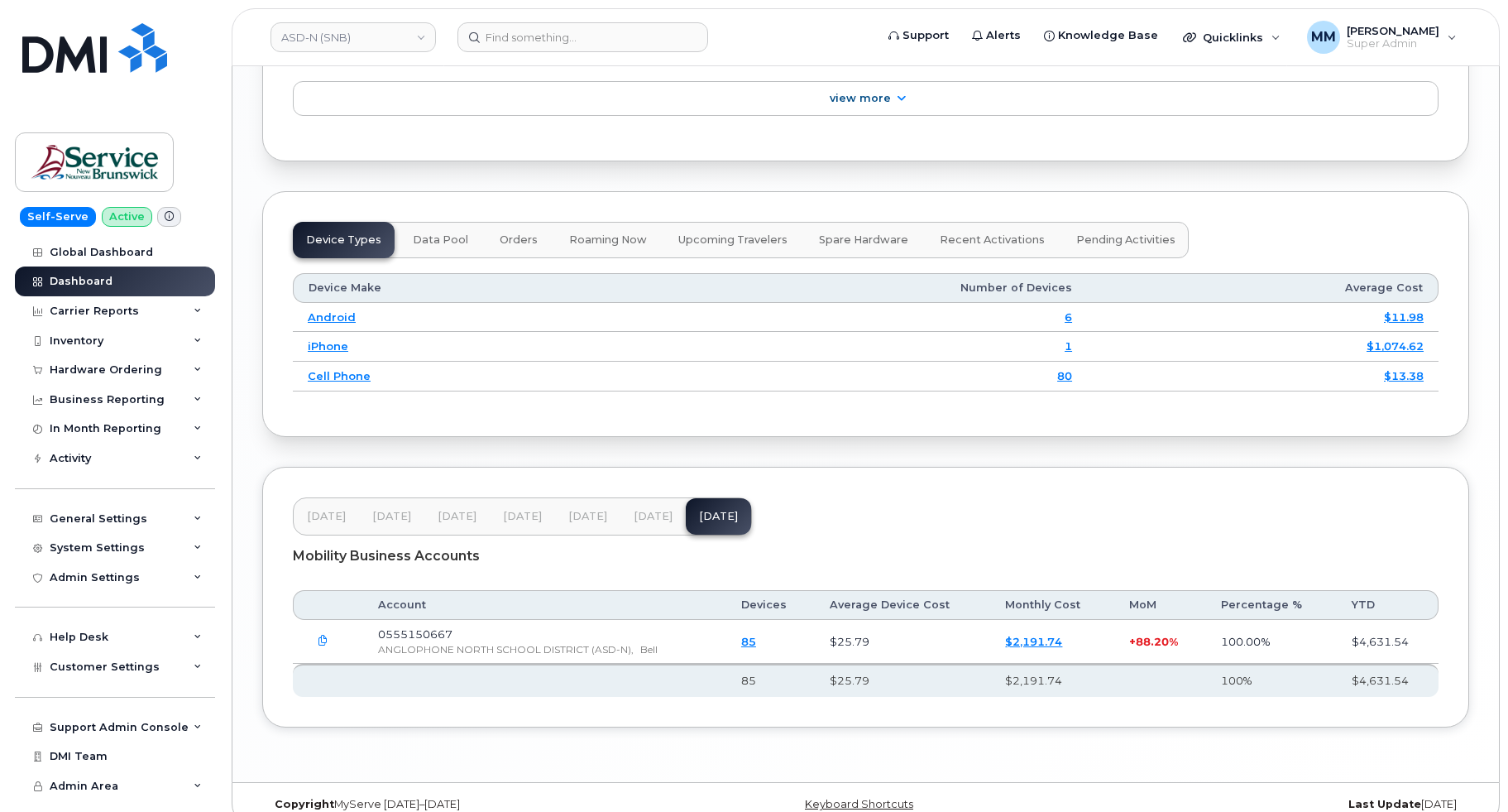
click at [579, 499] on button "[DATE]" at bounding box center [587, 516] width 65 height 36
click at [650, 510] on span "[DATE]" at bounding box center [653, 516] width 39 height 13
click at [713, 510] on span "[DATE]" at bounding box center [718, 516] width 39 height 13
click at [130, 665] on span "Customer Settings" at bounding box center [104, 666] width 110 height 12
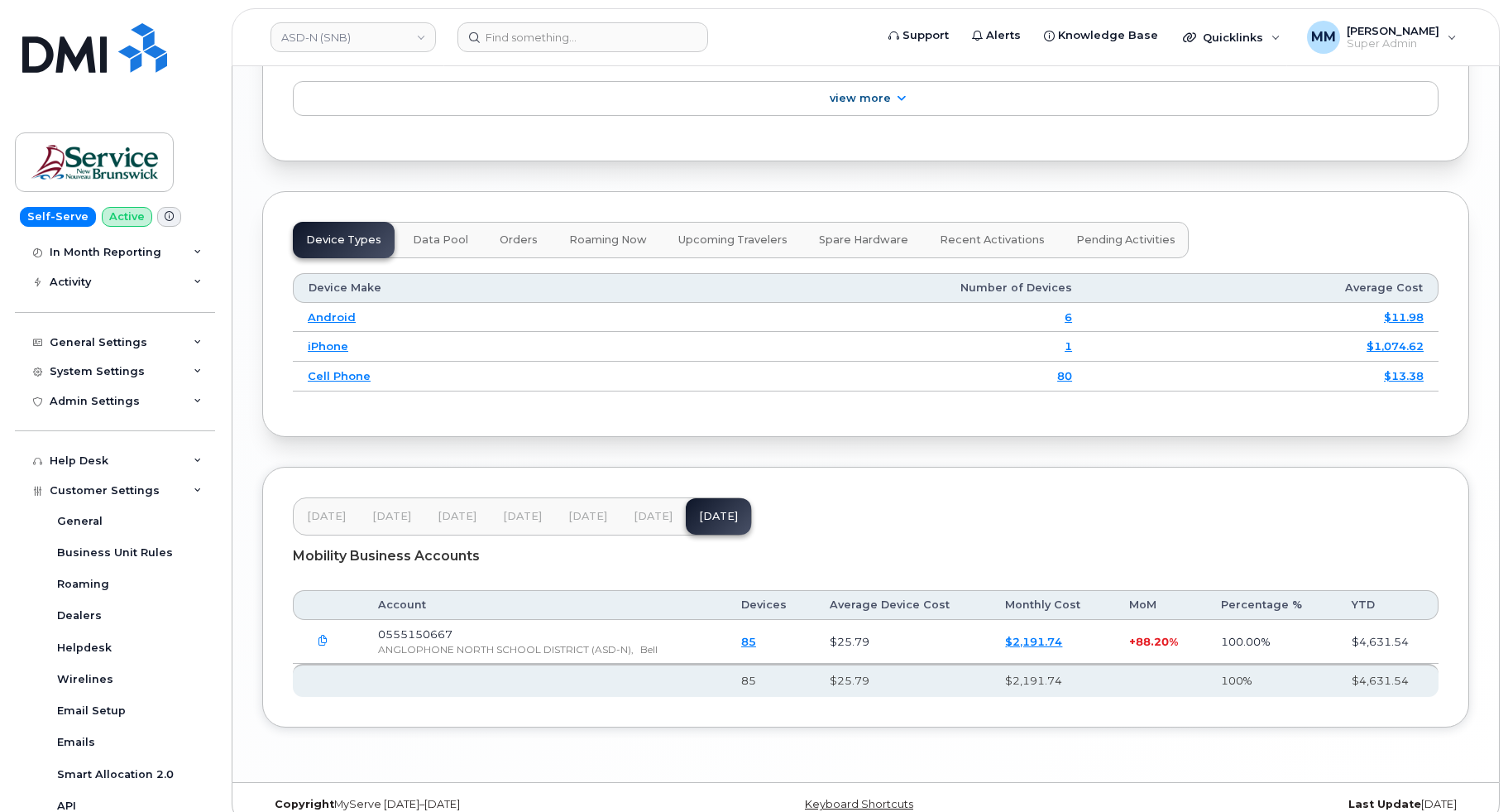
scroll to position [331, 0]
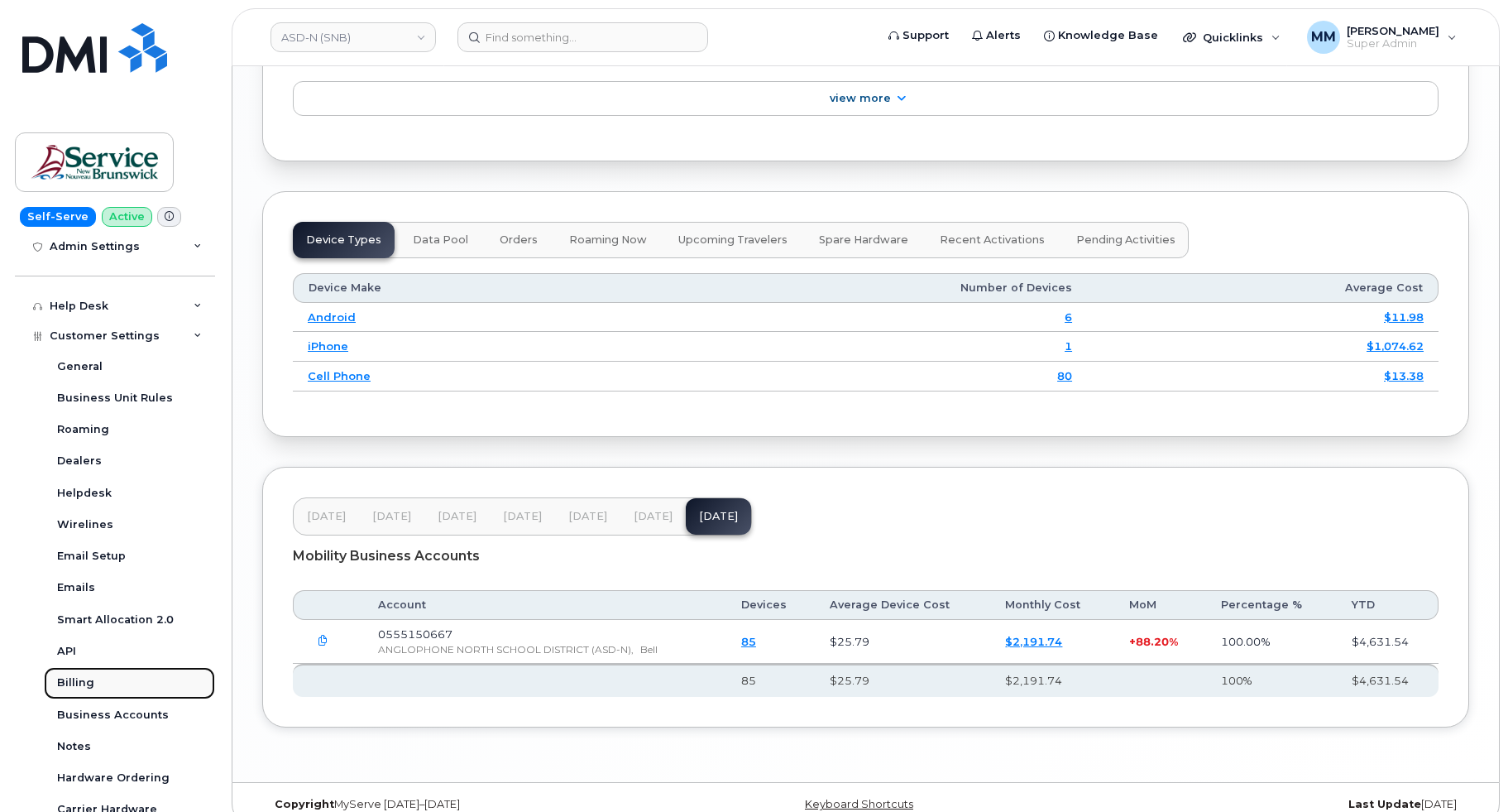
click at [75, 688] on div "Billing" at bounding box center [75, 683] width 37 height 15
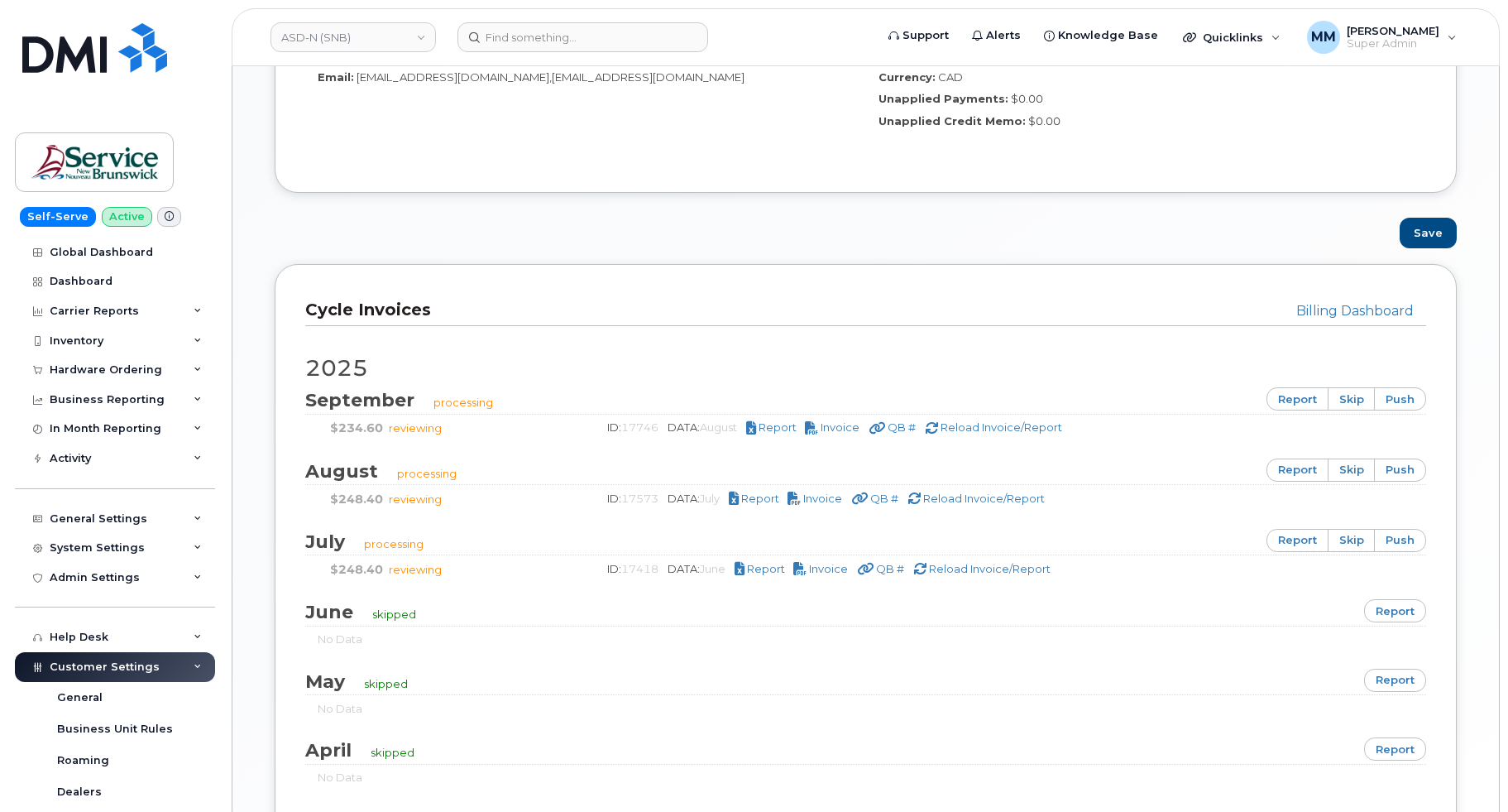
scroll to position [910, 0]
click at [350, 42] on link "ASD-N (SNB)" at bounding box center [354, 37] width 166 height 30
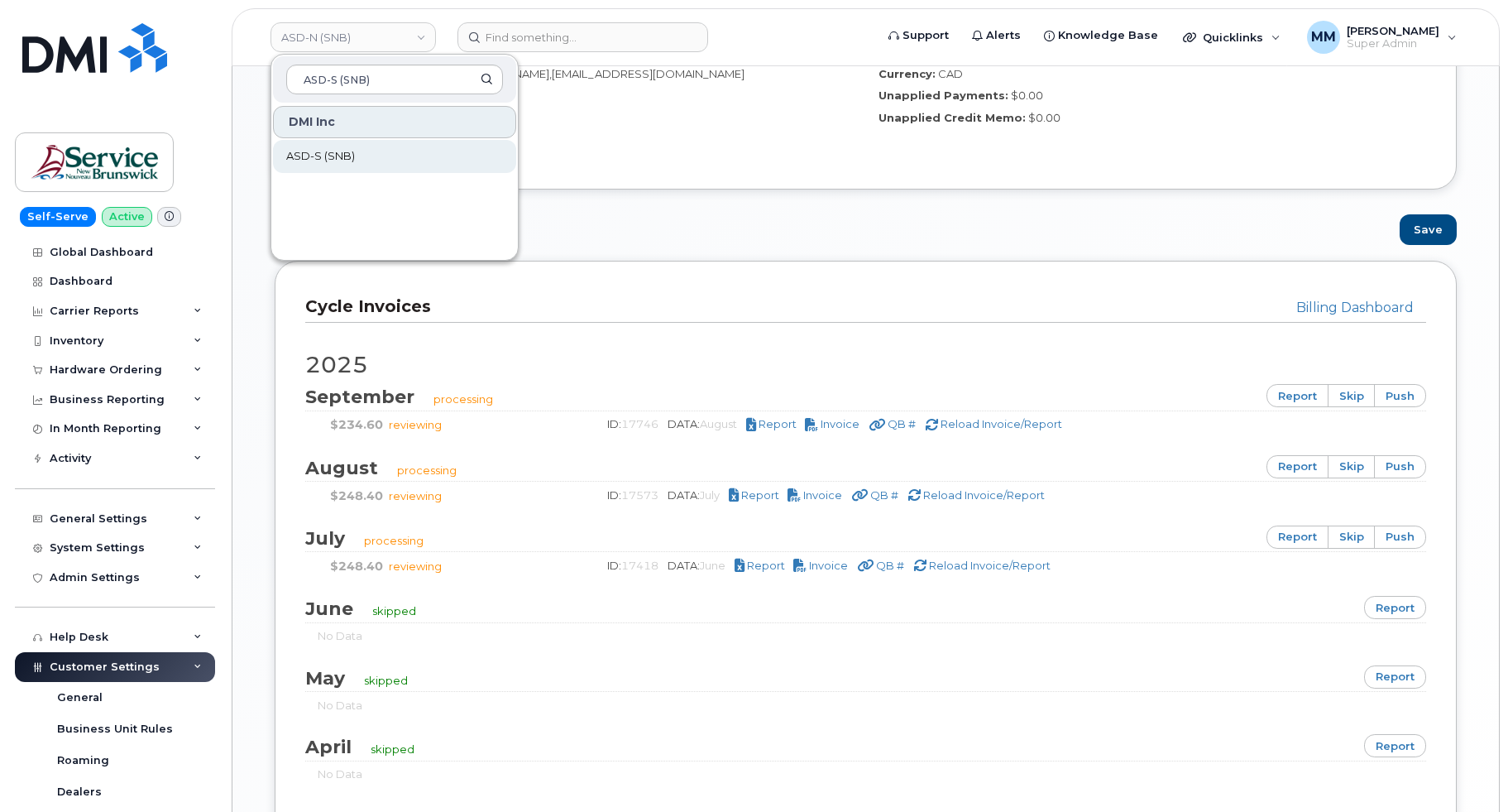
type input "ASD-S (SNB)"
click at [324, 152] on span "ASD-S (SNB)" at bounding box center [320, 157] width 69 height 17
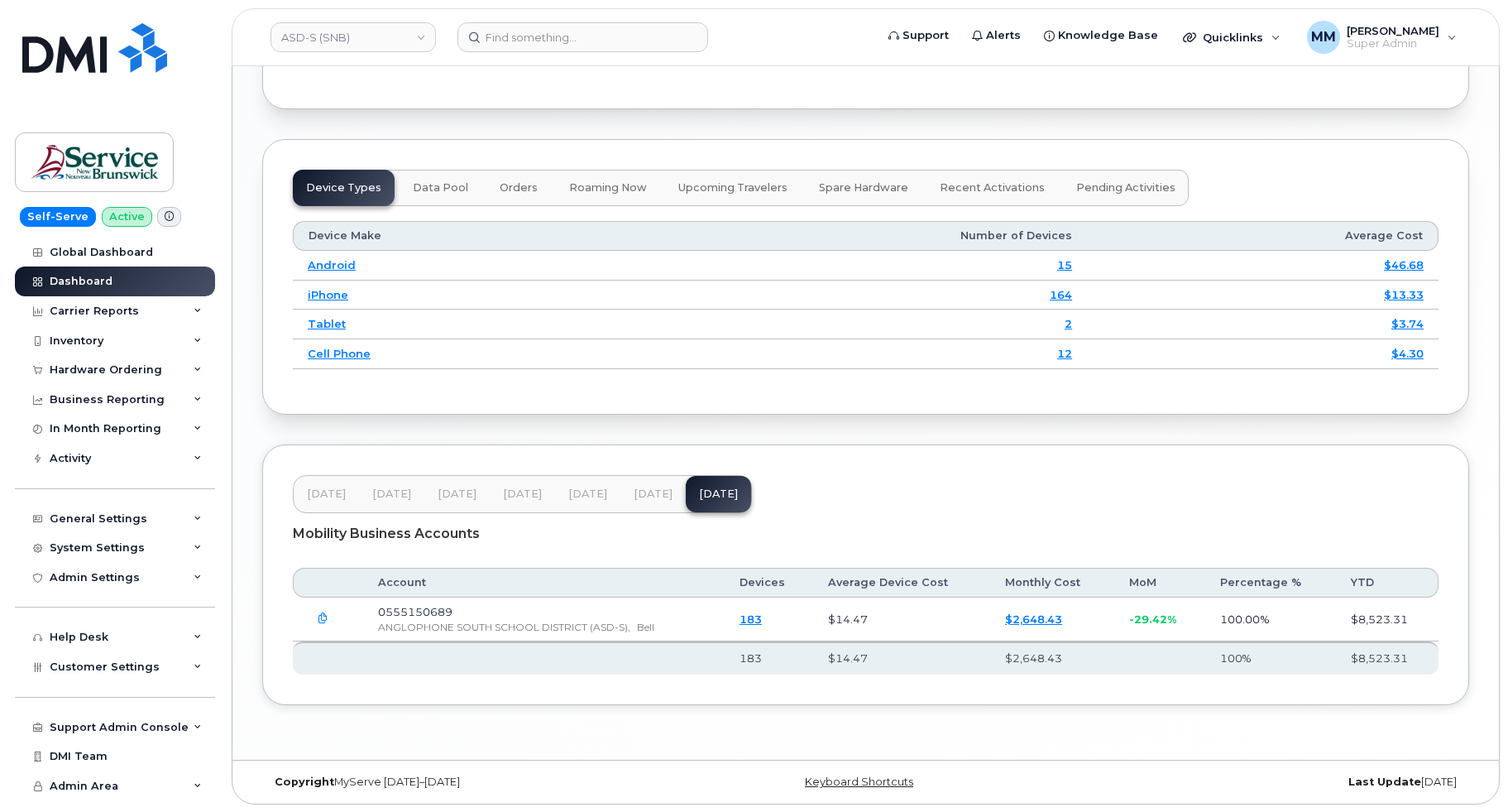
scroll to position [2071, 0]
click at [573, 490] on span "[DATE]" at bounding box center [587, 493] width 39 height 13
click at [643, 500] on button "[DATE]" at bounding box center [653, 493] width 65 height 36
click at [675, 494] on div "[DATE] Mar [DATE] May [DATE] [DATE] [DATE]" at bounding box center [522, 493] width 459 height 38
click at [699, 495] on span "[DATE]" at bounding box center [718, 493] width 39 height 13
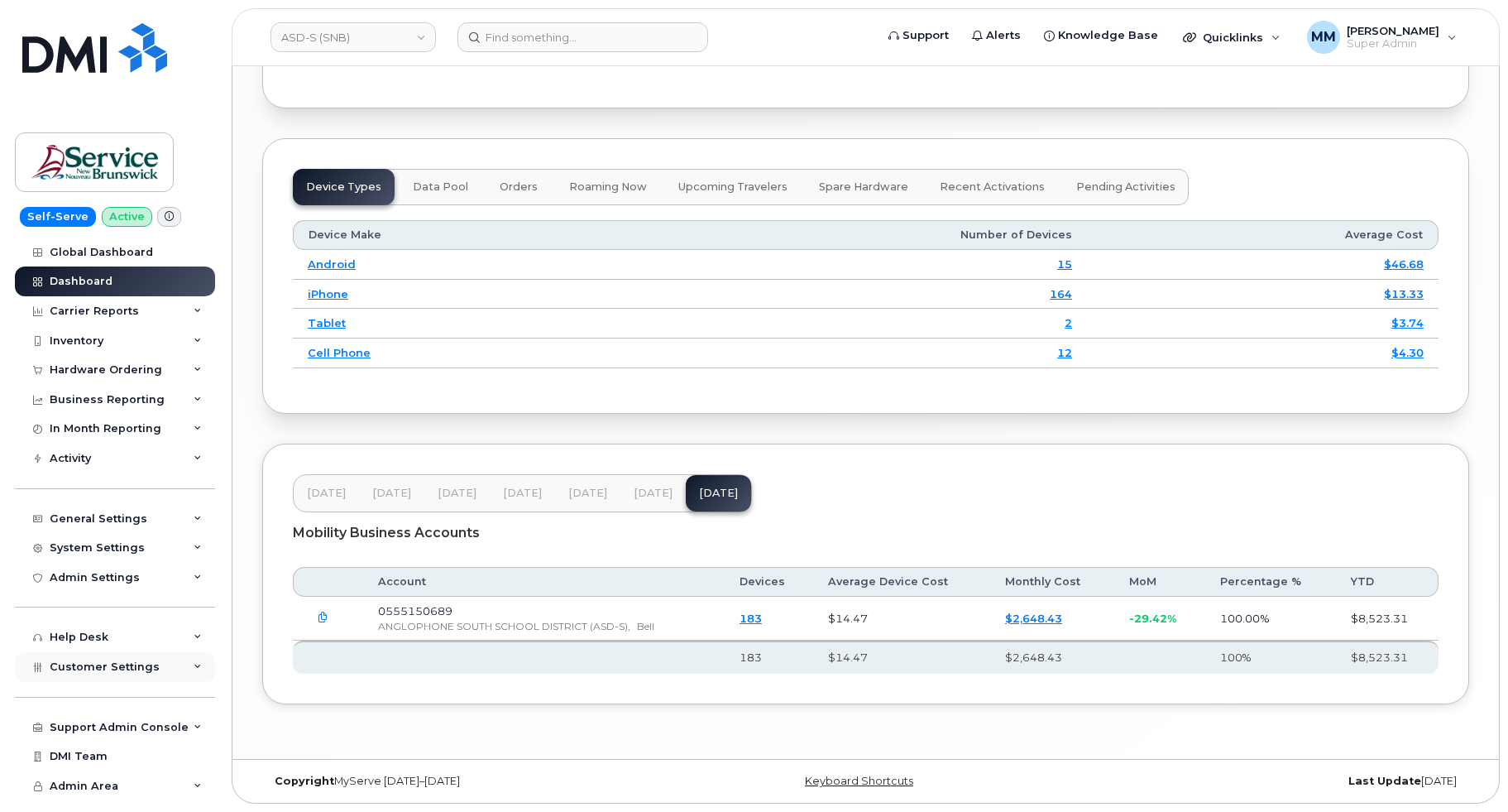
click at [152, 658] on div "Customer Settings" at bounding box center [115, 667] width 201 height 30
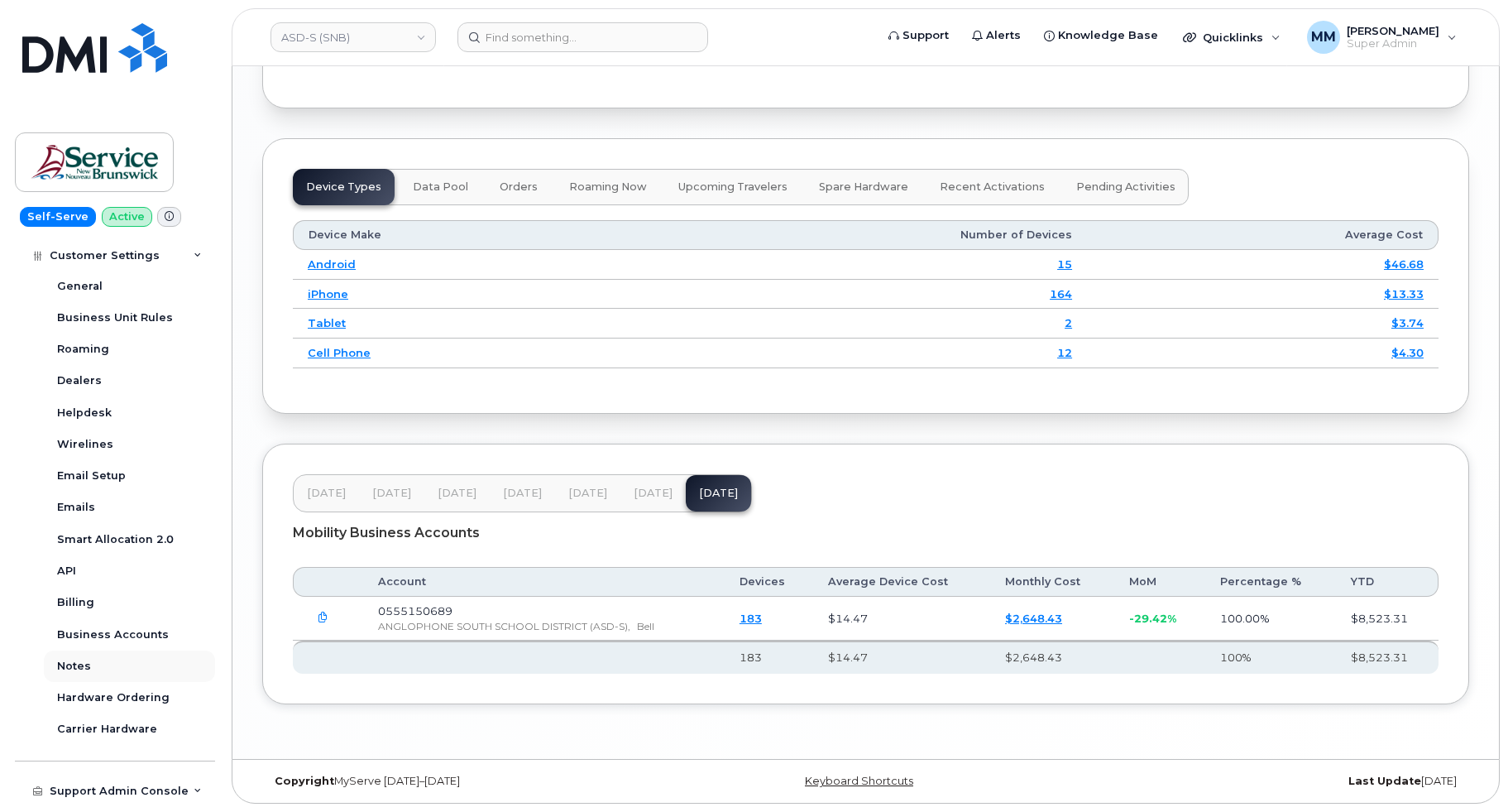
scroll to position [413, 0]
click at [70, 597] on div "Billing" at bounding box center [75, 600] width 37 height 15
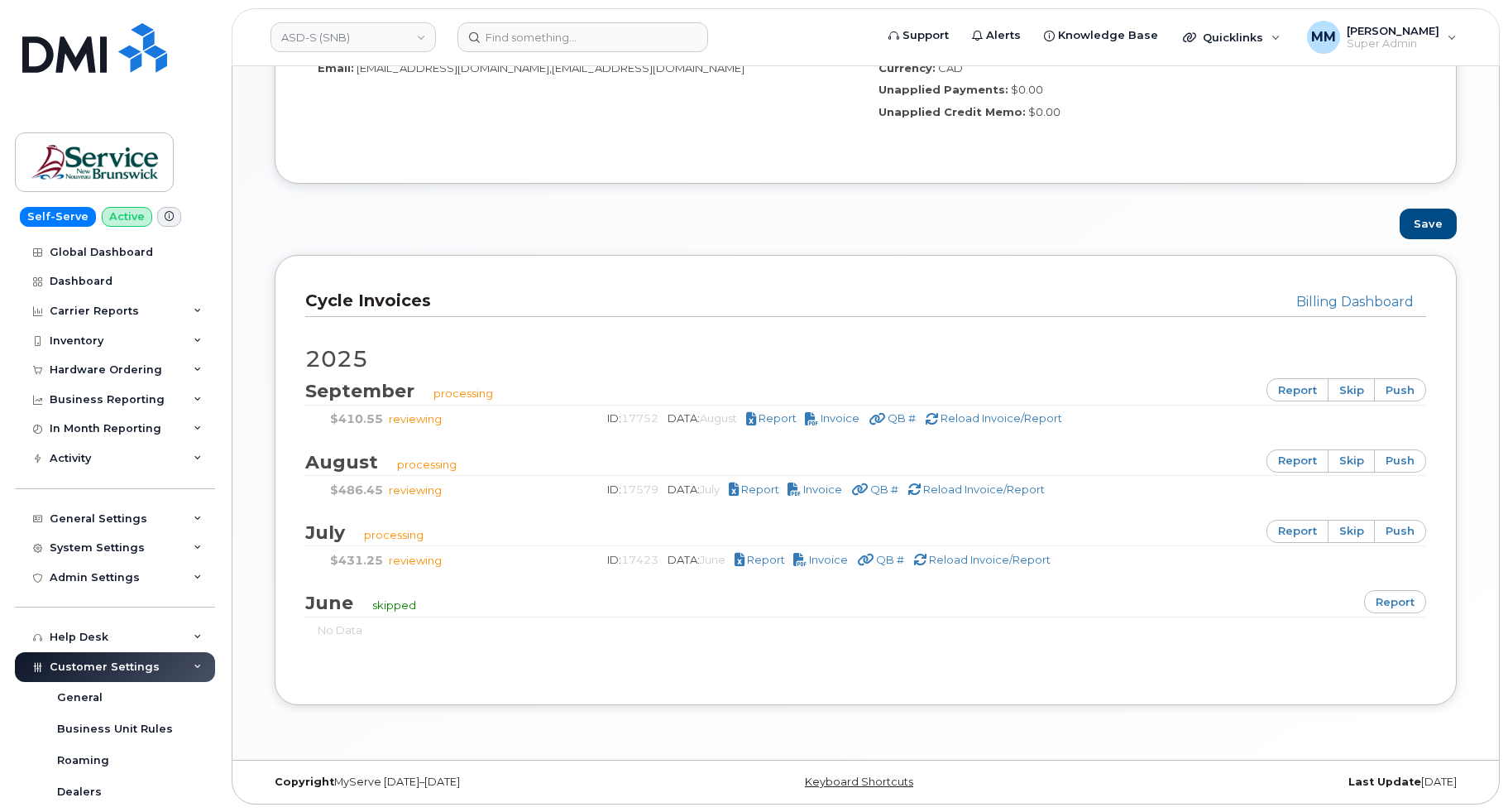
scroll to position [916, 0]
click at [829, 564] on span "Invoice" at bounding box center [829, 558] width 39 height 13
click at [835, 492] on span "Invoice" at bounding box center [823, 488] width 39 height 13
click at [849, 419] on span "Invoice" at bounding box center [840, 417] width 39 height 13
click at [563, 41] on input at bounding box center [582, 37] width 251 height 30
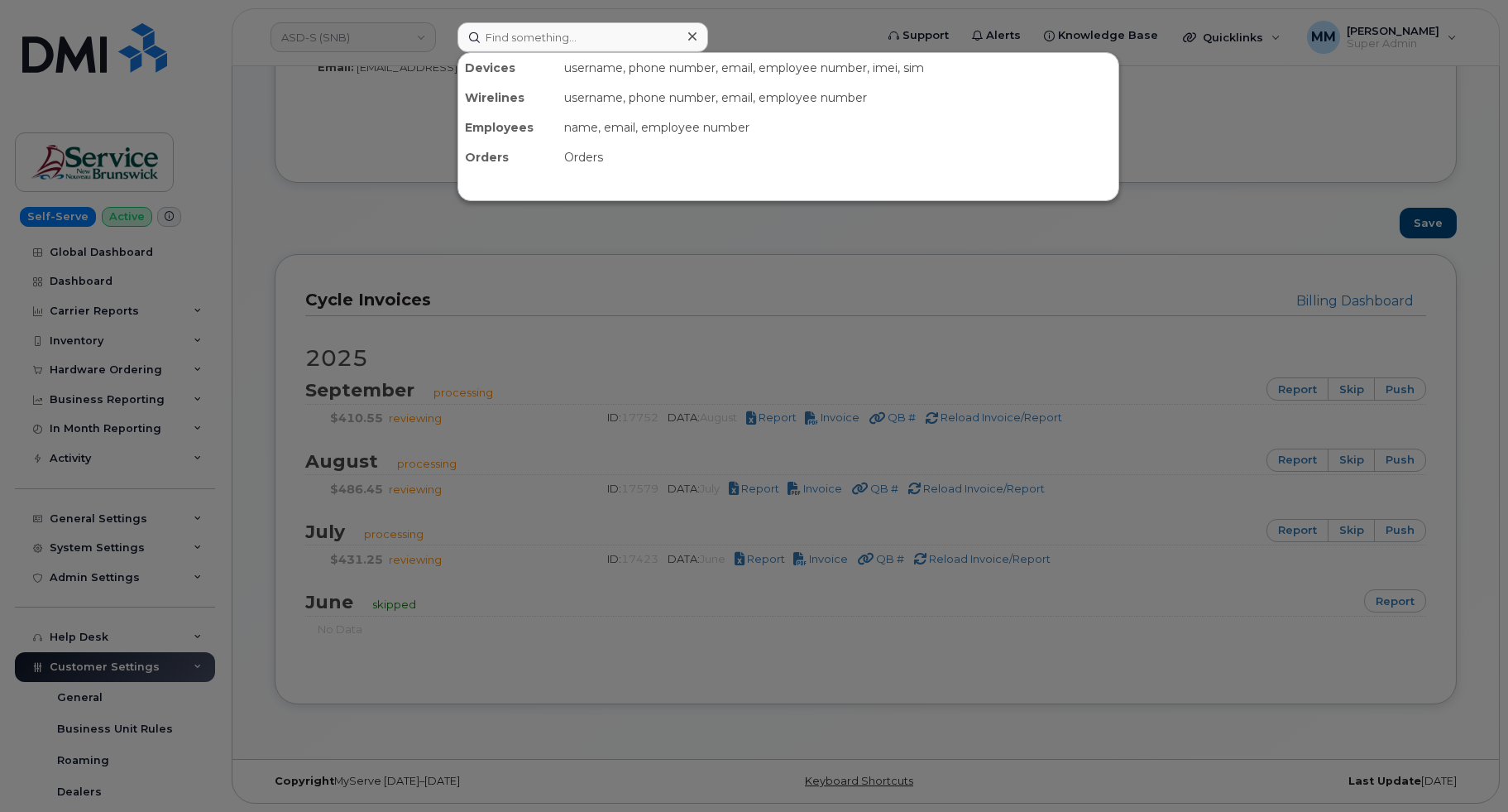
click at [355, 36] on div at bounding box center [754, 406] width 1508 height 812
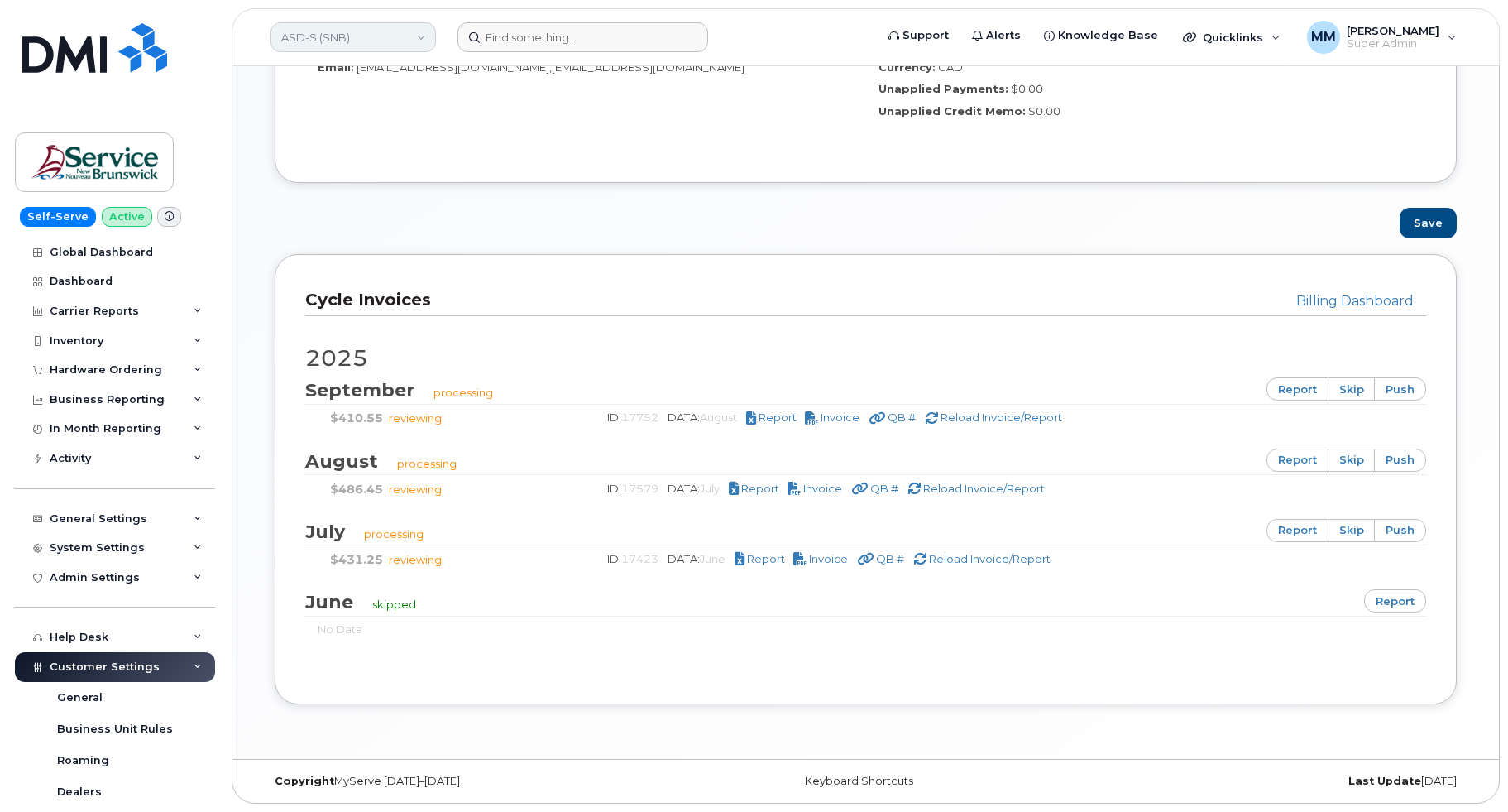
click at [355, 40] on link "ASD-S (SNB)" at bounding box center [354, 37] width 166 height 30
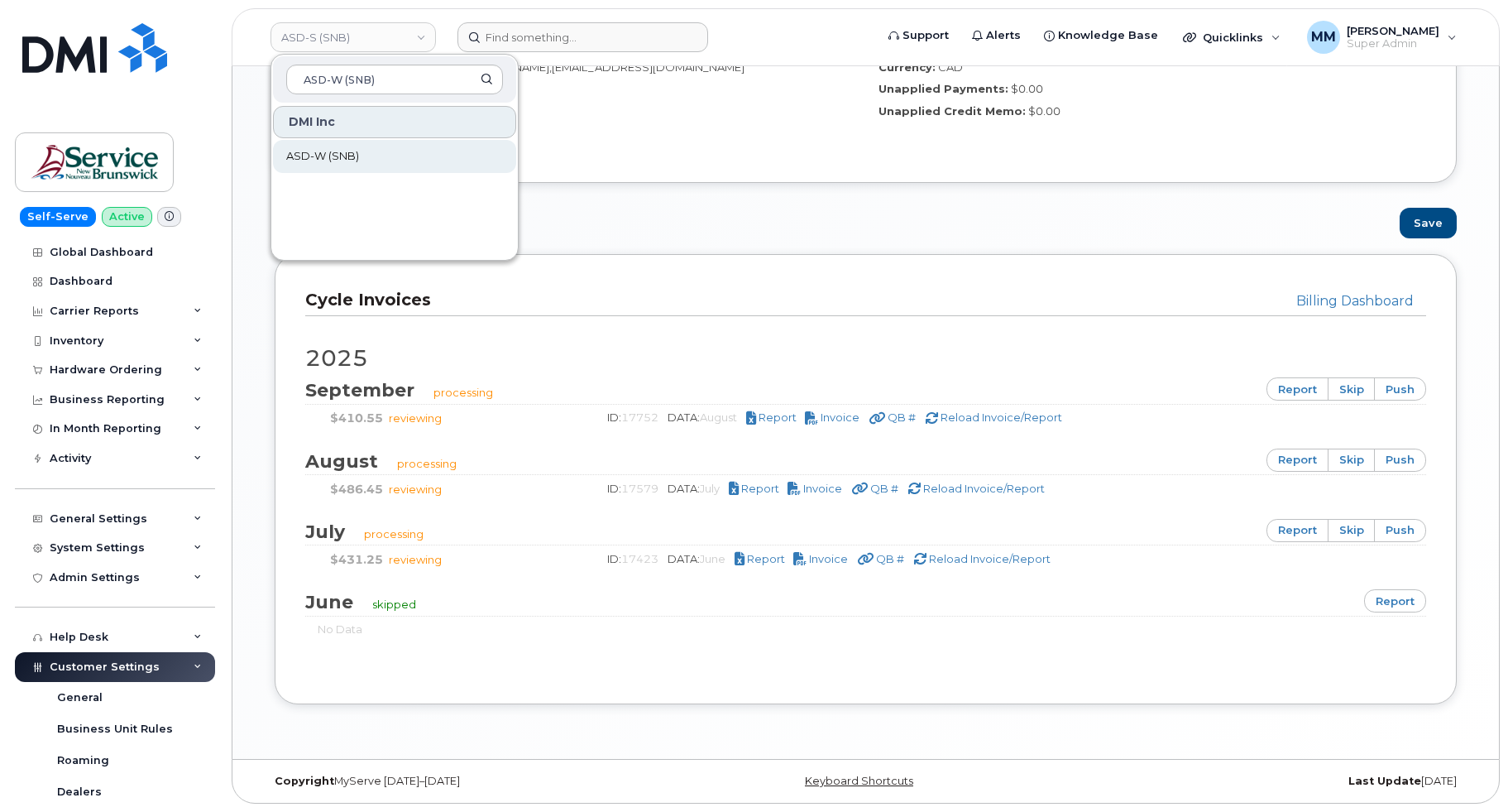
type input "ASD-W (SNB)"
click at [357, 159] on link "ASD-W (SNB)" at bounding box center [395, 157] width 244 height 33
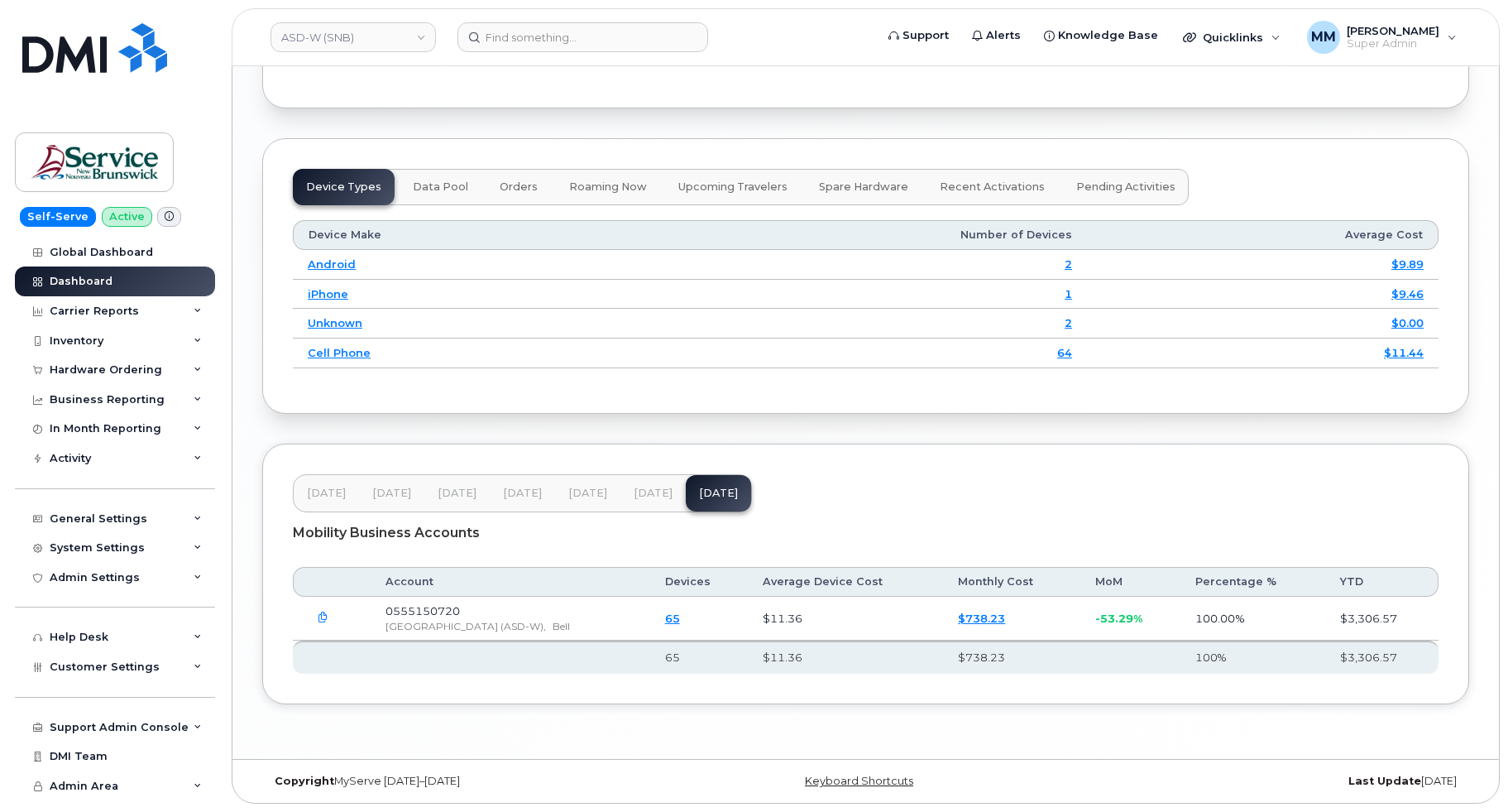
scroll to position [2060, 0]
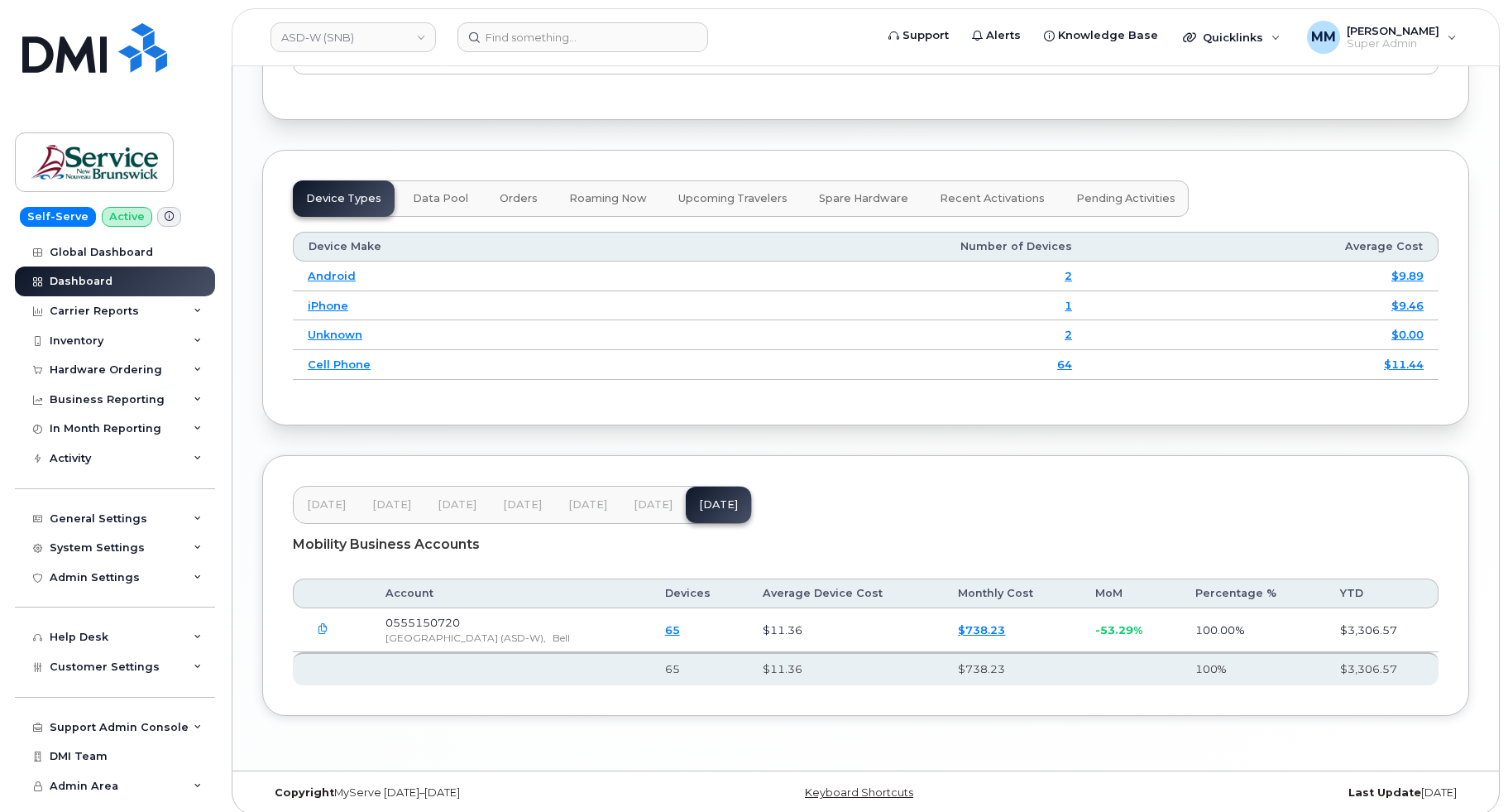
click at [636, 511] on span "[DATE]" at bounding box center [653, 505] width 39 height 13
click at [605, 516] on button "[DATE]" at bounding box center [587, 505] width 65 height 36
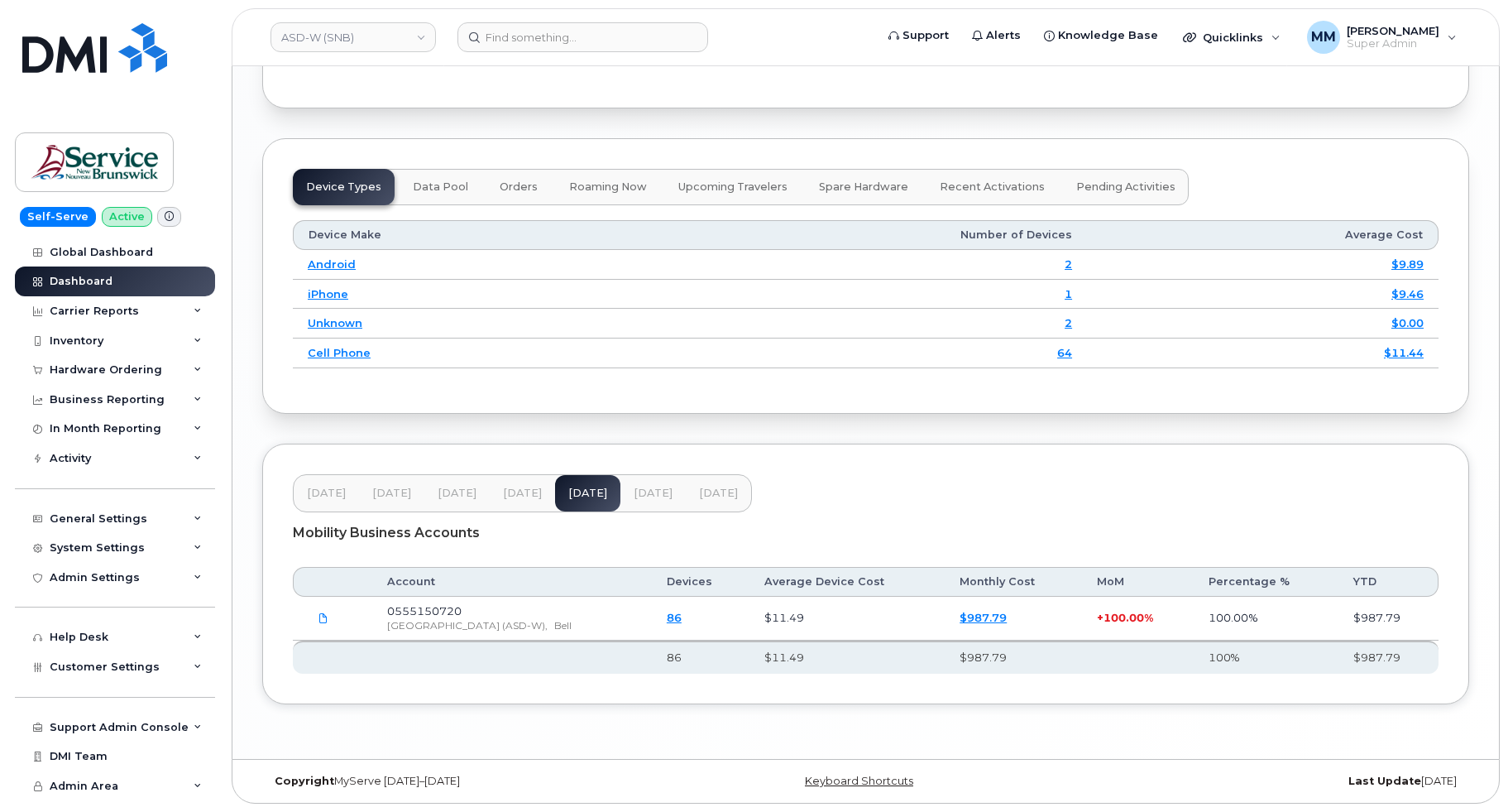
scroll to position [2095, 0]
click at [124, 668] on span "Customer Settings" at bounding box center [104, 666] width 110 height 12
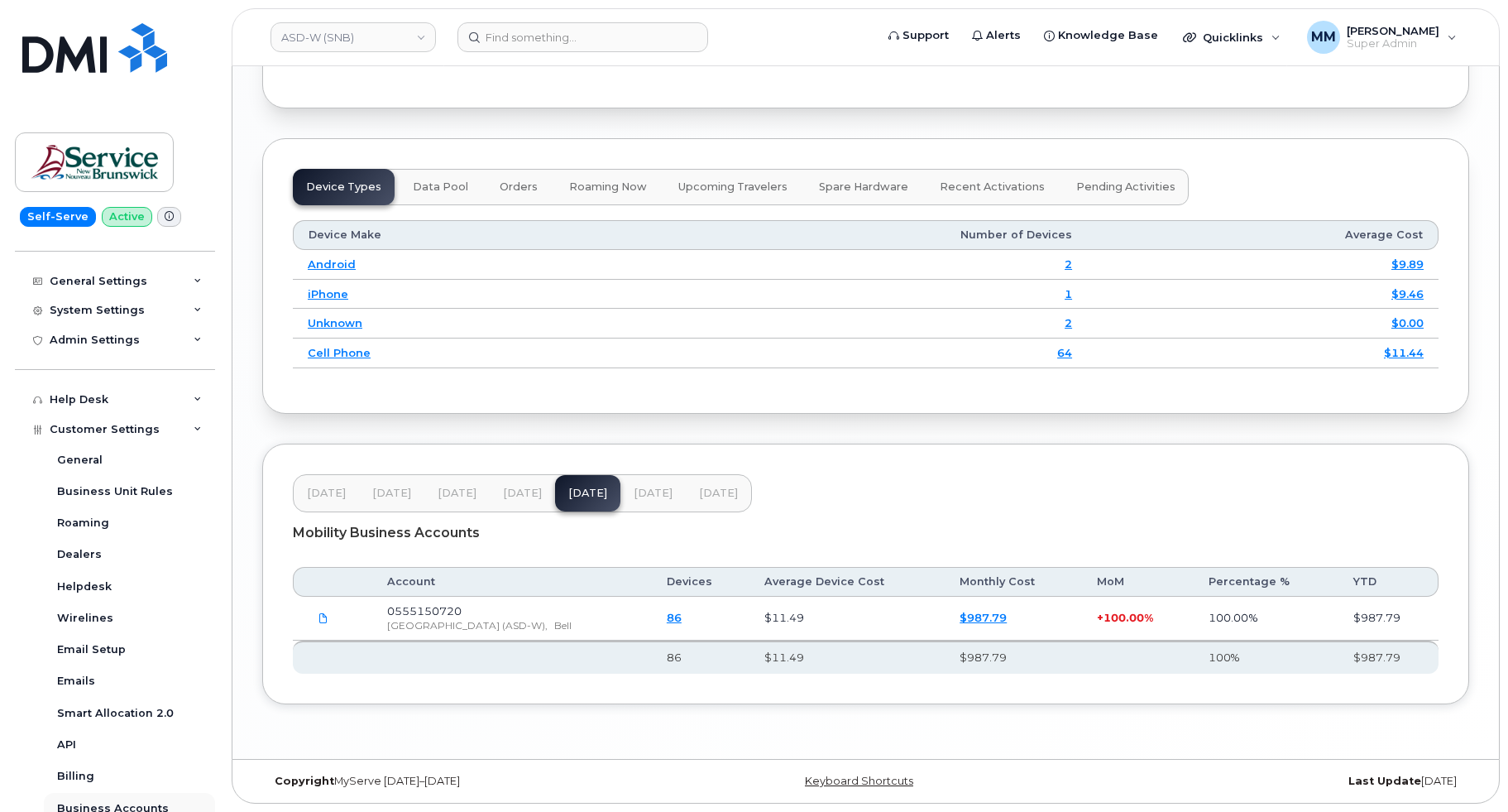
scroll to position [331, 0]
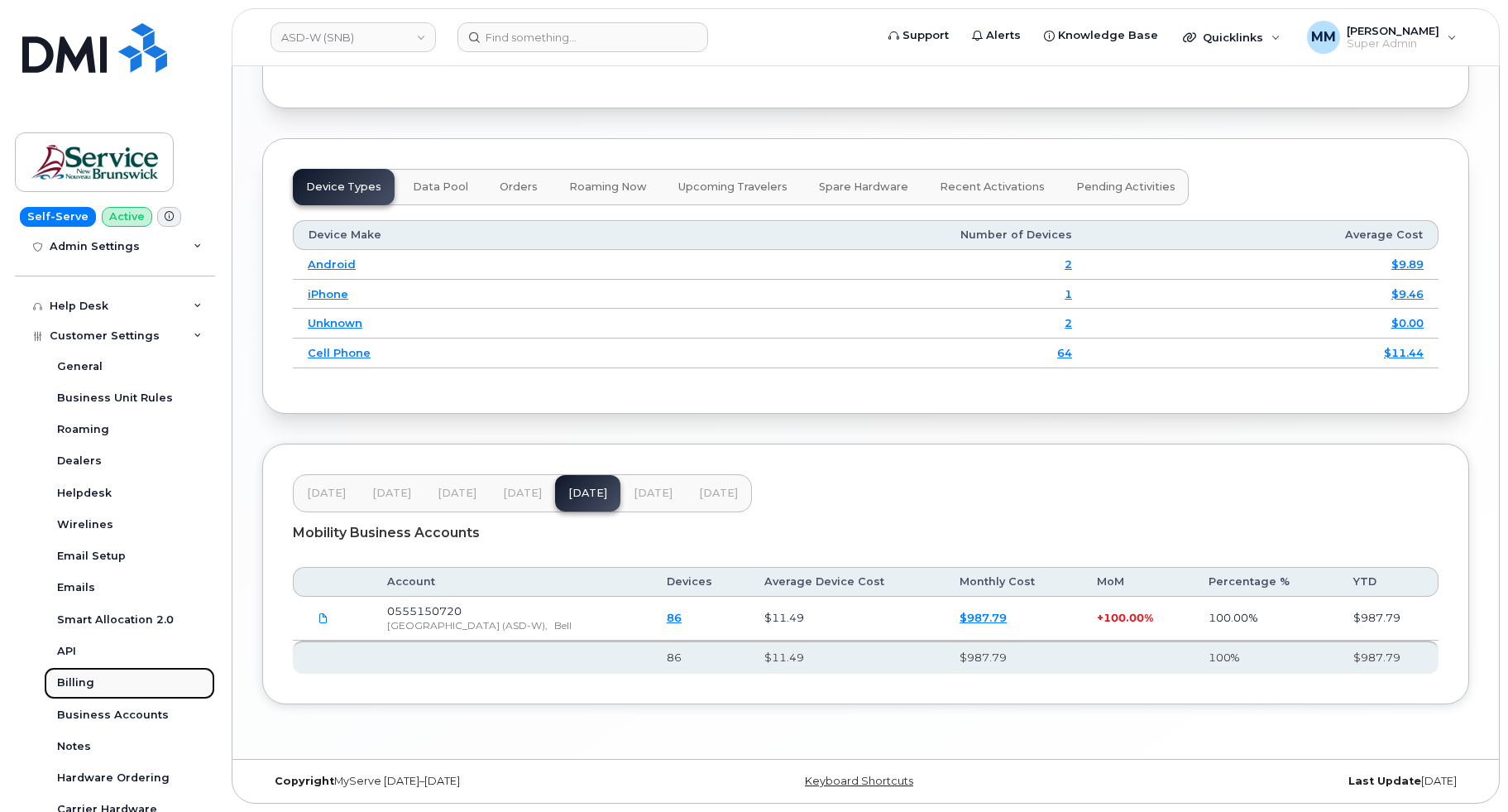
click at [85, 685] on div "Billing" at bounding box center [75, 683] width 37 height 15
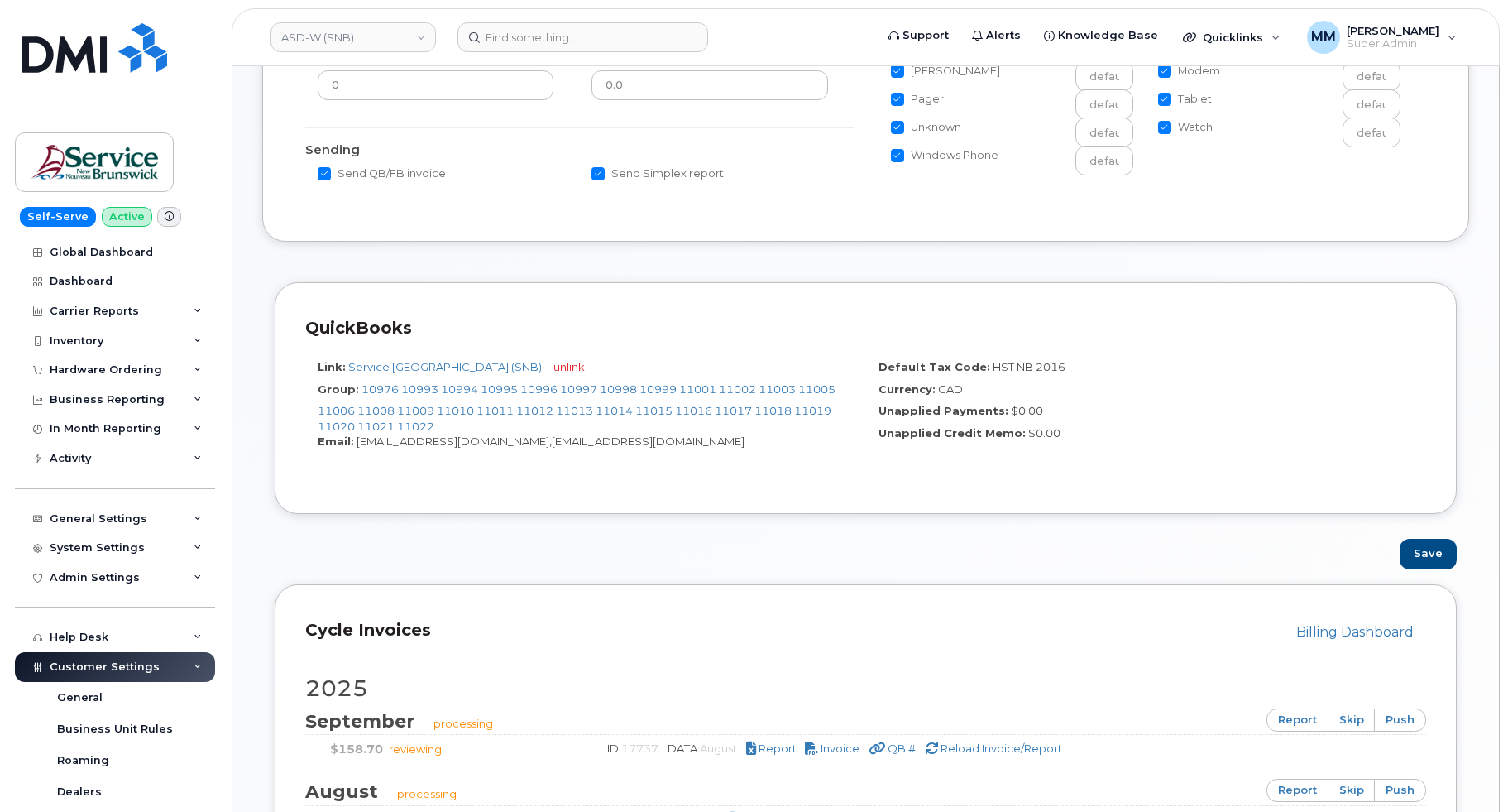
scroll to position [828, 0]
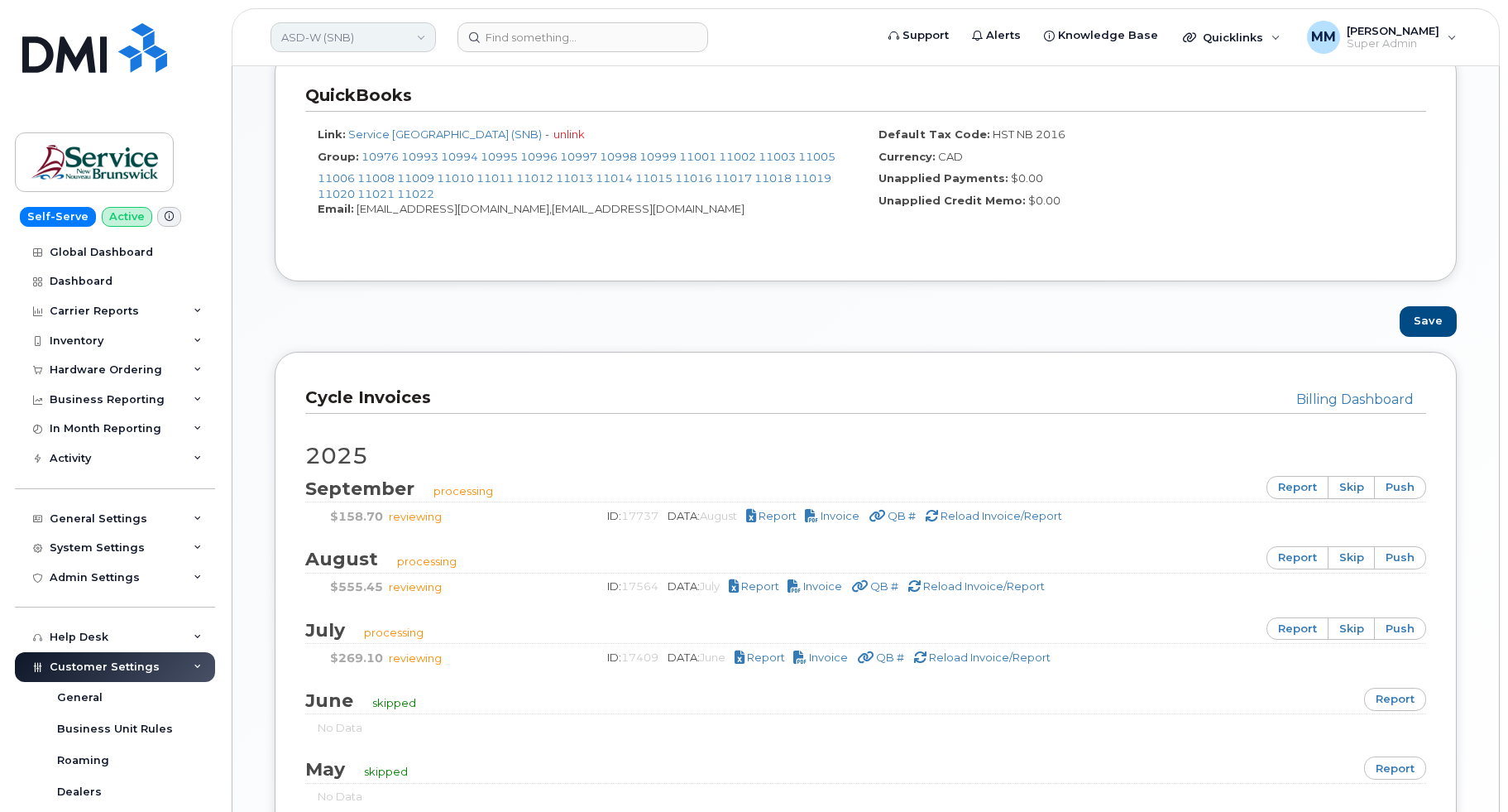
click at [366, 33] on link "ASD-W (SNB)" at bounding box center [354, 37] width 166 height 30
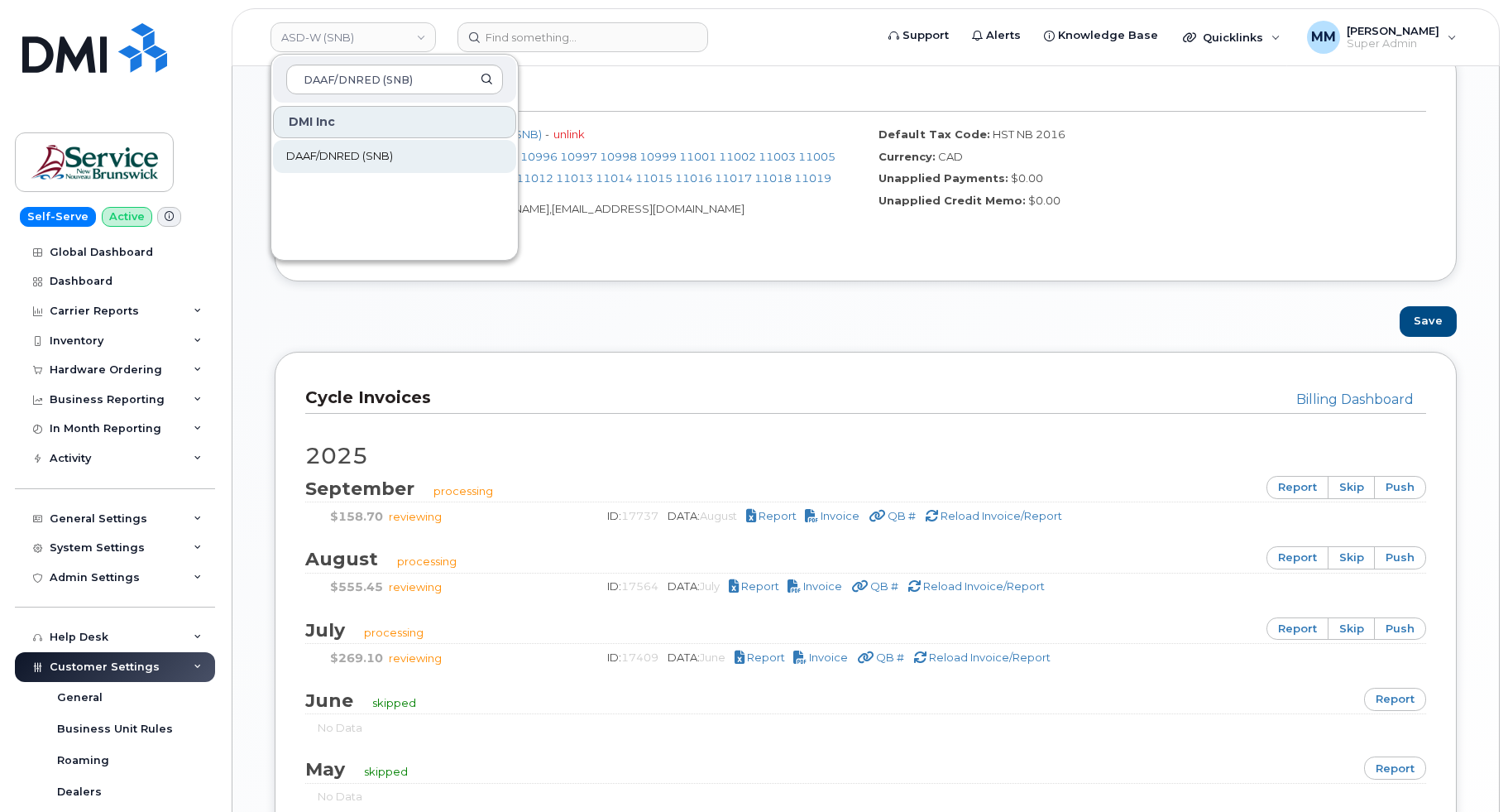
type input "DAAF/DNRED (SNB)"
click at [336, 152] on span "DAAF/DNRED (SNB)" at bounding box center [339, 157] width 107 height 17
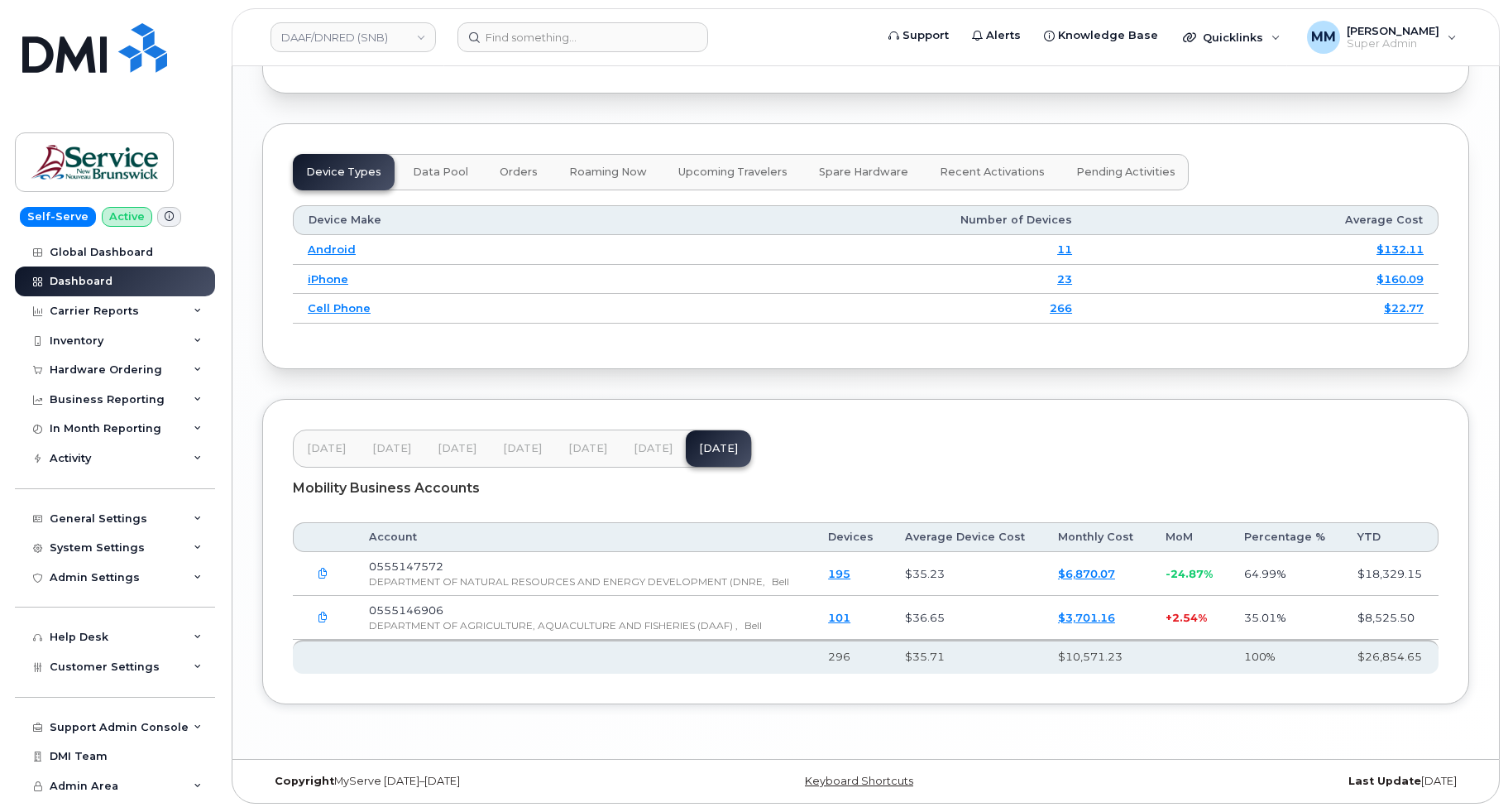
scroll to position [2110, 0]
click at [639, 450] on span "[DATE]" at bounding box center [653, 448] width 39 height 13
click at [595, 452] on span "[DATE]" at bounding box center [587, 448] width 39 height 13
click at [88, 666] on span "Customer Settings" at bounding box center [104, 666] width 110 height 12
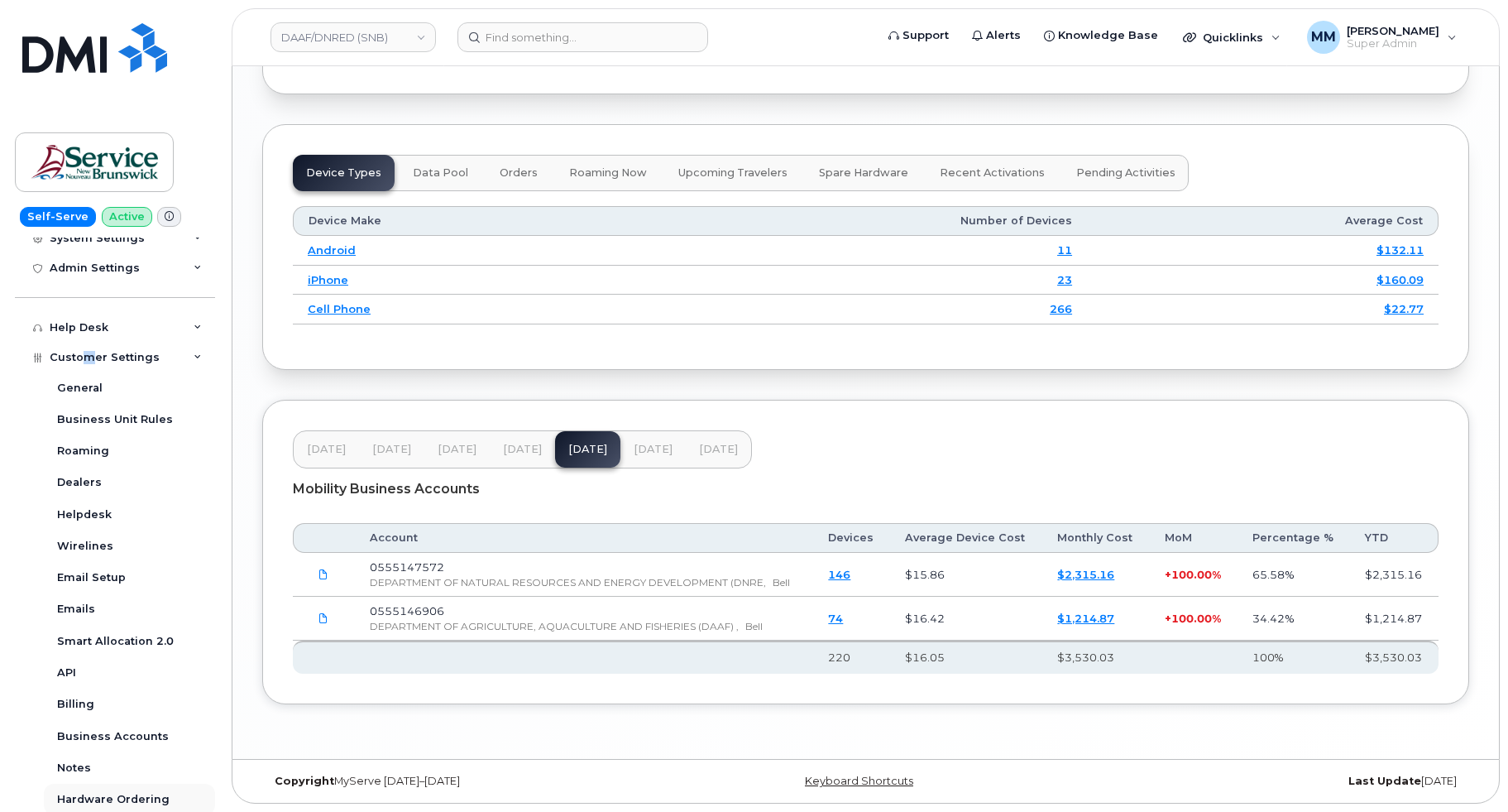
scroll to position [331, 0]
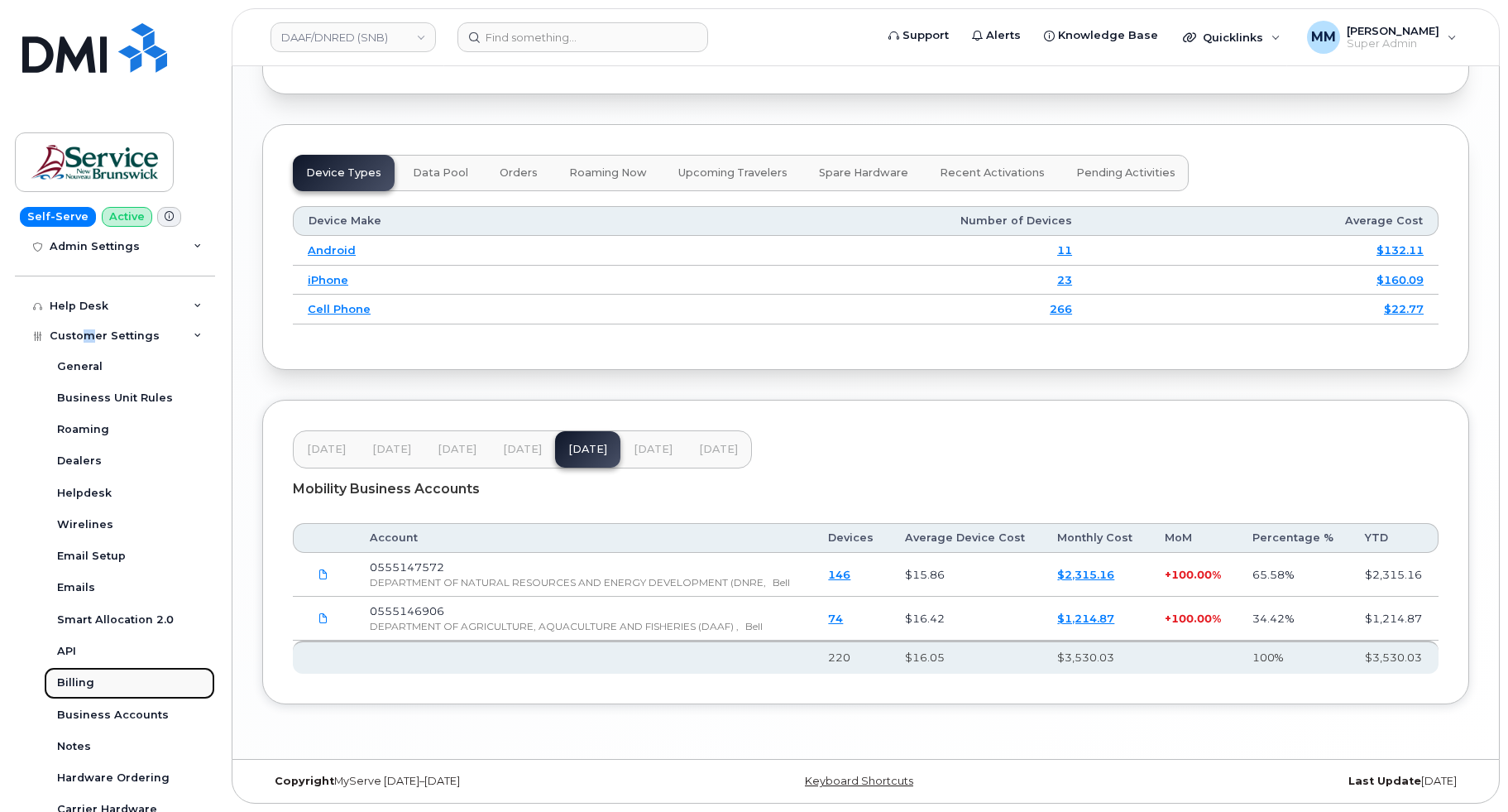
click at [75, 688] on div "Billing" at bounding box center [75, 683] width 37 height 15
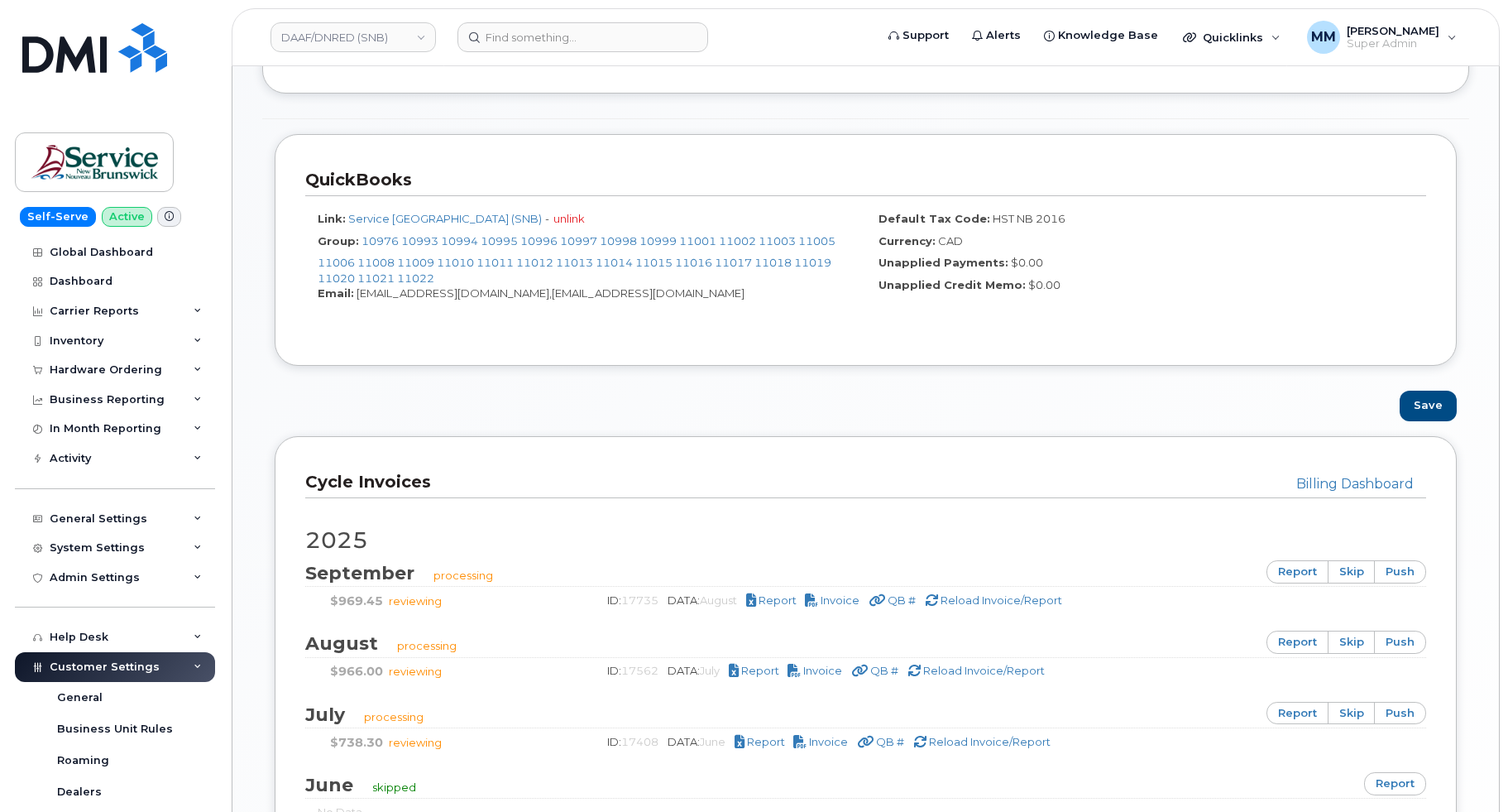
scroll to position [745, 0]
click at [404, 43] on link "DAAF/DNRED (SNB)" at bounding box center [354, 37] width 166 height 30
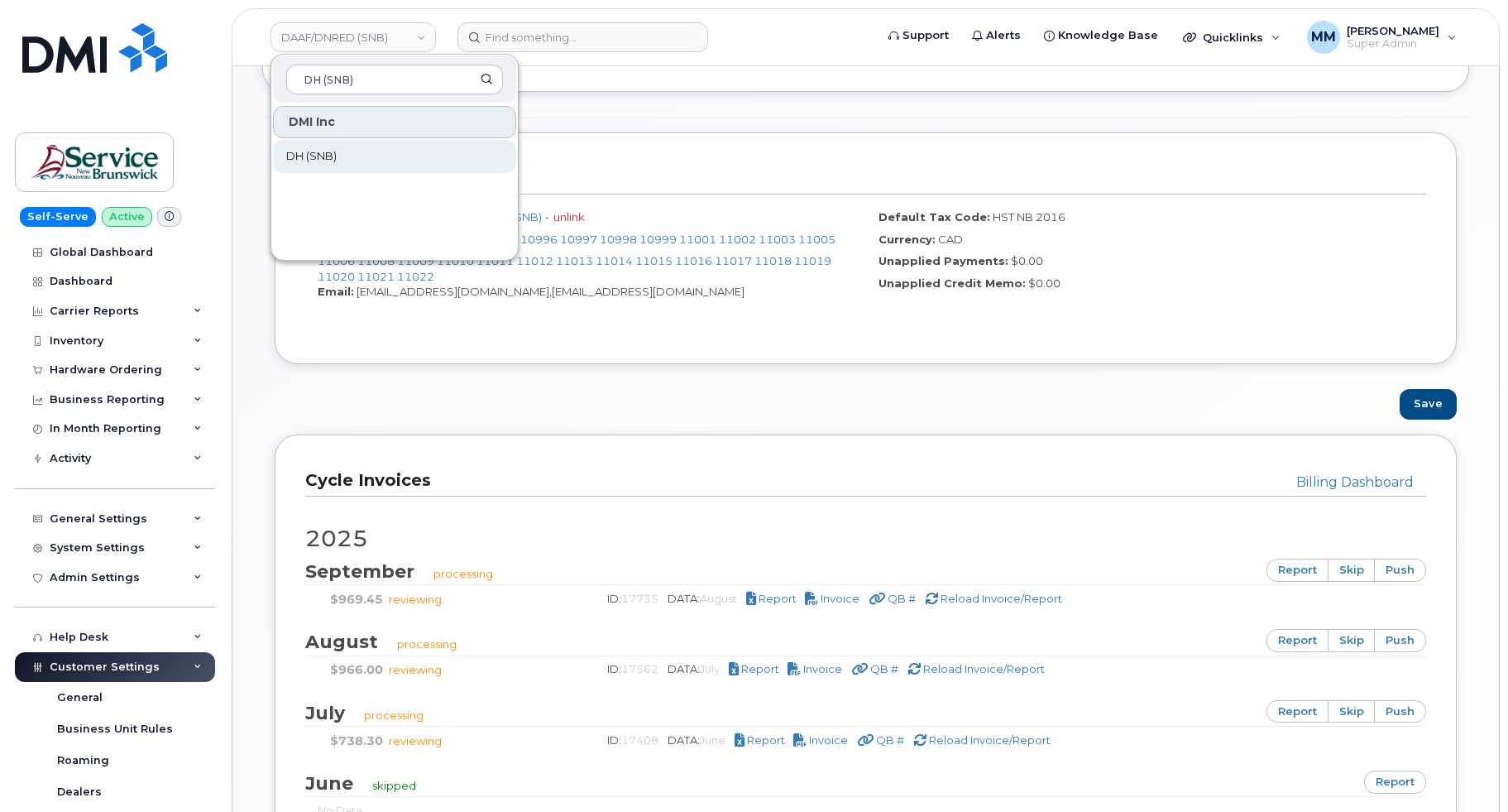
type input "DH (SNB)"
click at [350, 156] on link "DH (SNB)" at bounding box center [395, 157] width 244 height 33
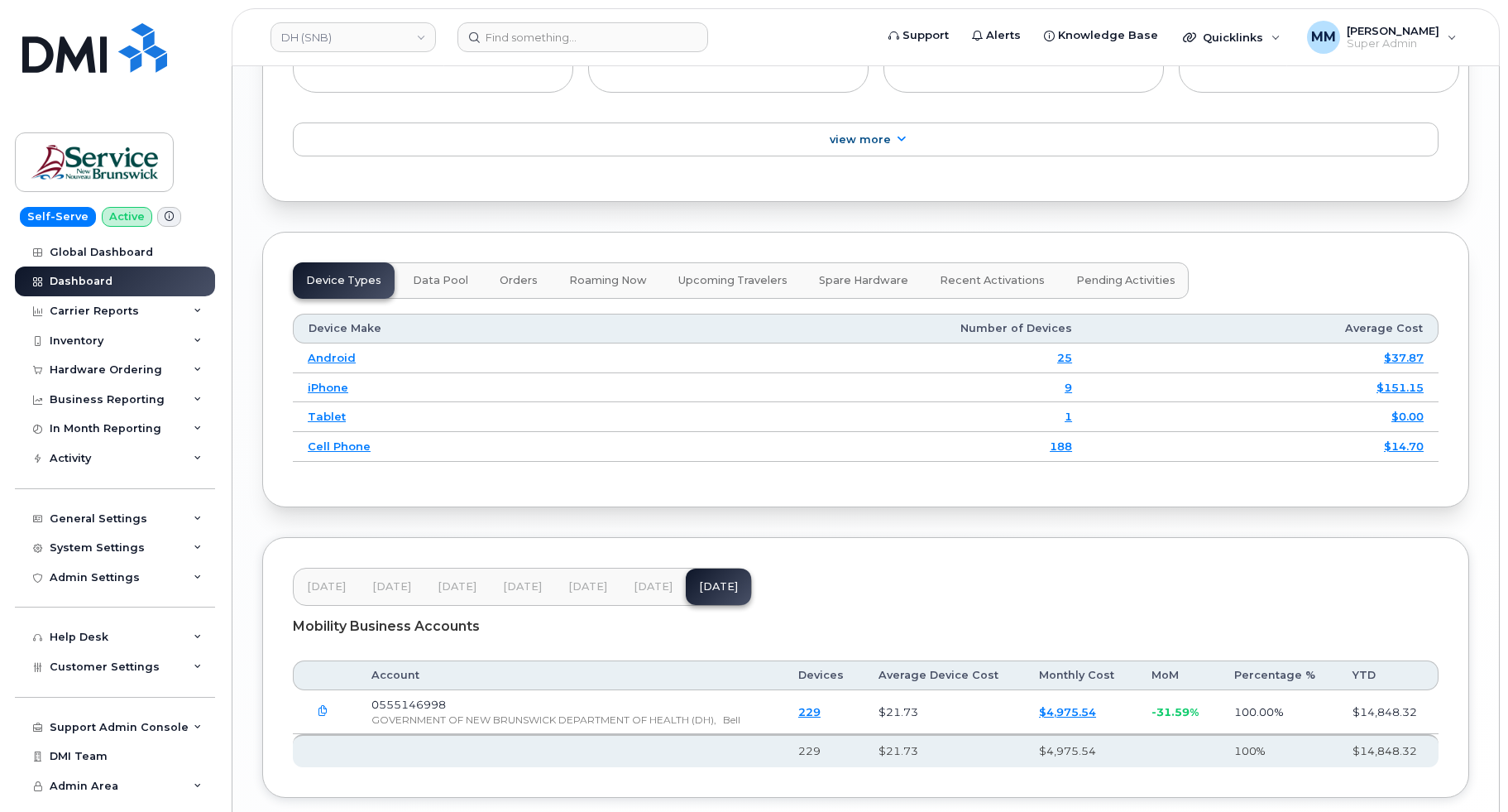
scroll to position [2071, 0]
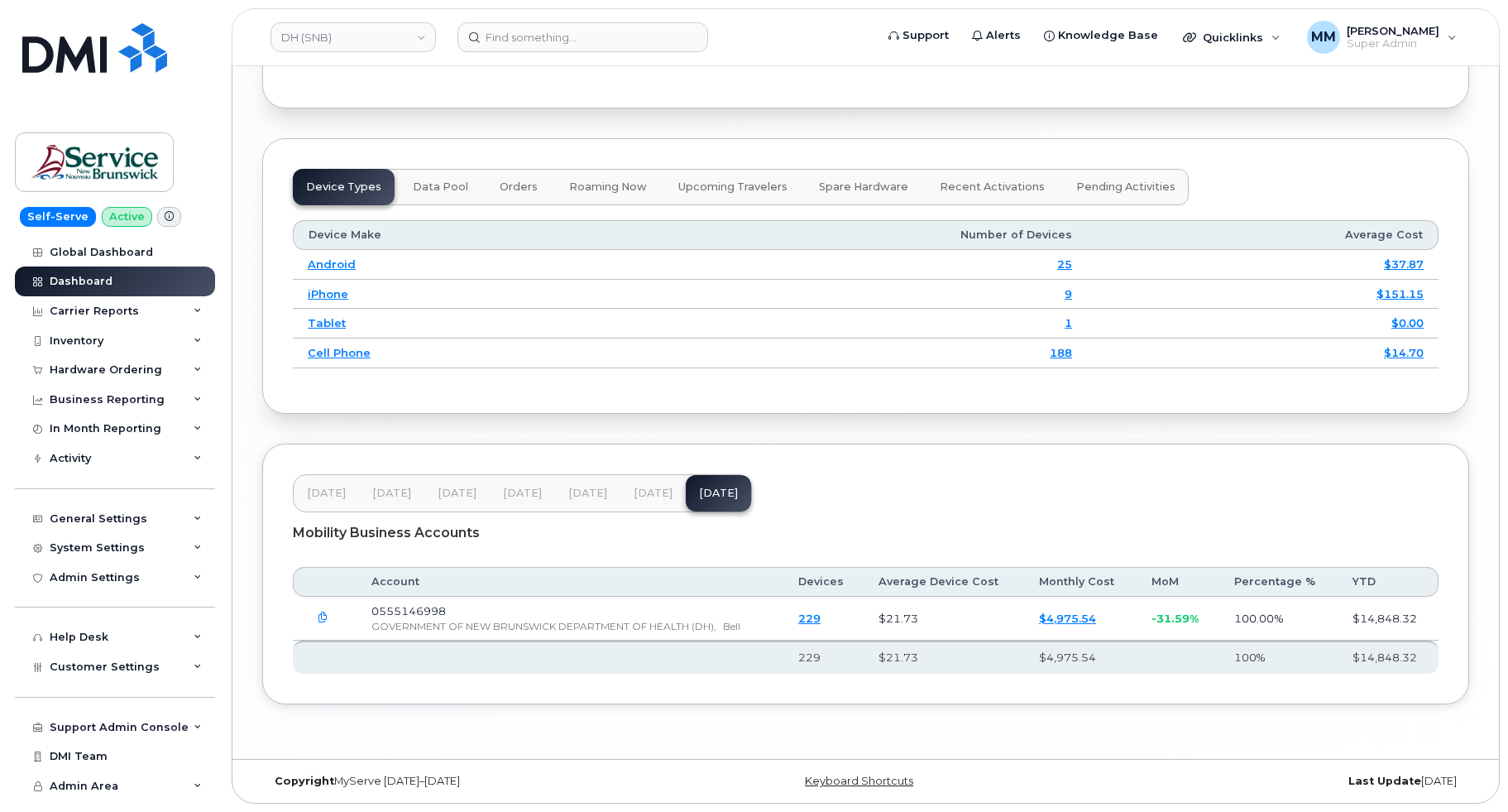
click at [643, 490] on span "[DATE]" at bounding box center [653, 493] width 39 height 13
click at [613, 491] on button "[DATE]" at bounding box center [587, 493] width 65 height 36
click at [72, 669] on span "Customer Settings" at bounding box center [104, 666] width 110 height 12
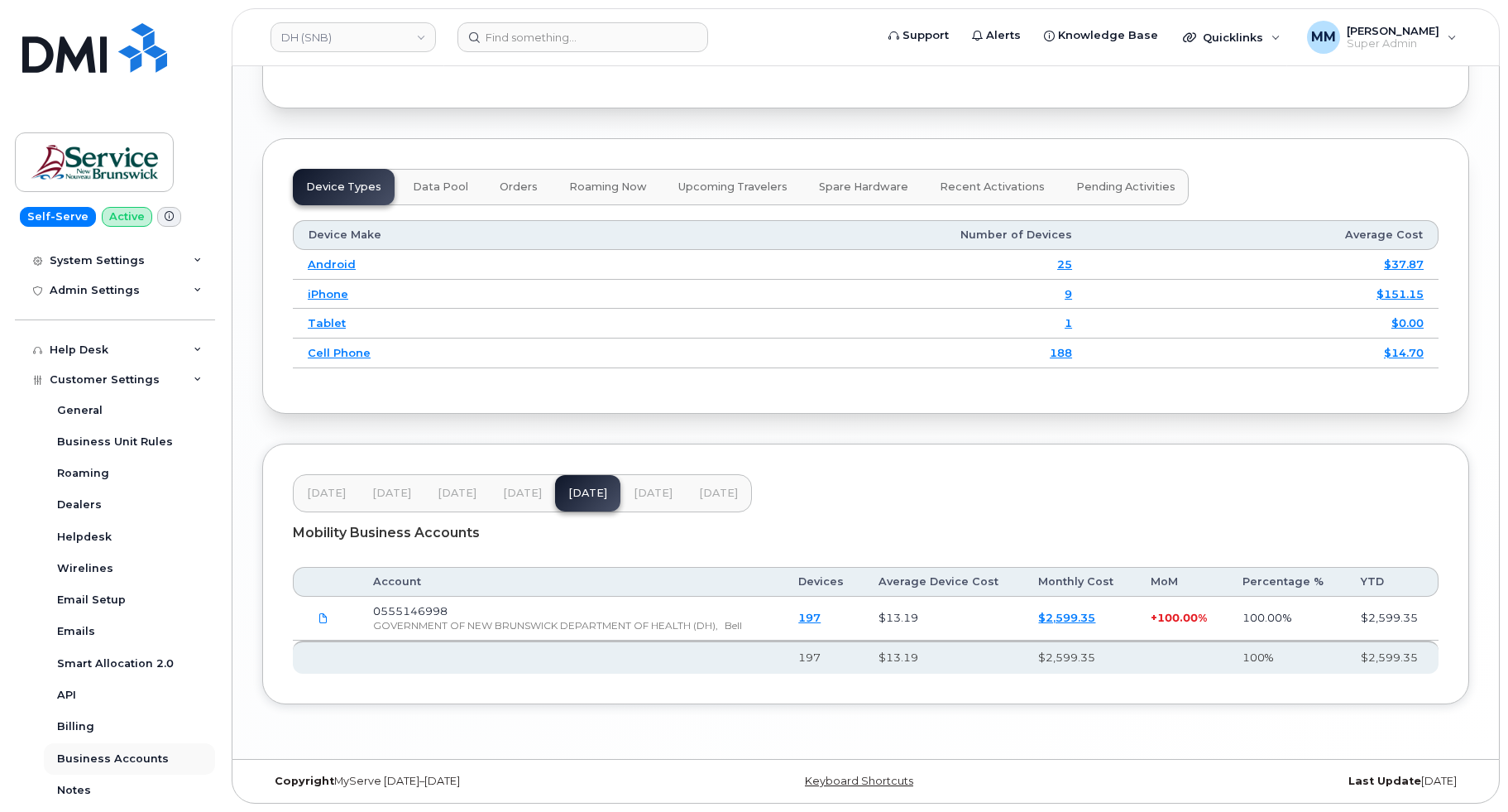
scroll to position [331, 0]
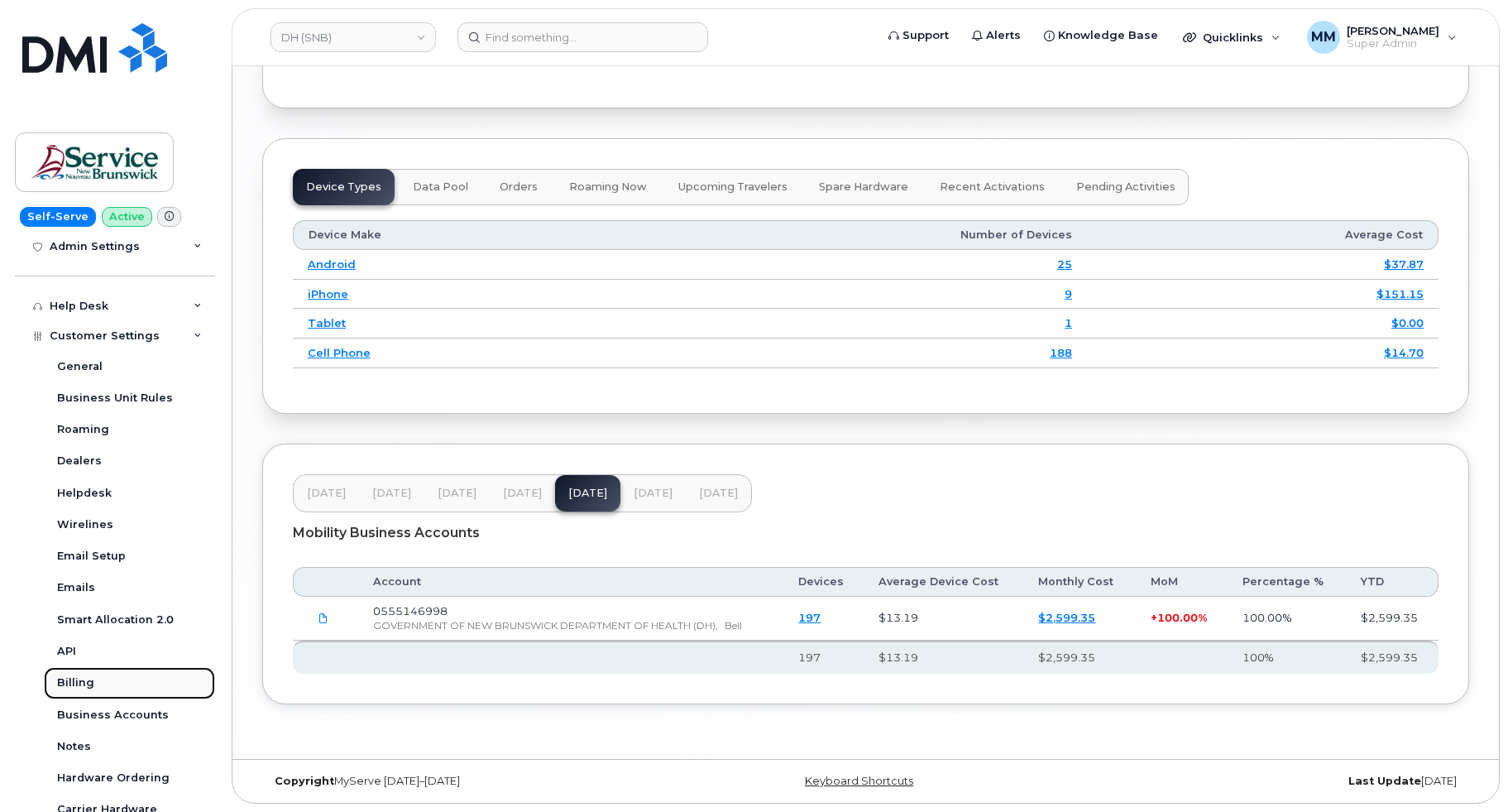
click at [80, 683] on div "Billing" at bounding box center [75, 683] width 37 height 15
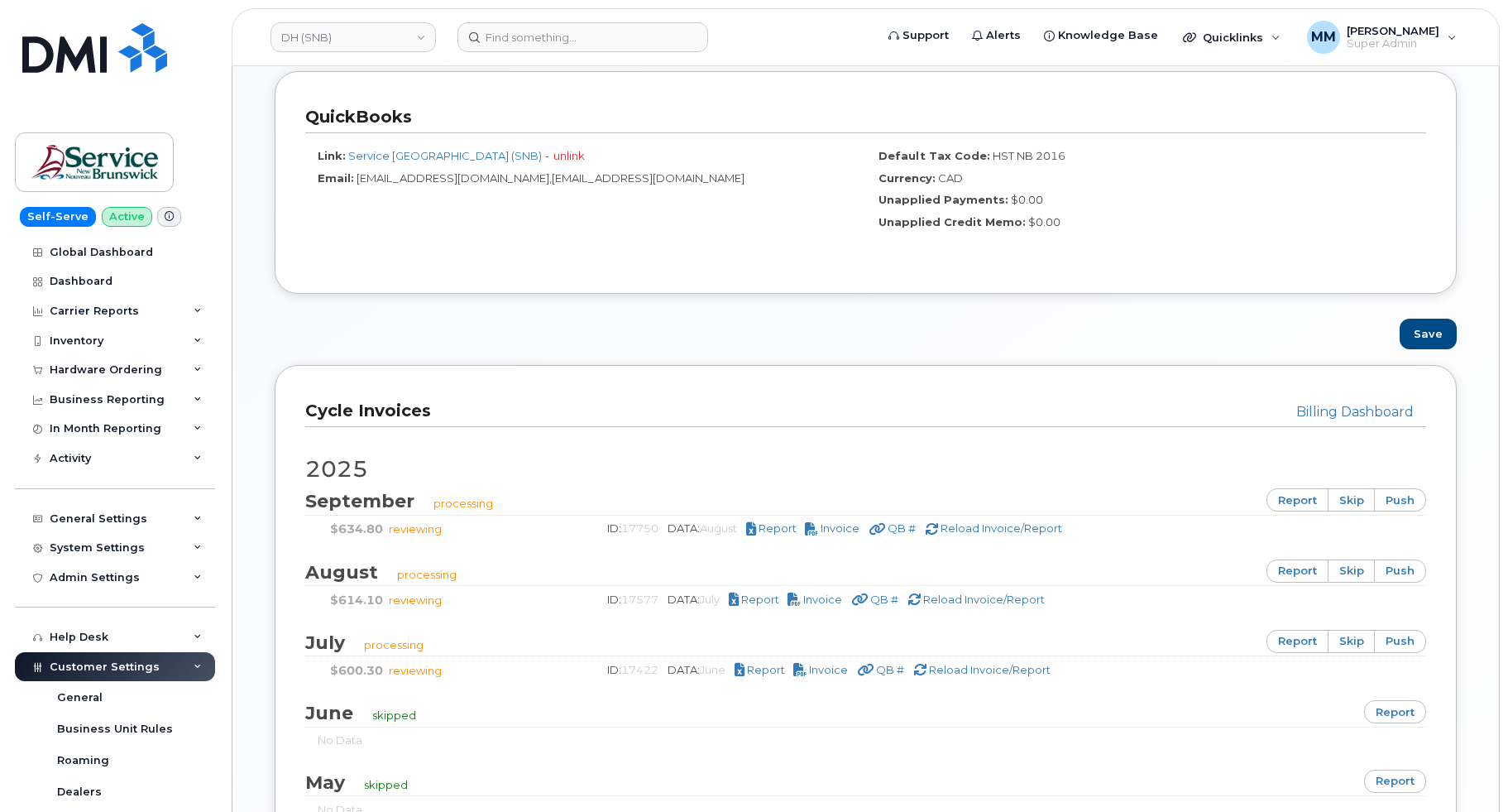
scroll to position [993, 0]
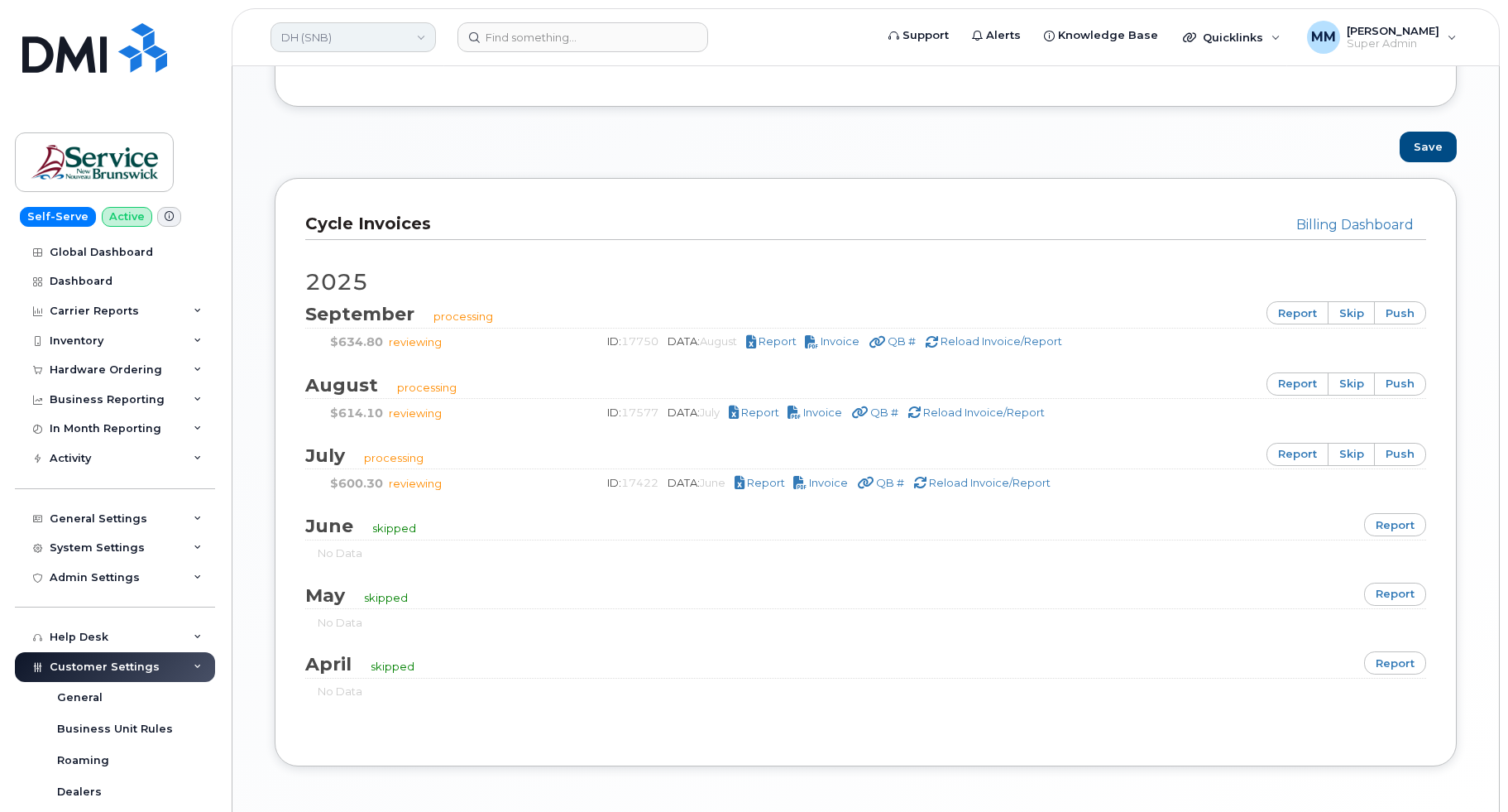
click at [336, 38] on link "DH (SNB)" at bounding box center [354, 37] width 166 height 30
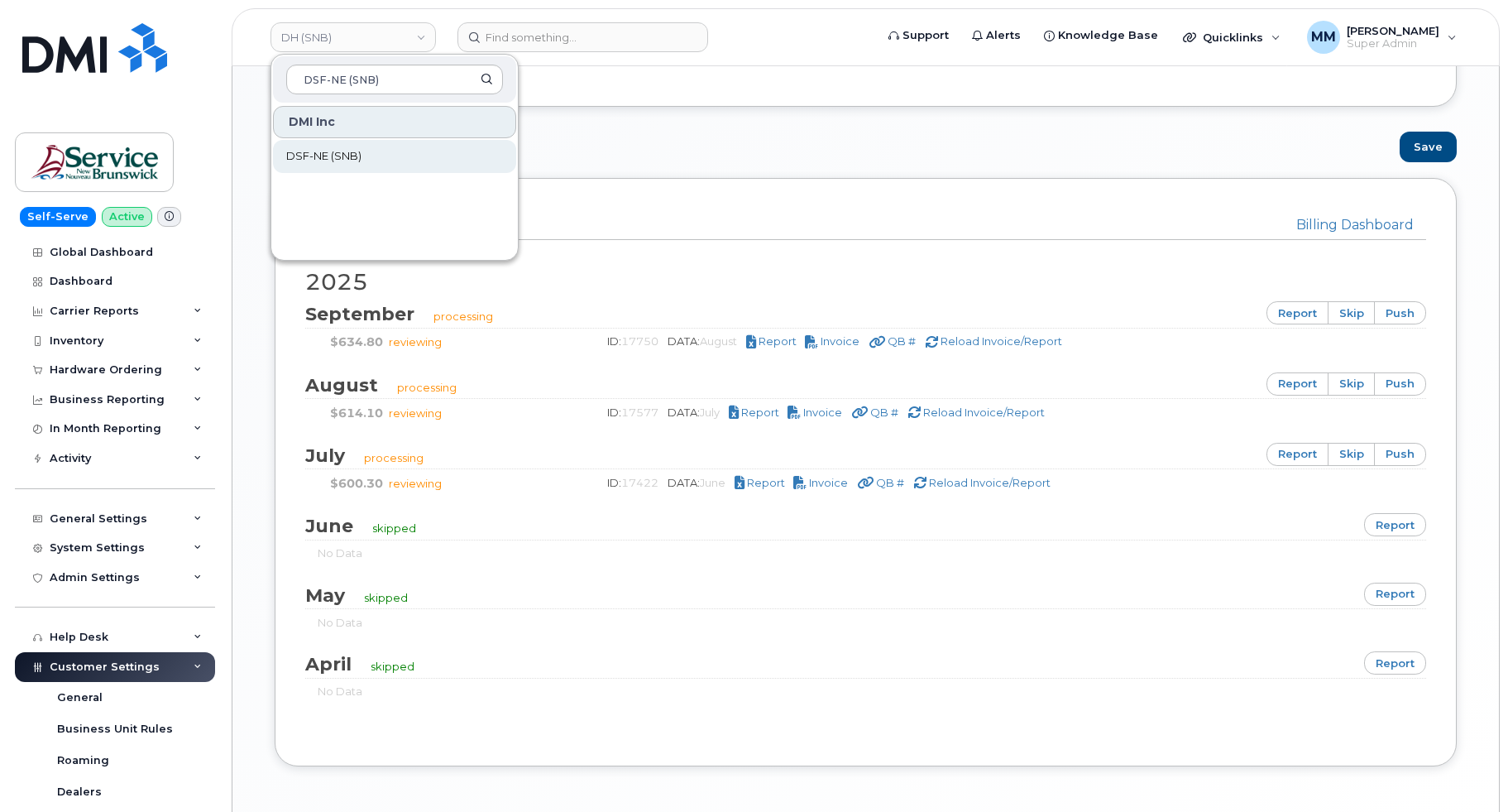
type input "DSF-NE (SNB)"
click at [371, 152] on link "DSF-NE (SNB)" at bounding box center [395, 157] width 244 height 33
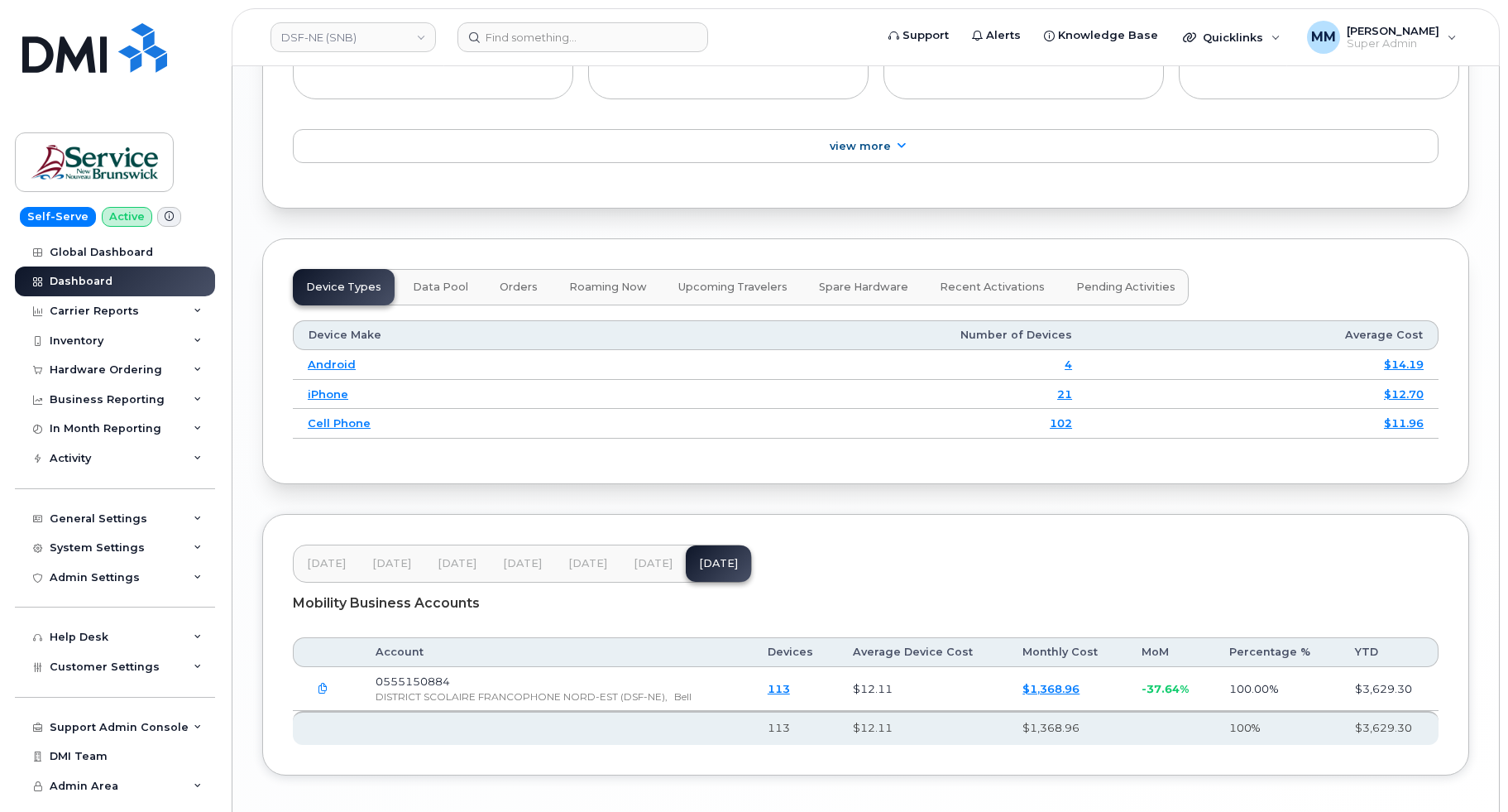
scroll to position [2066, 0]
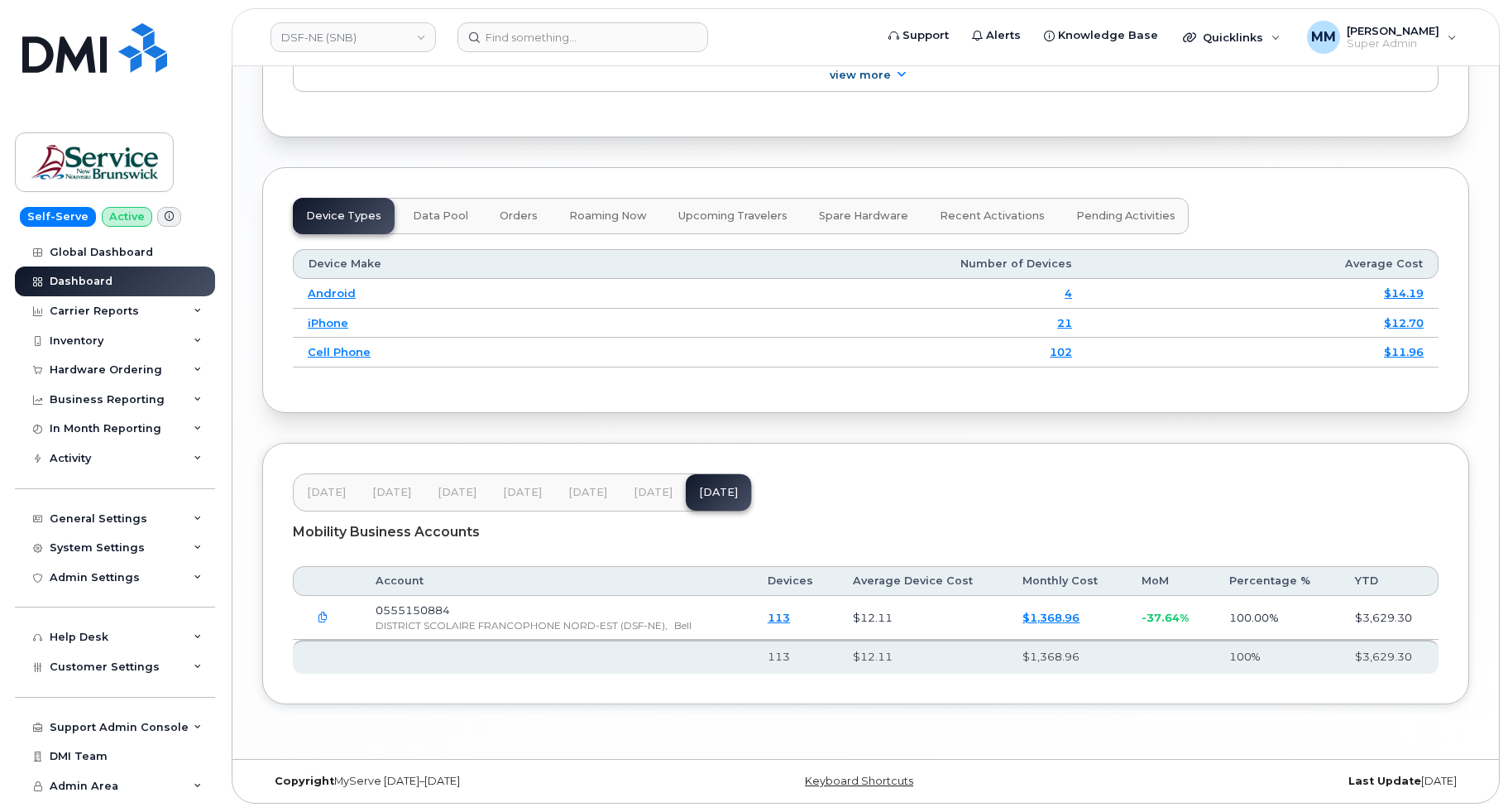
click at [647, 498] on span "[DATE]" at bounding box center [653, 492] width 39 height 13
click at [604, 491] on button "[DATE]" at bounding box center [587, 492] width 65 height 36
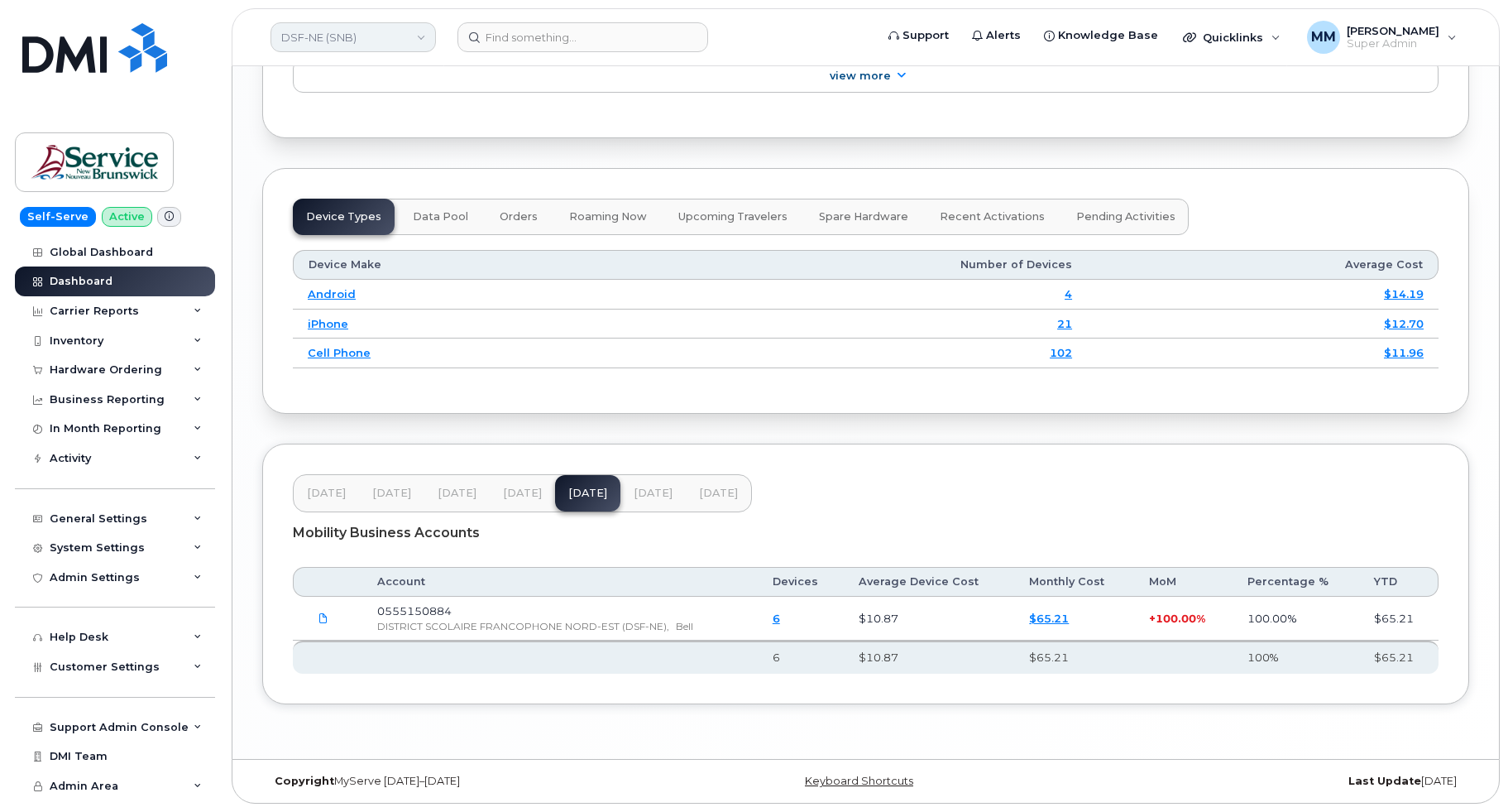
drag, startPoint x: 409, startPoint y: 39, endPoint x: 417, endPoint y: 47, distance: 11.3
click at [409, 39] on link "DSF-NE (SNB)" at bounding box center [354, 37] width 166 height 30
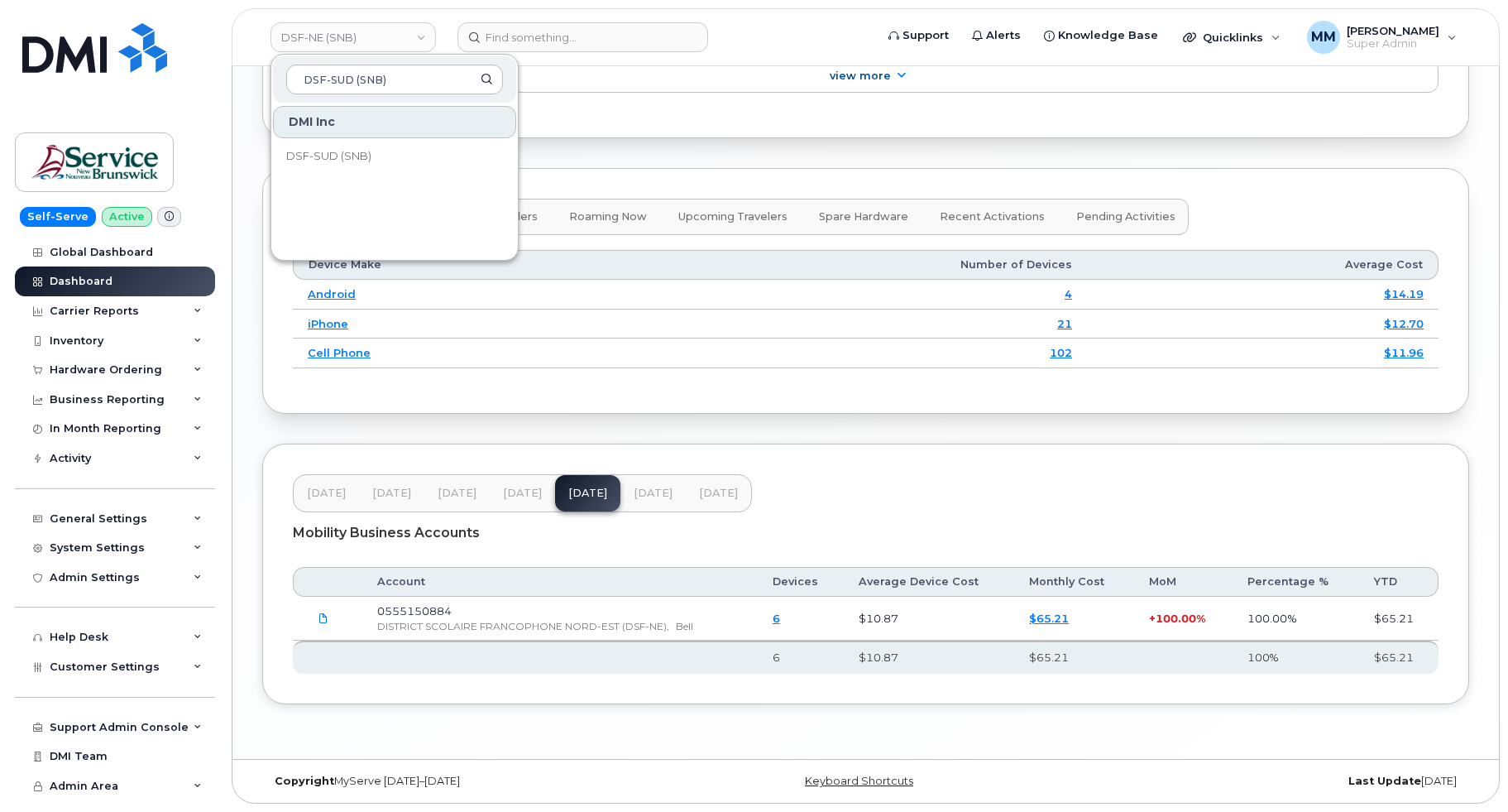
type input "DSF-SUD (SNB)"
click at [333, 160] on span "DSF-SUD (SNB)" at bounding box center [328, 157] width 85 height 17
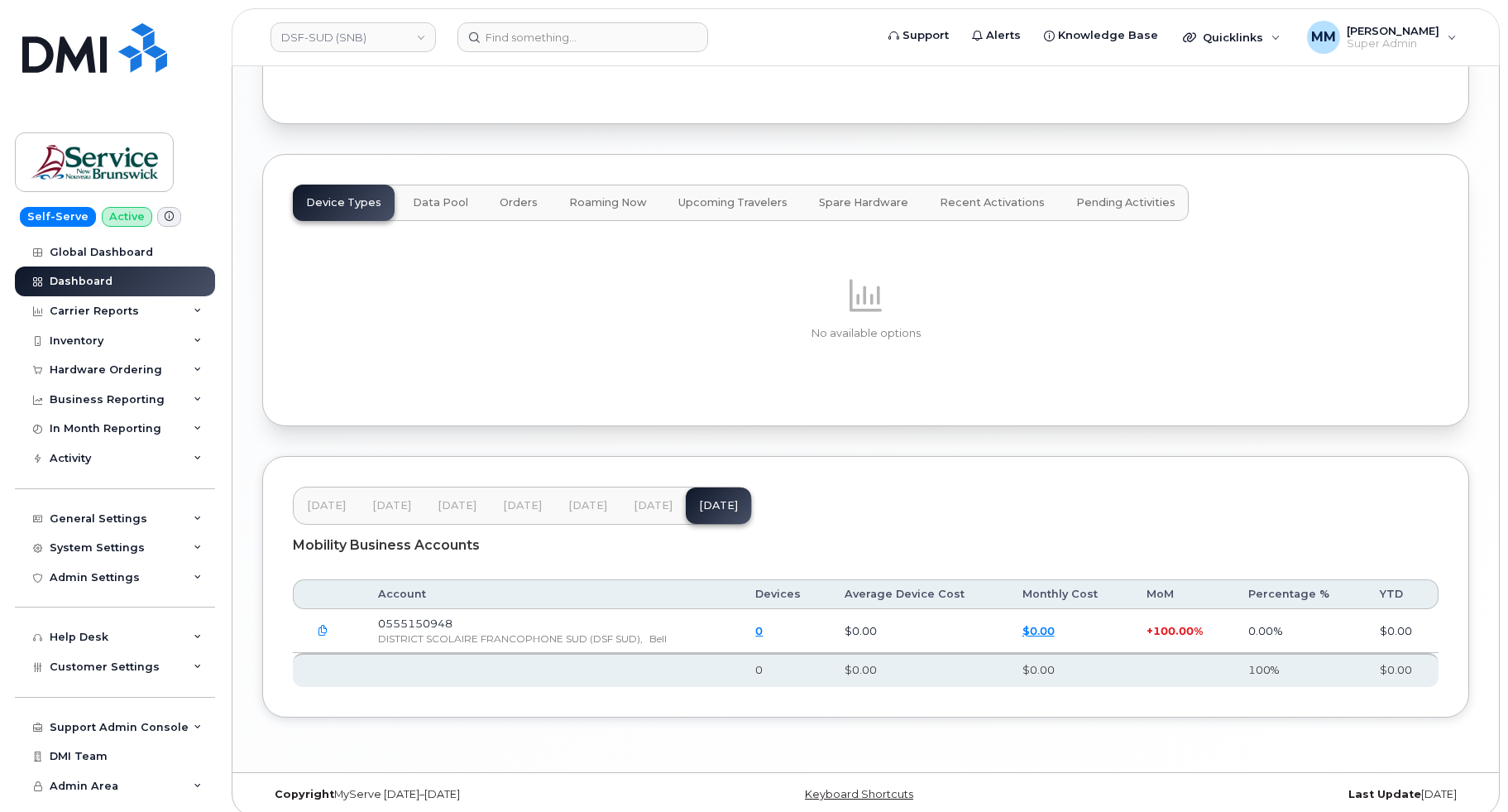
scroll to position [2014, 0]
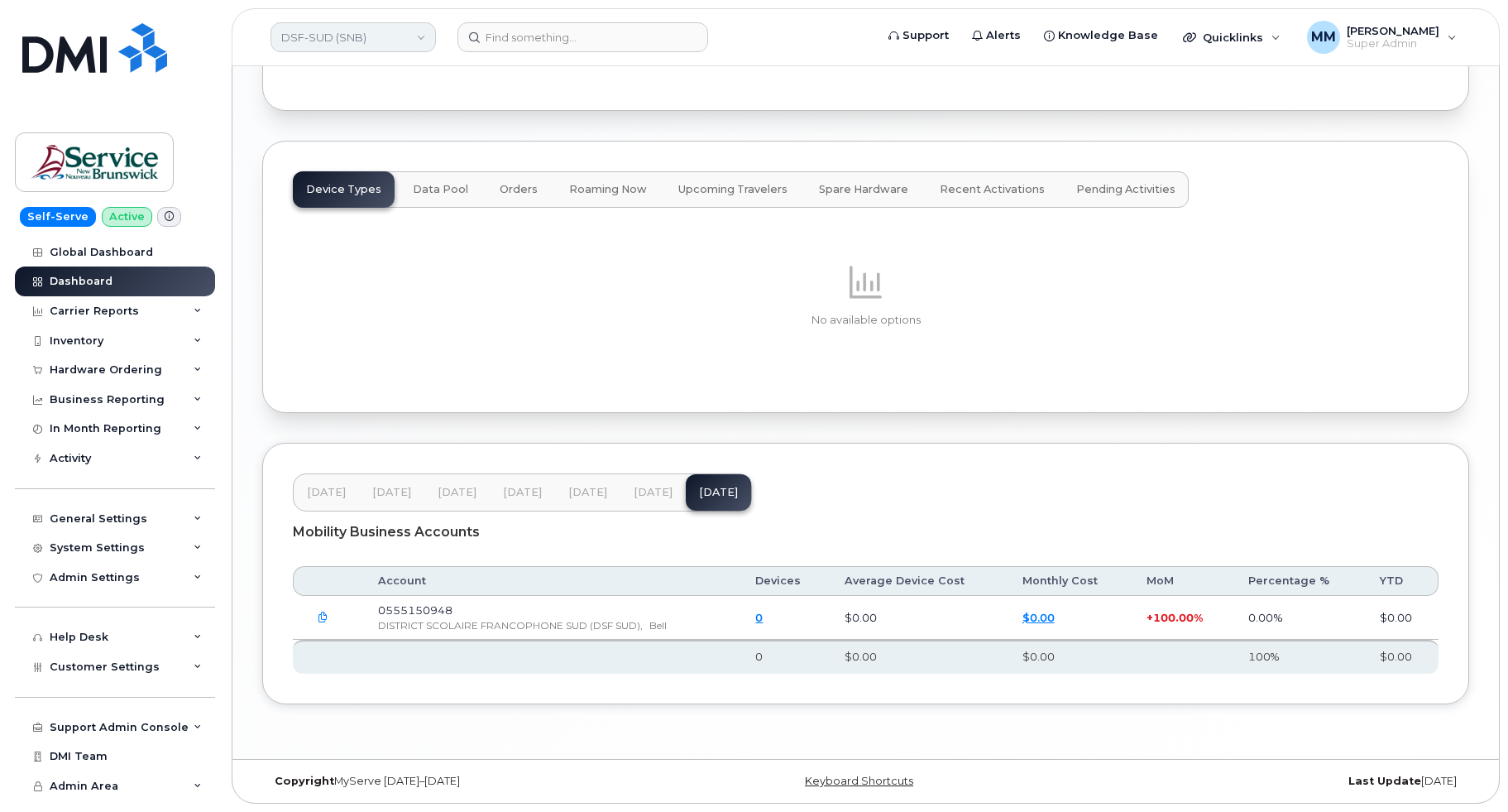
click at [409, 46] on link "DSF-SUD (SNB)" at bounding box center [354, 37] width 166 height 30
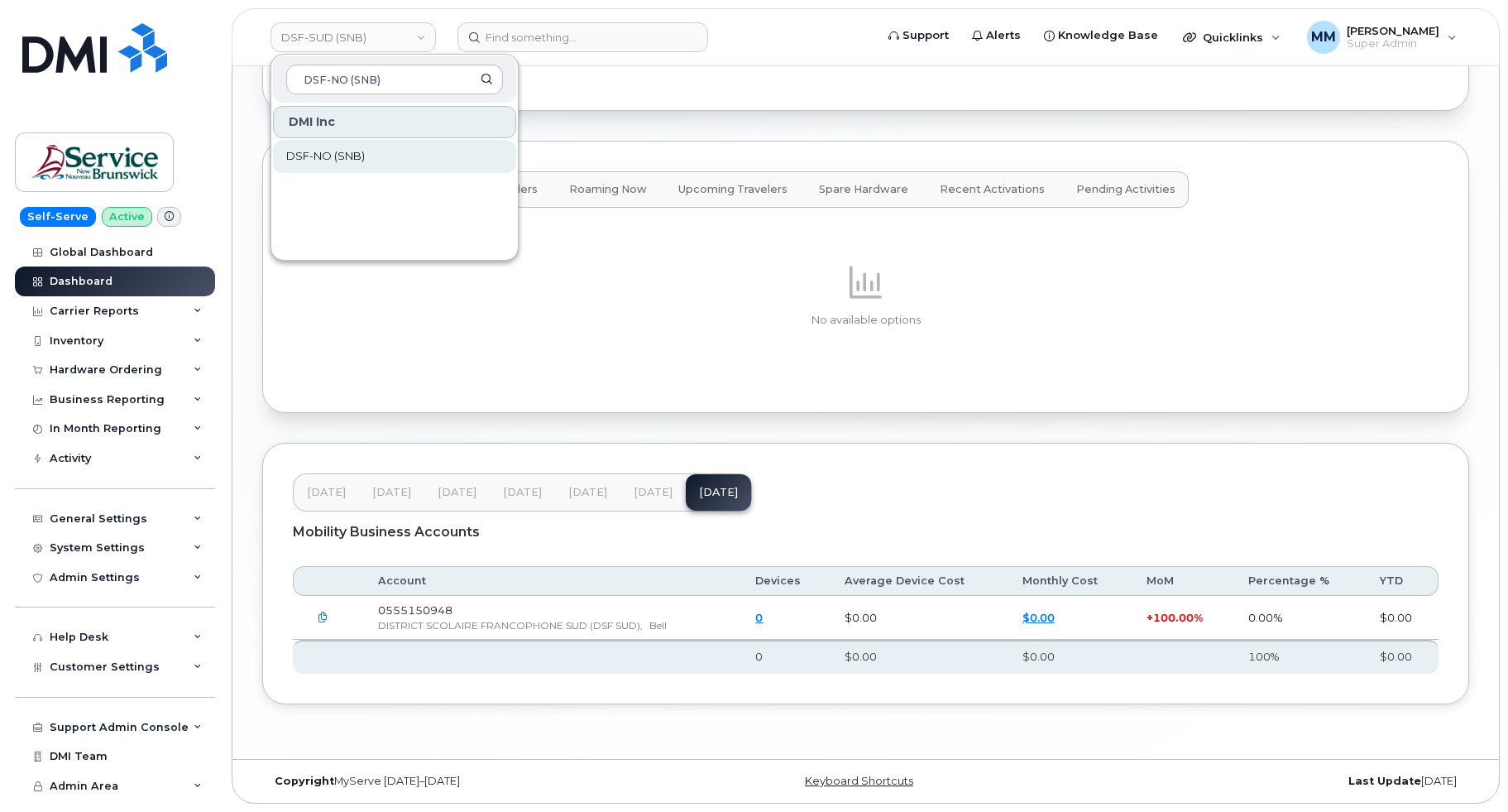
type input "DSF-NO (SNB)"
click at [378, 152] on link "DSF-NO (SNB)" at bounding box center [395, 157] width 244 height 33
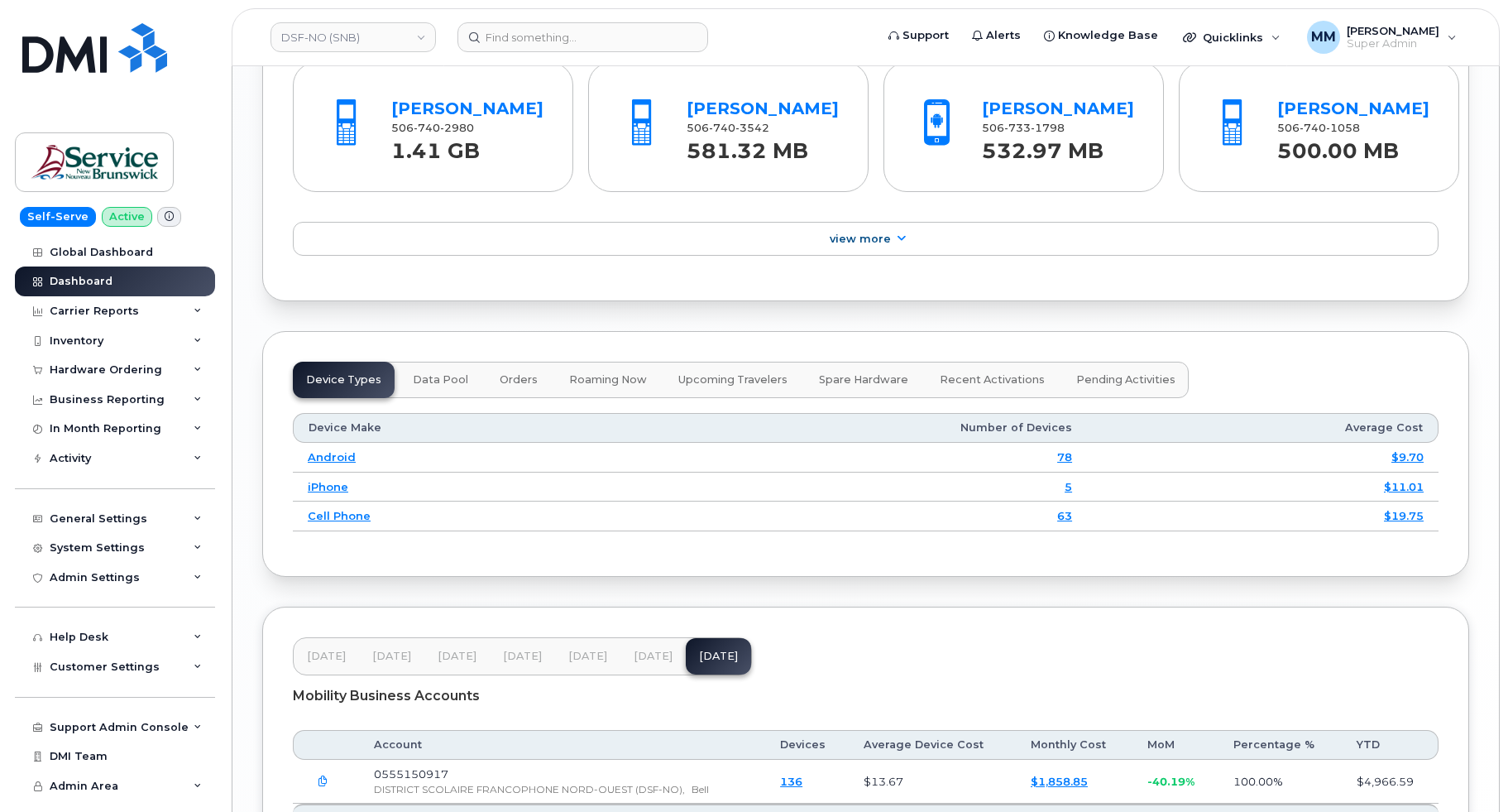
scroll to position [2042, 0]
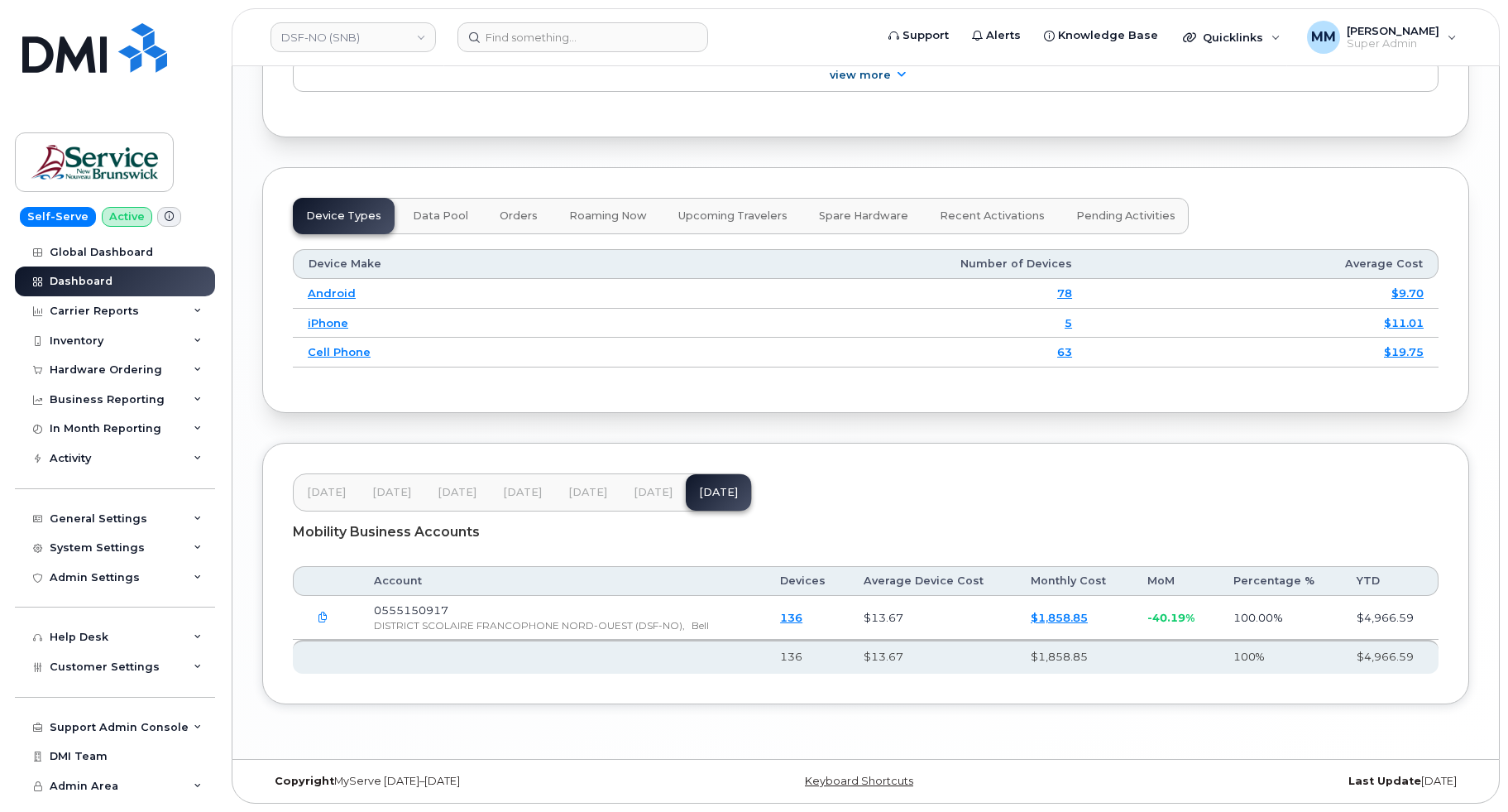
click at [568, 495] on span "[DATE]" at bounding box center [587, 492] width 39 height 13
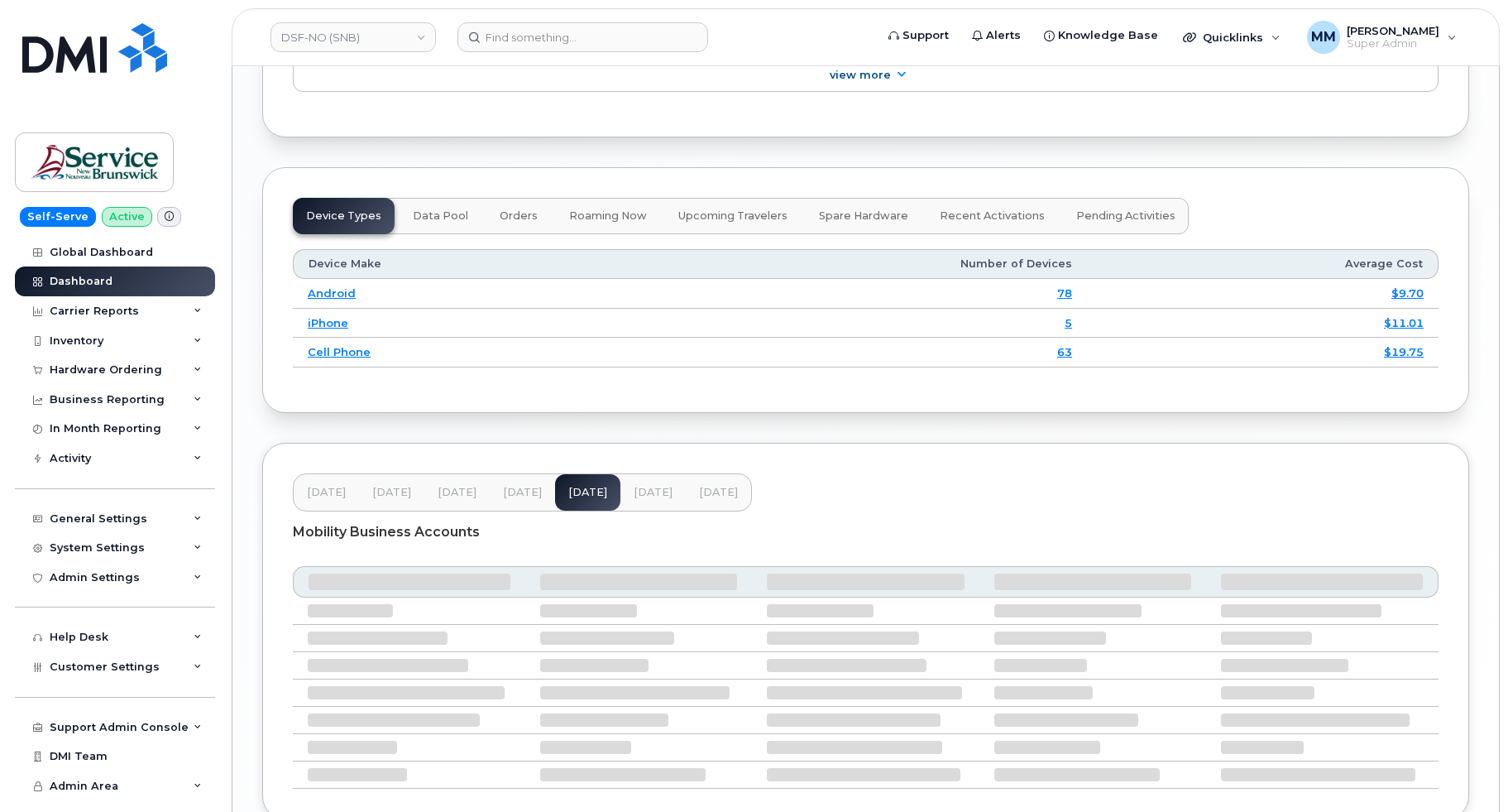
scroll to position [2042, 0]
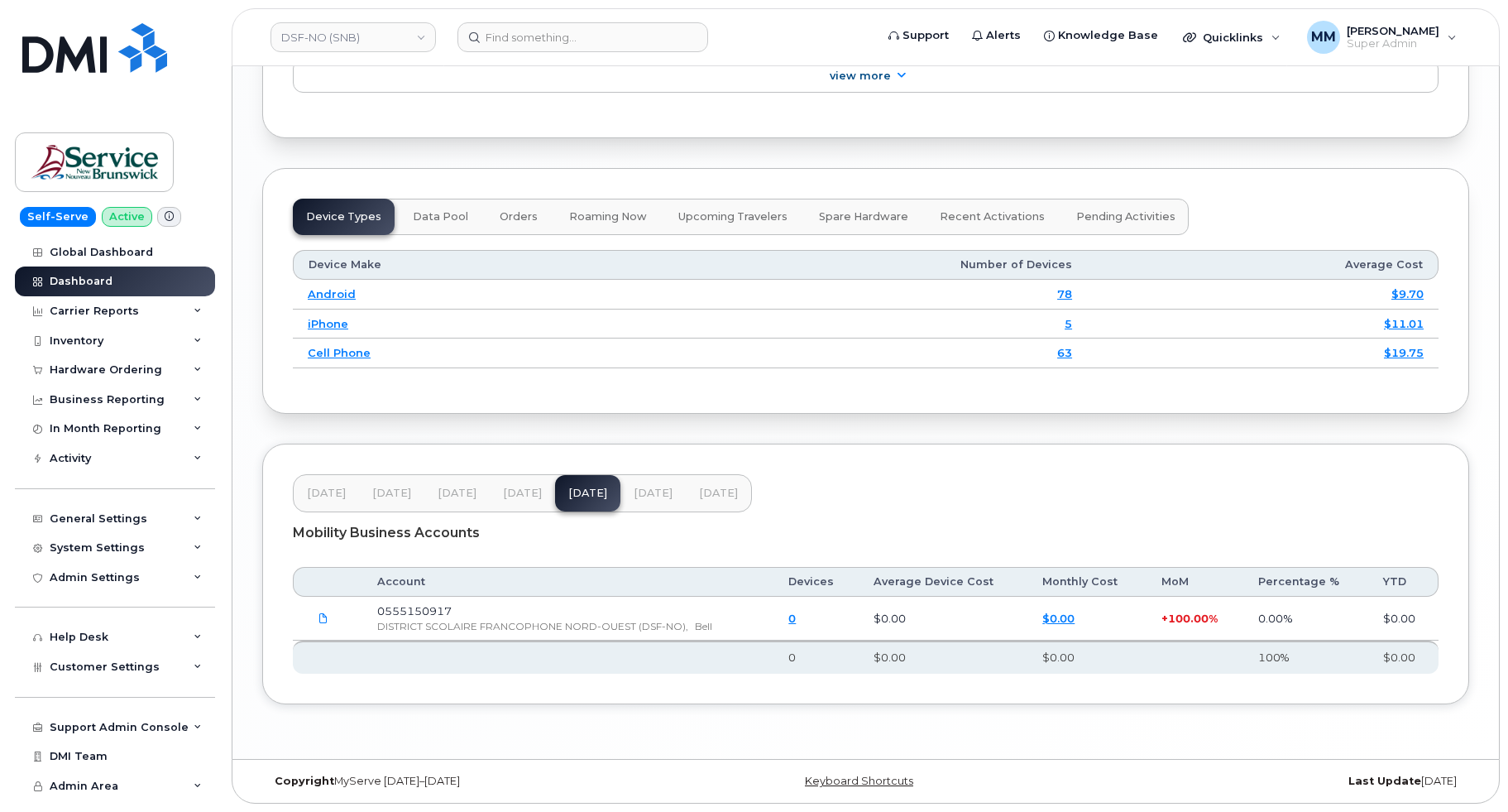
click at [643, 500] on button "[DATE]" at bounding box center [653, 493] width 65 height 36
click at [722, 501] on button "[DATE]" at bounding box center [718, 493] width 65 height 36
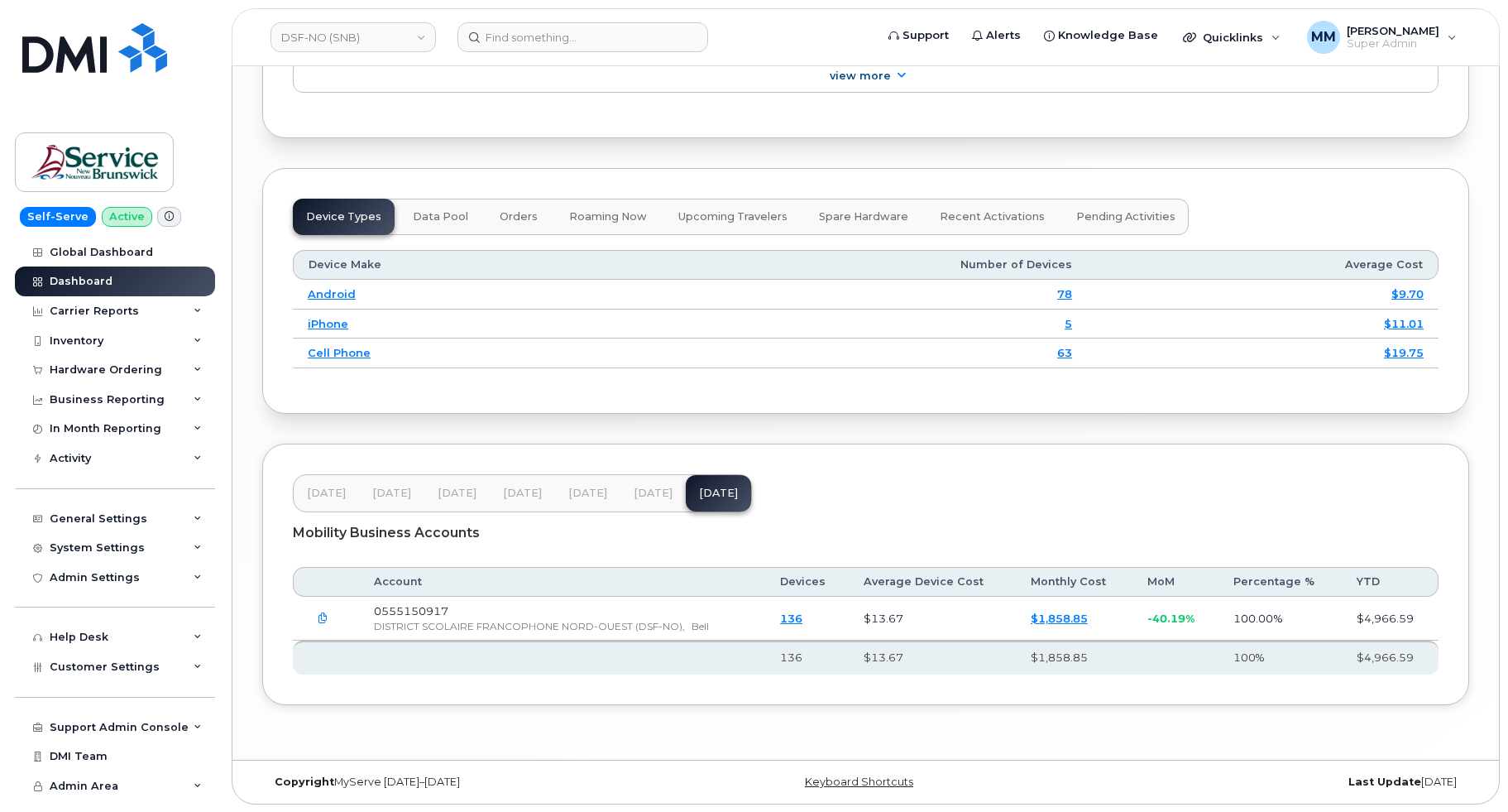
click at [655, 495] on span "[DATE]" at bounding box center [653, 493] width 39 height 13
click at [591, 500] on button "[DATE]" at bounding box center [587, 493] width 65 height 36
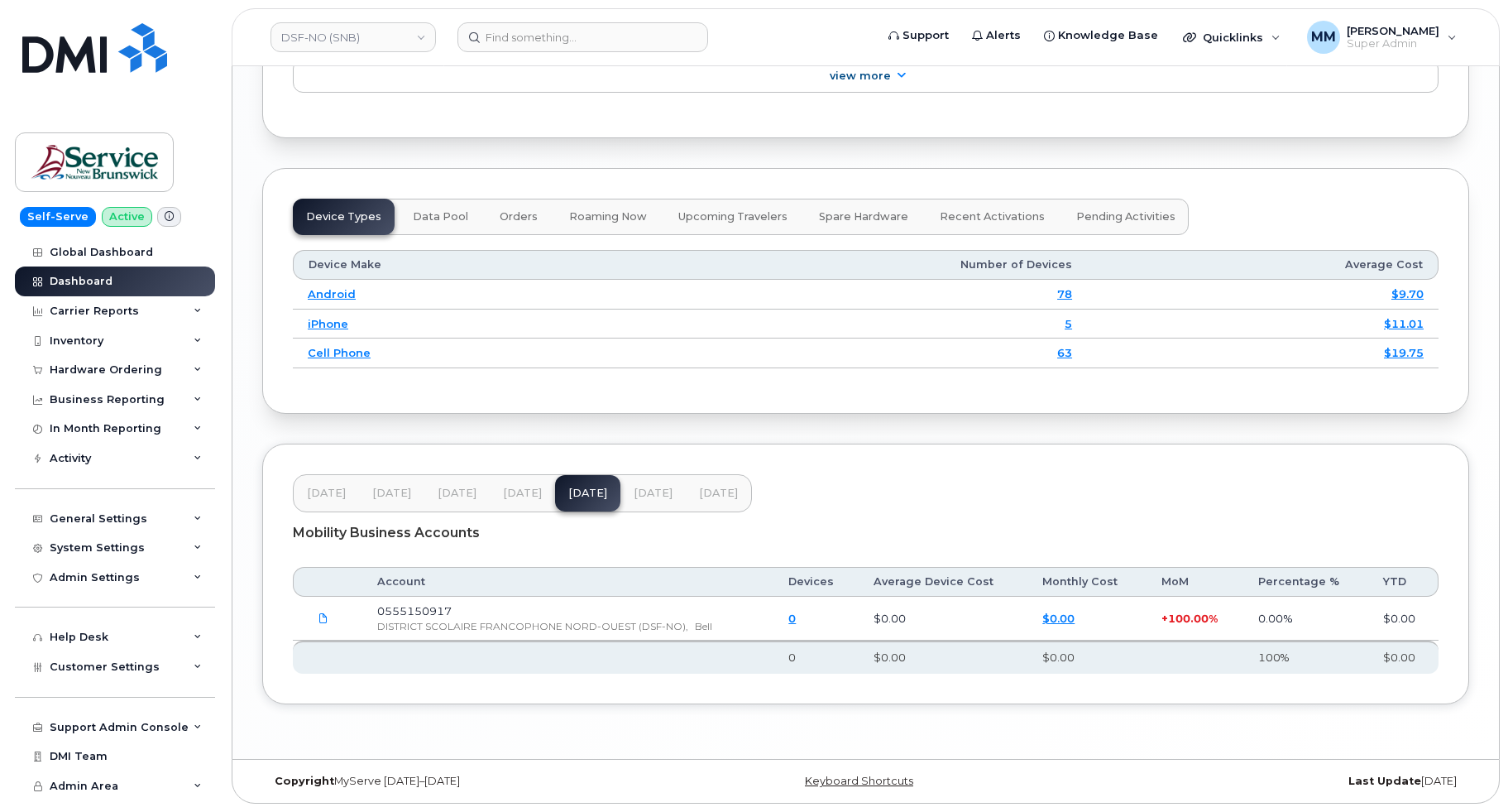
click at [550, 497] on button "[DATE]" at bounding box center [522, 493] width 65 height 36
click at [484, 499] on button "[DATE]" at bounding box center [457, 493] width 65 height 36
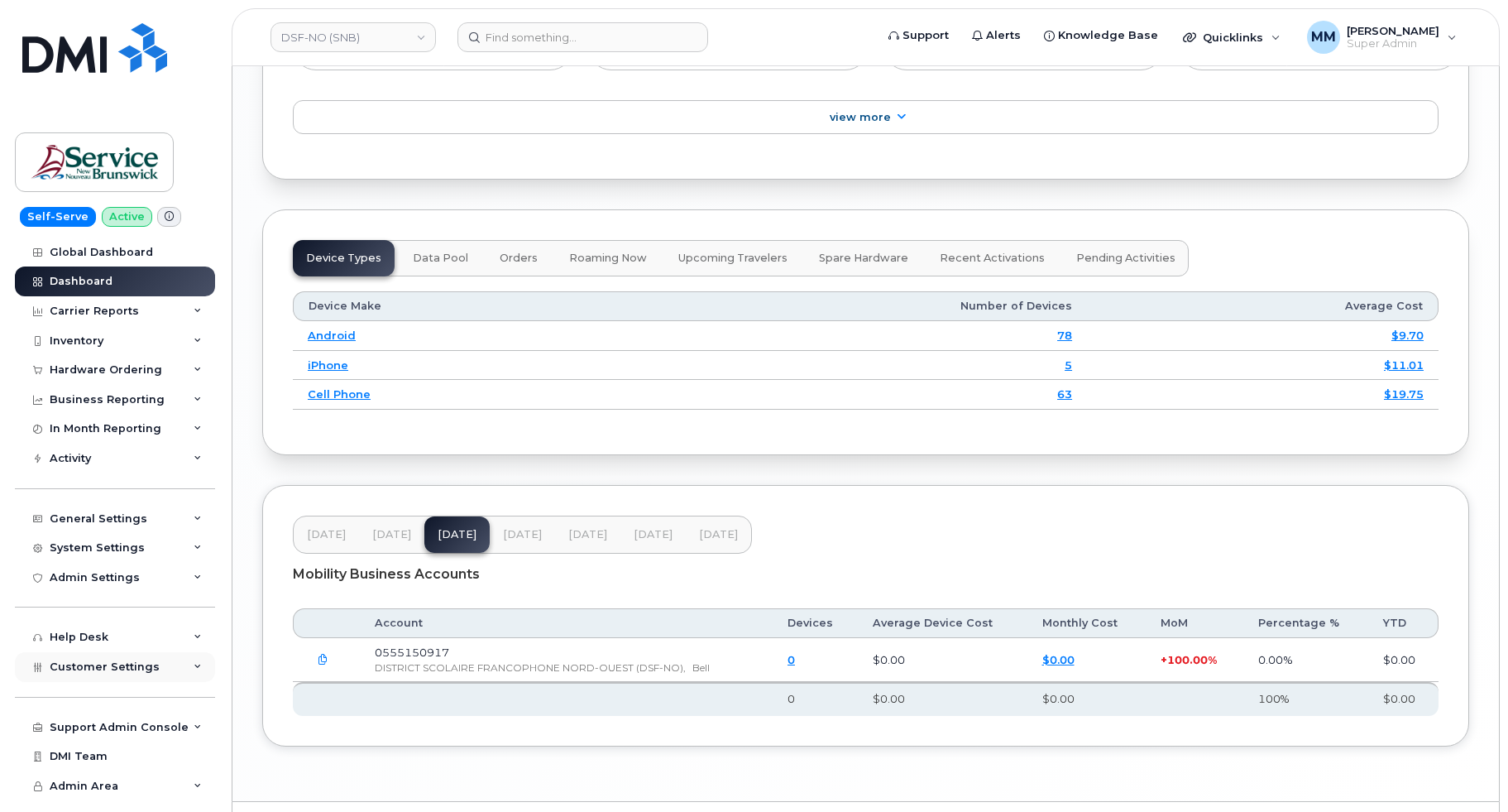
scroll to position [1960, 0]
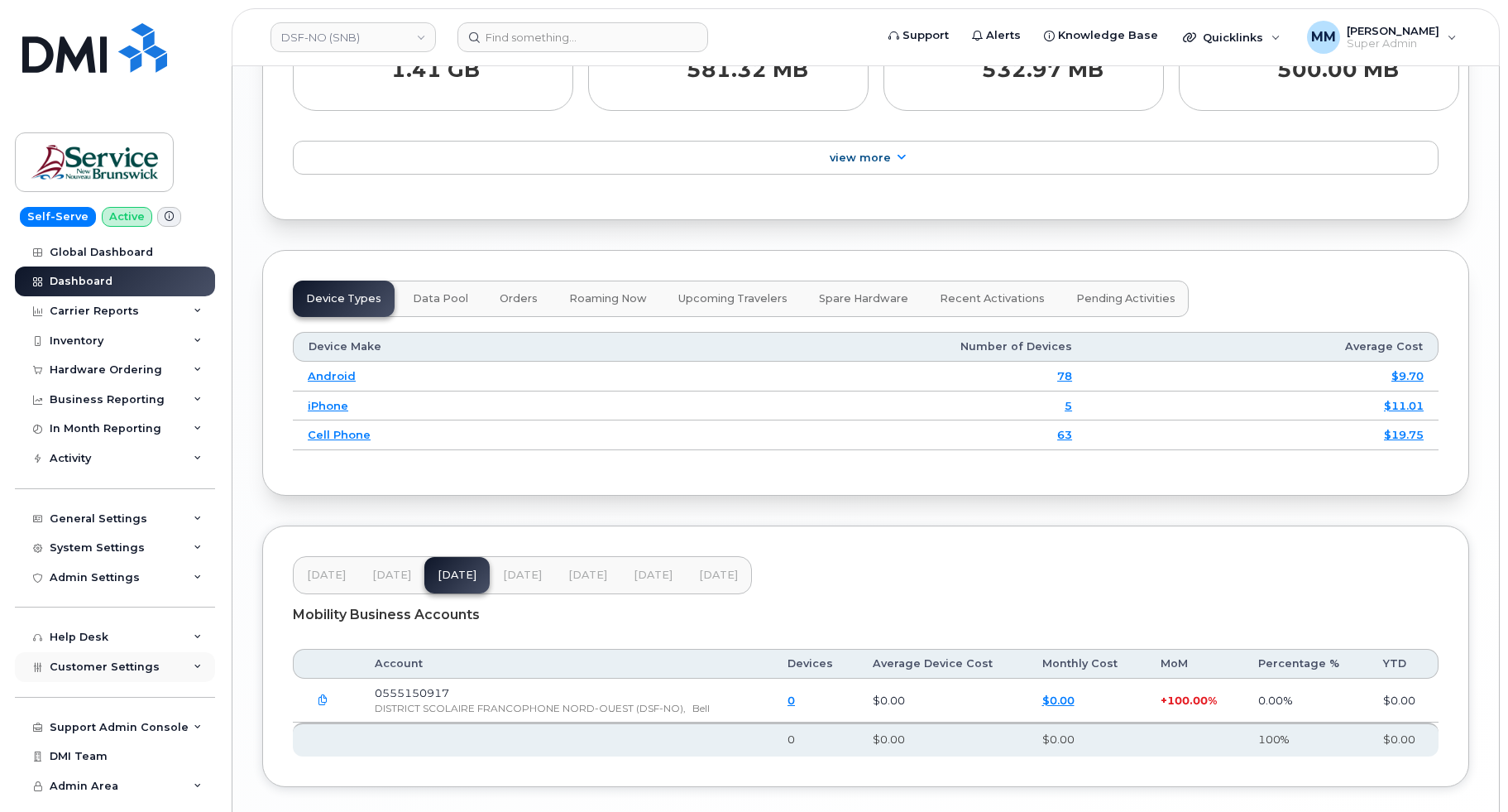
click at [107, 668] on span "Customer Settings" at bounding box center [104, 666] width 110 height 12
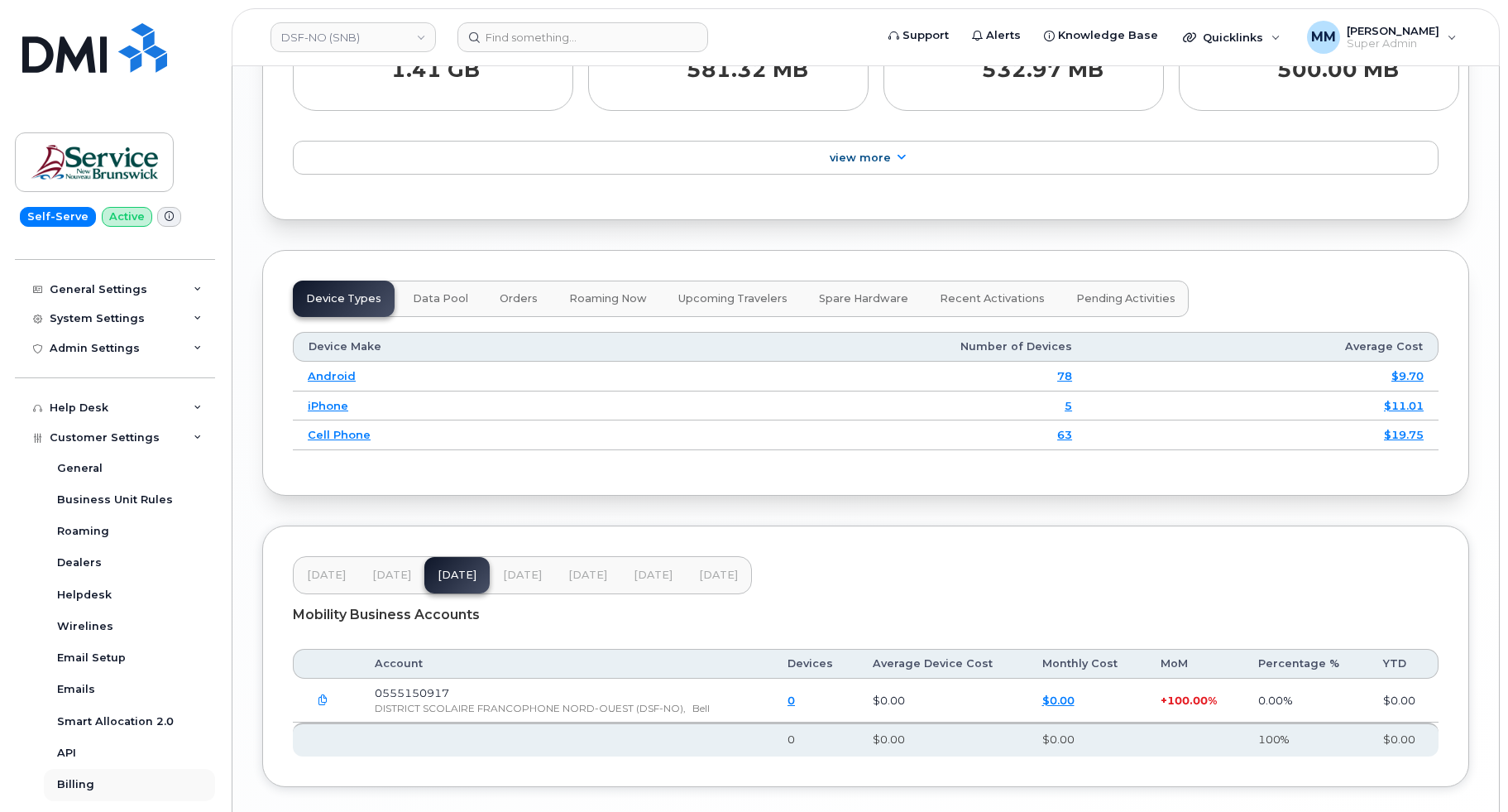
scroll to position [249, 0]
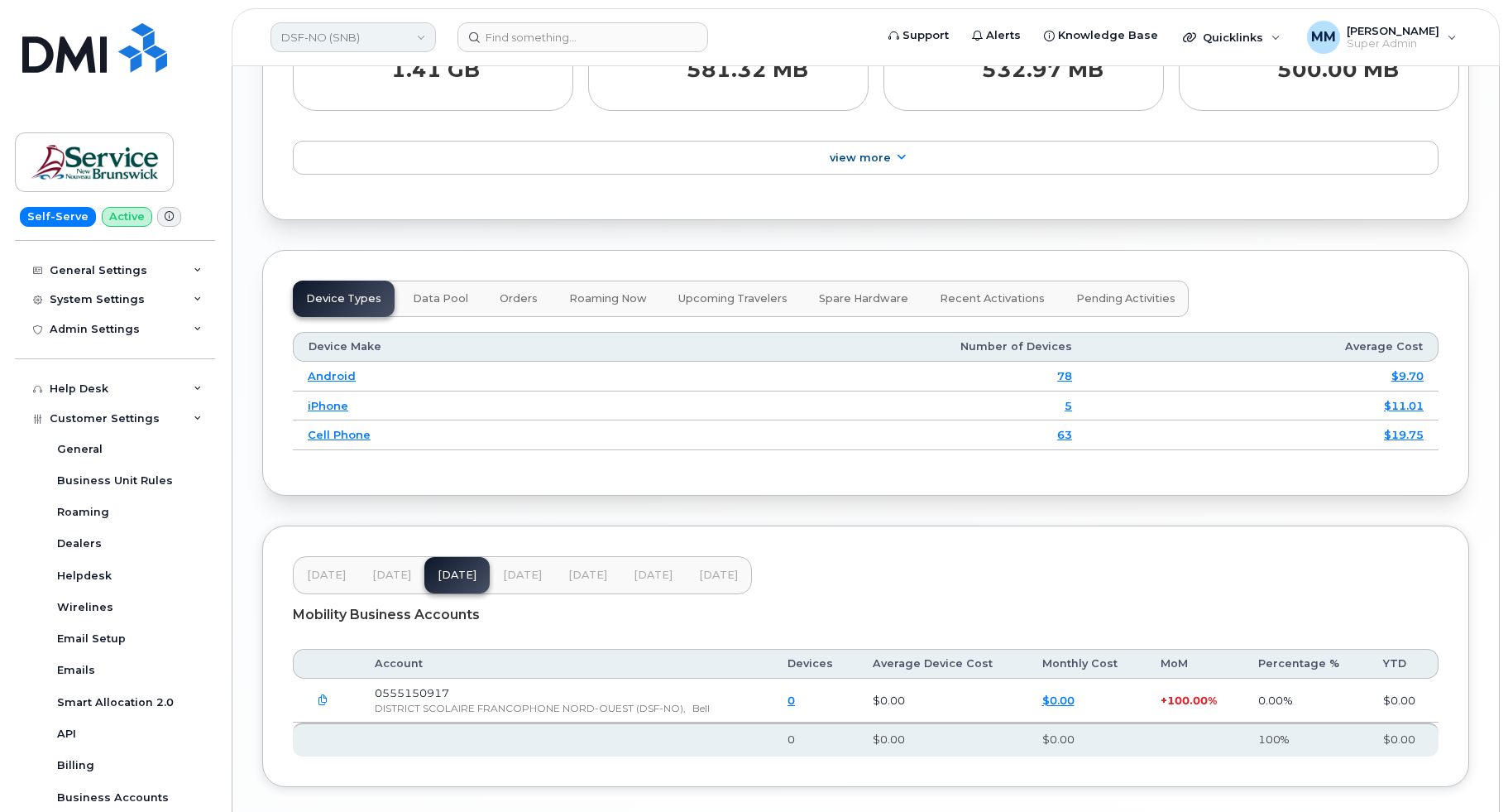
click at [352, 36] on link "DSF-NO (SNB)" at bounding box center [354, 37] width 166 height 30
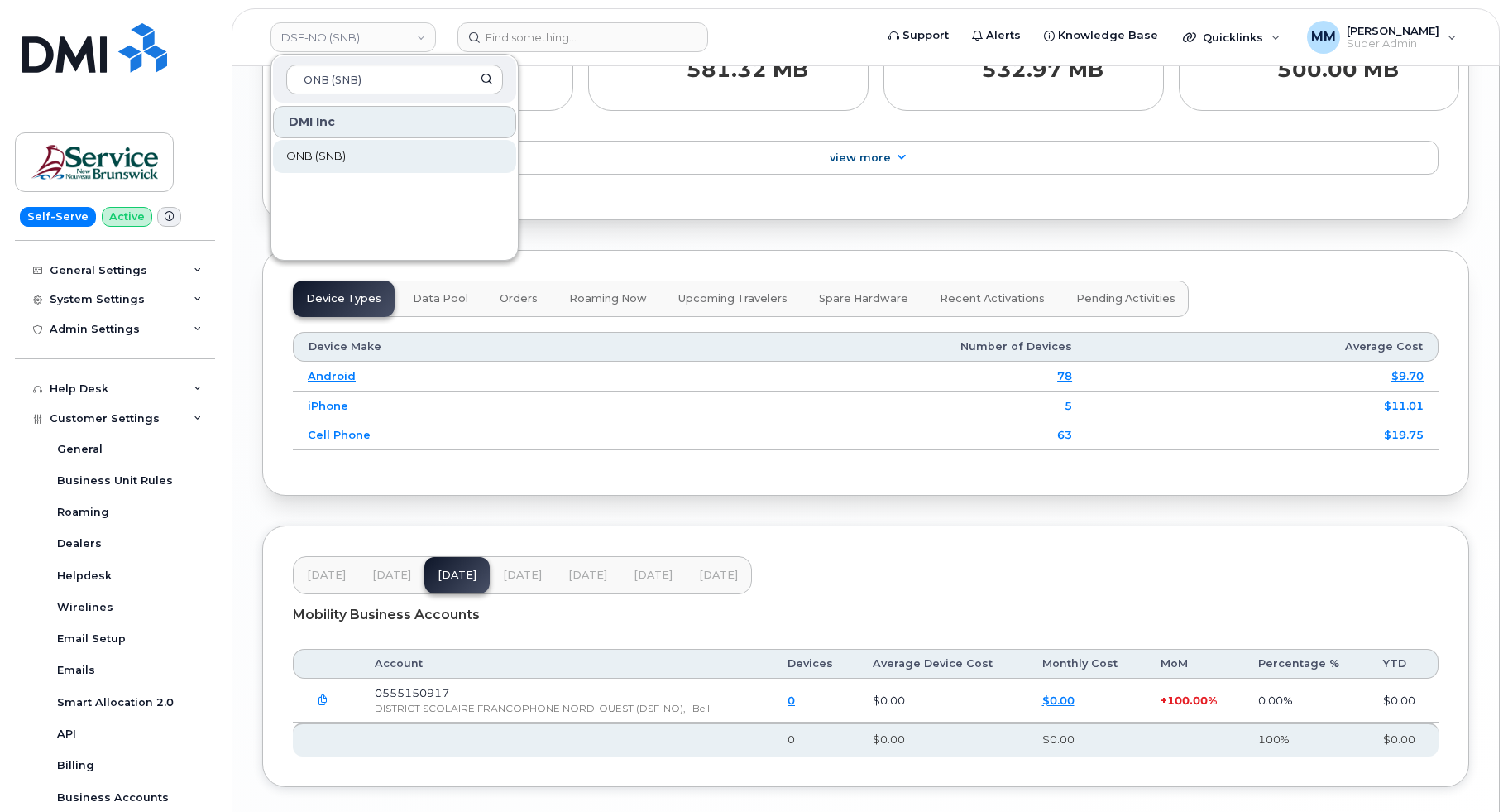
type input "ONB (SNB)"
click at [331, 158] on span "ONB (SNB)" at bounding box center [316, 157] width 60 height 17
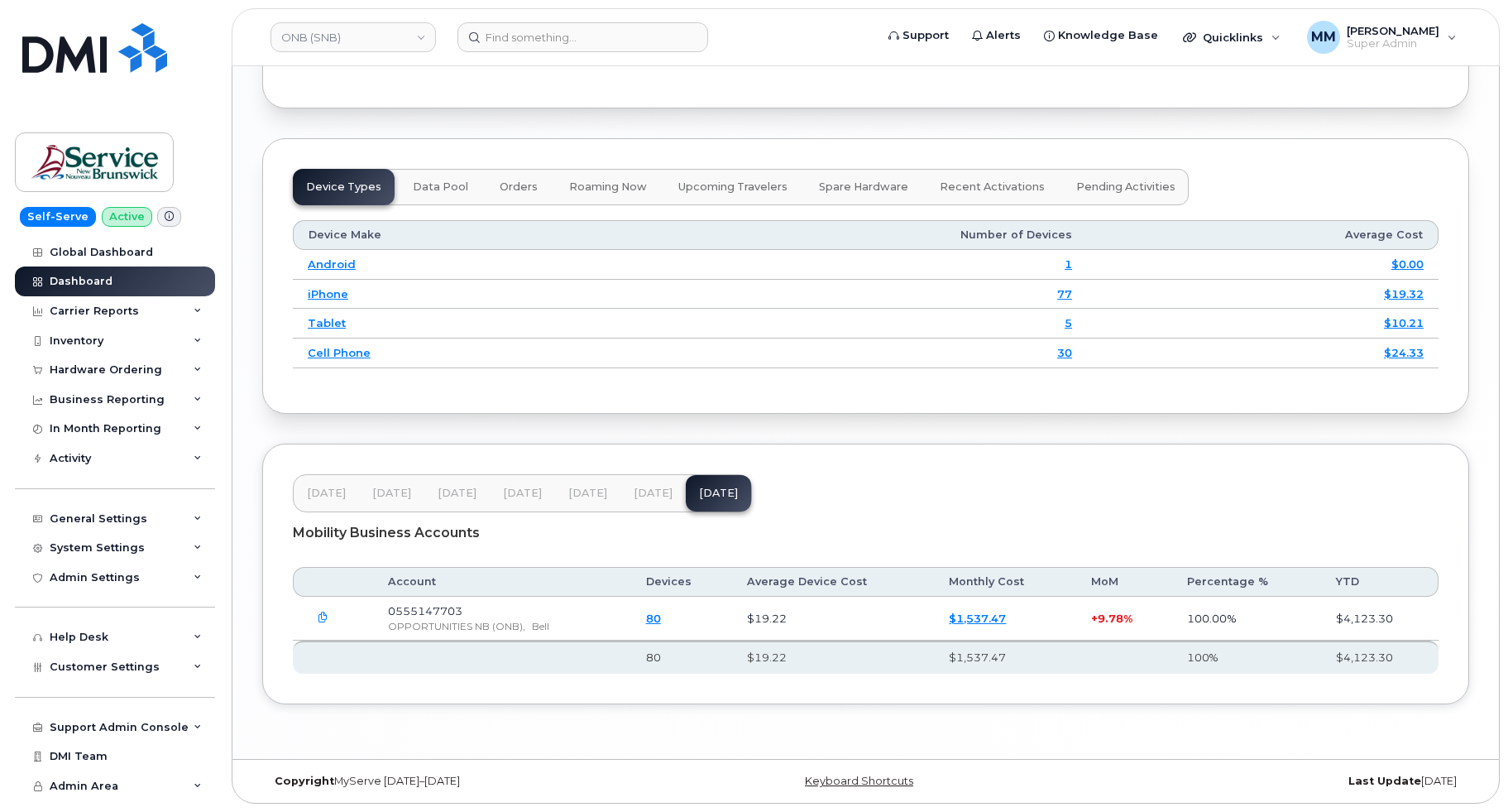
scroll to position [2095, 0]
click at [593, 495] on span "[DATE]" at bounding box center [587, 493] width 39 height 13
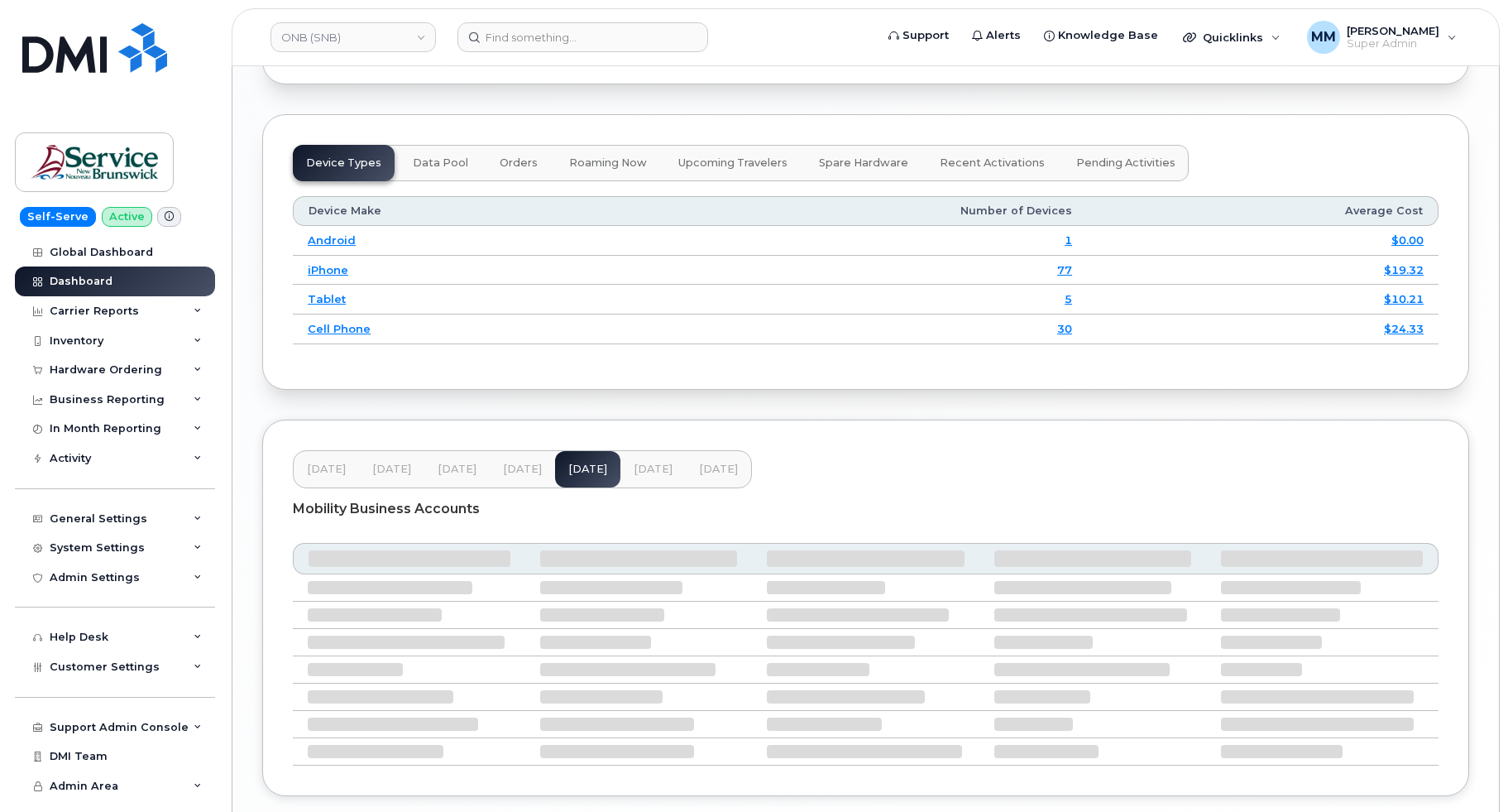
scroll to position [2095, 0]
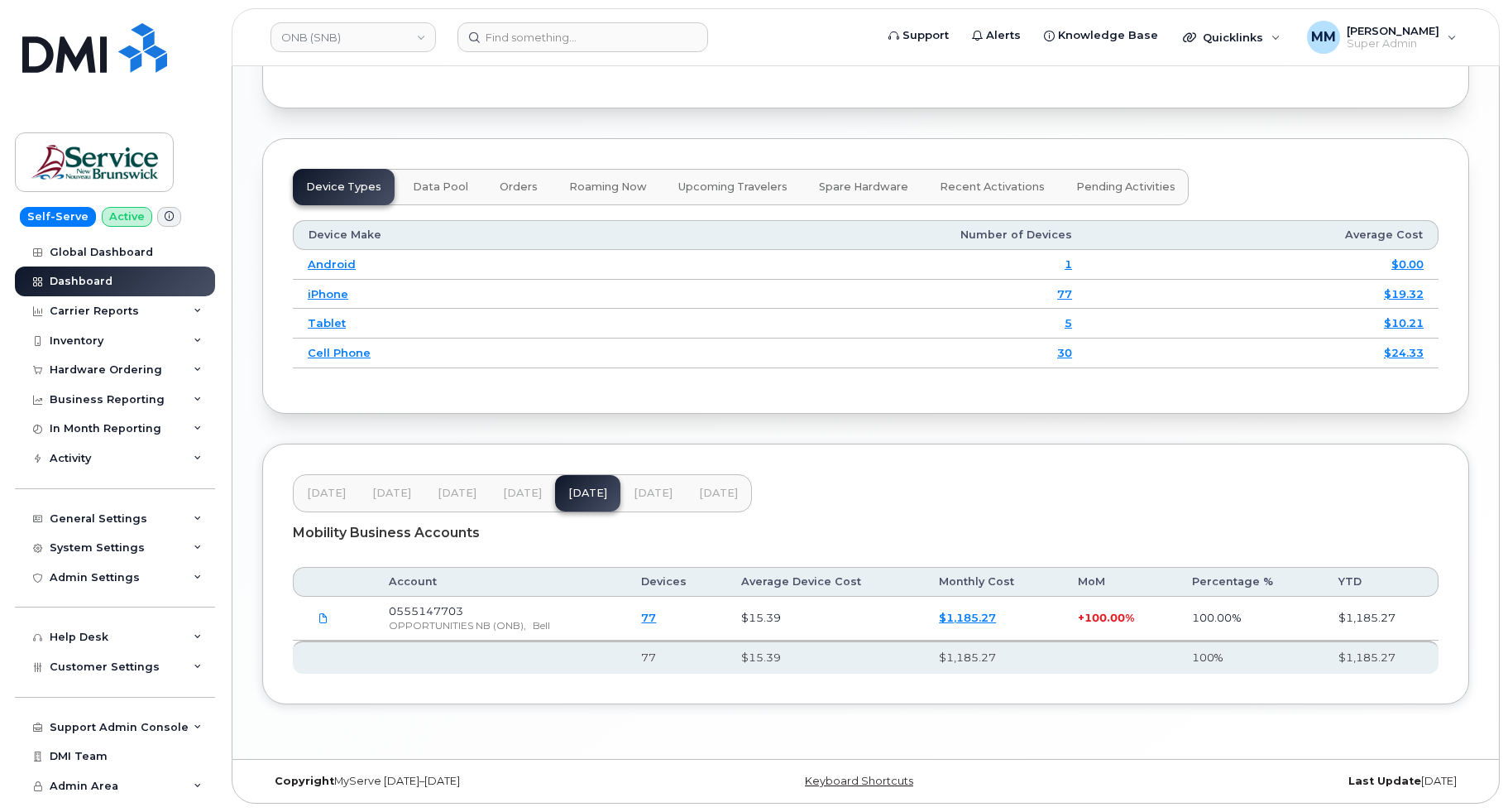
click at [648, 495] on span "[DATE]" at bounding box center [653, 493] width 39 height 13
click at [698, 501] on button "[DATE]" at bounding box center [718, 493] width 65 height 36
click at [595, 489] on span "[DATE]" at bounding box center [587, 493] width 39 height 13
click at [651, 497] on span "[DATE]" at bounding box center [653, 493] width 39 height 13
click at [725, 494] on span "[DATE]" at bounding box center [718, 493] width 39 height 13
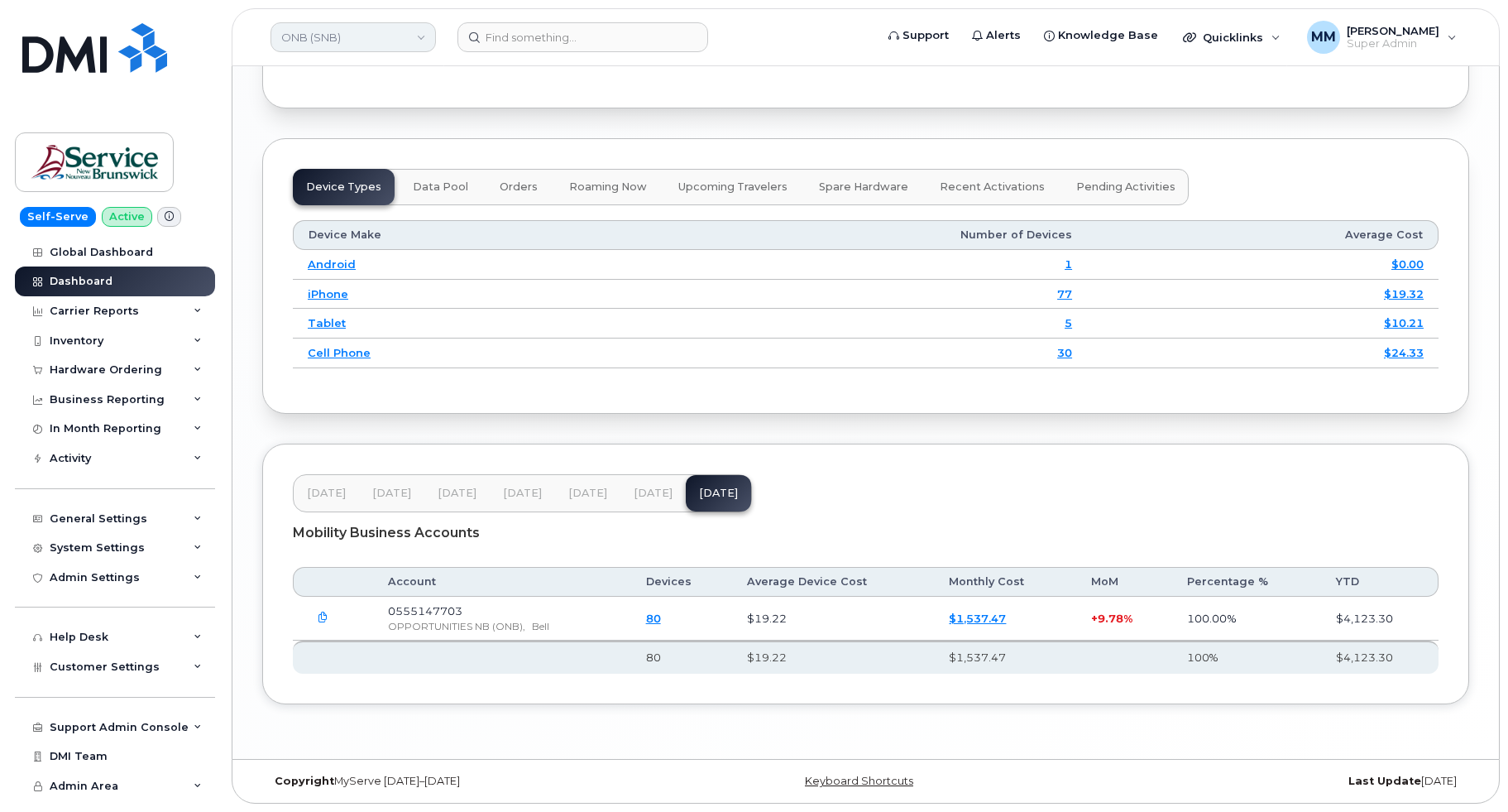
click at [365, 36] on link "ONB (SNB)" at bounding box center [354, 37] width 166 height 30
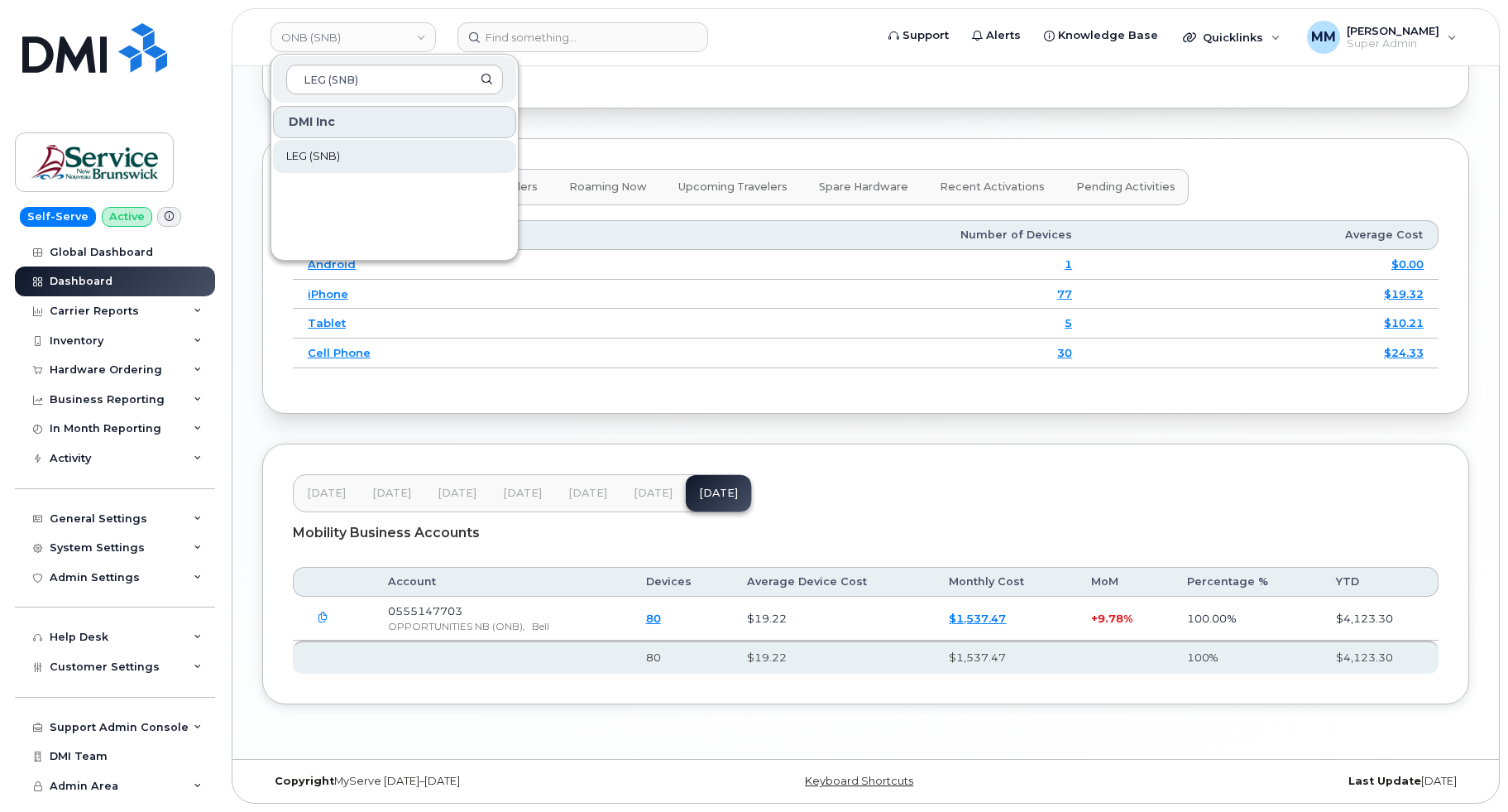
type input "LEG (SNB)"
click at [353, 157] on link "LEG (SNB)" at bounding box center [395, 157] width 244 height 33
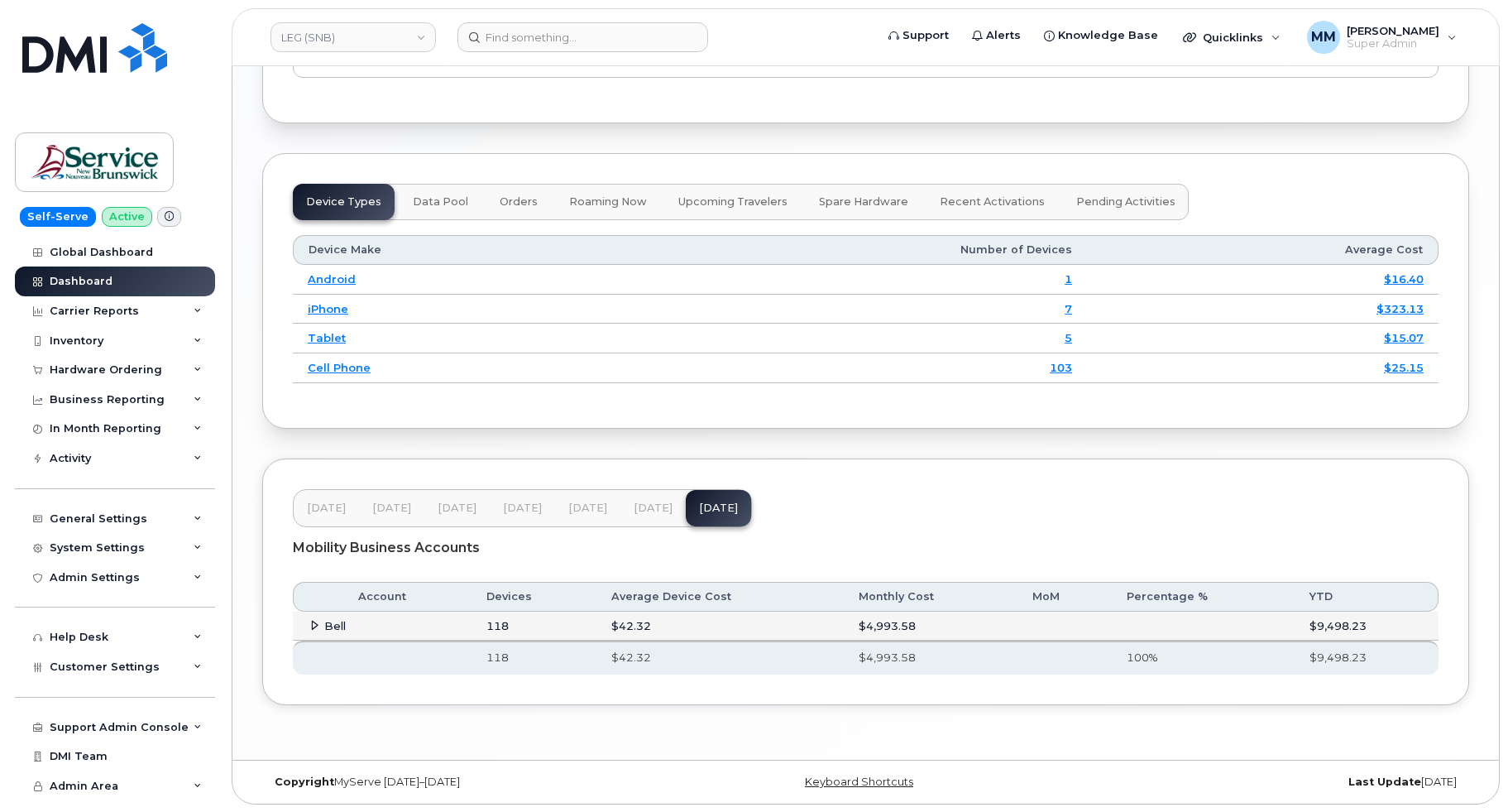
scroll to position [2057, 0]
click at [564, 511] on button "[DATE]" at bounding box center [587, 507] width 65 height 36
click at [664, 505] on button "[DATE]" at bounding box center [653, 507] width 65 height 36
click at [711, 507] on span "[DATE]" at bounding box center [718, 507] width 39 height 13
drag, startPoint x: 660, startPoint y: 509, endPoint x: 558, endPoint y: 509, distance: 102.0
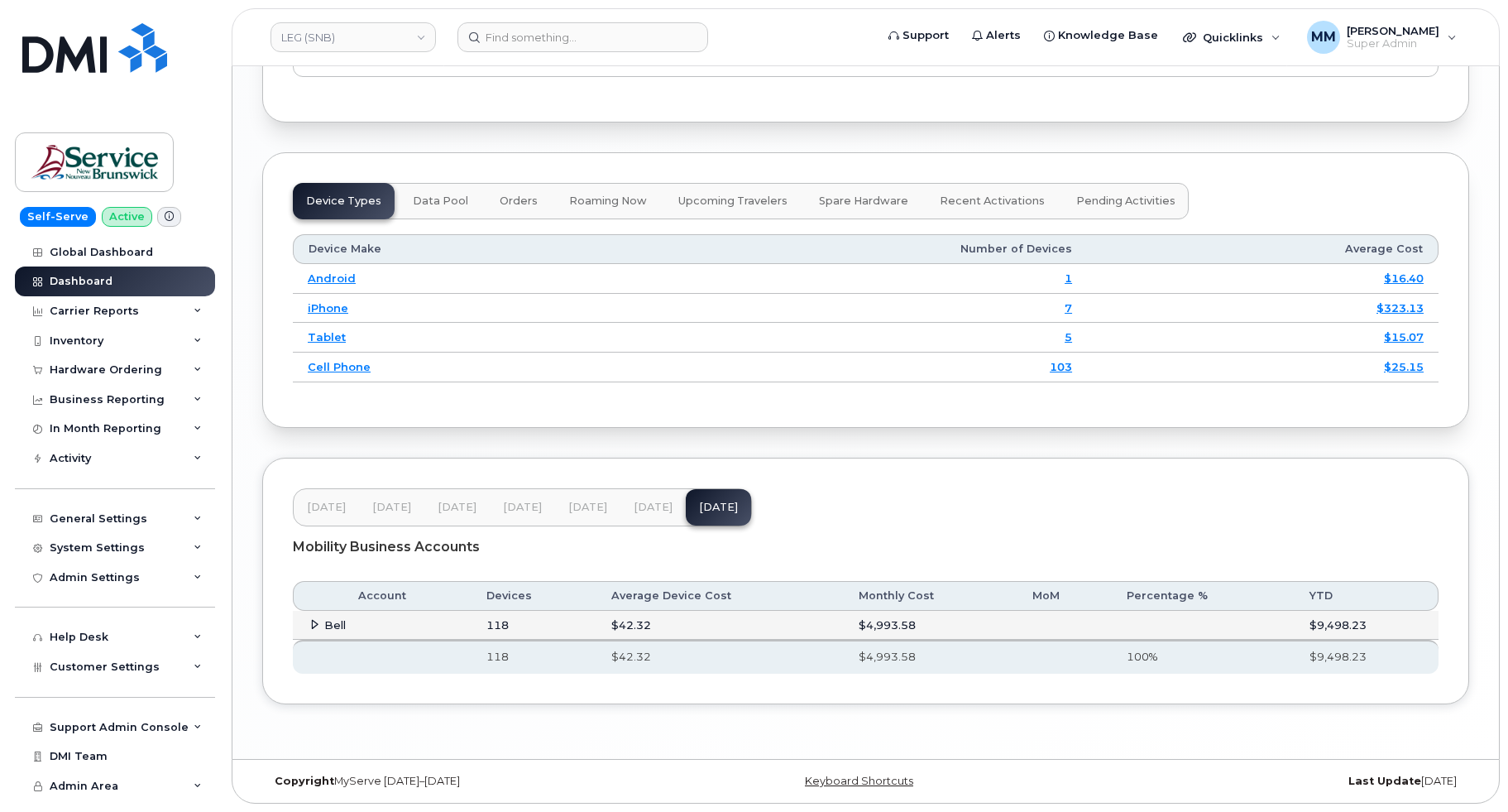
click at [655, 509] on span "[DATE]" at bounding box center [653, 507] width 39 height 13
click at [564, 507] on button "[DATE]" at bounding box center [587, 507] width 65 height 36
click at [708, 506] on span "[DATE]" at bounding box center [718, 507] width 39 height 13
click at [659, 508] on span "[DATE]" at bounding box center [653, 507] width 39 height 13
click at [592, 508] on span "[DATE]" at bounding box center [587, 507] width 39 height 13
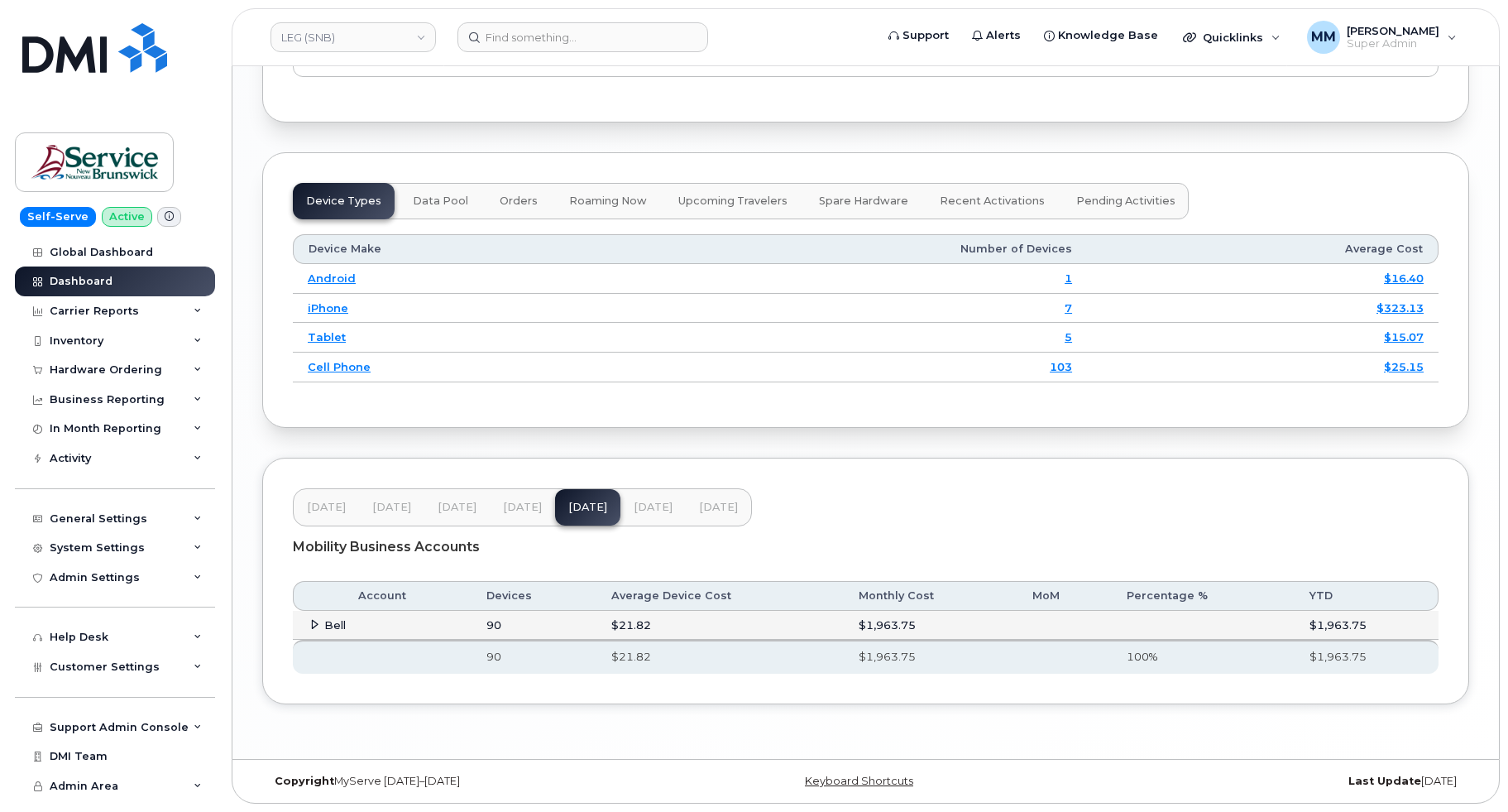
click at [640, 508] on span "[DATE]" at bounding box center [653, 507] width 39 height 13
click at [711, 507] on span "[DATE]" at bounding box center [718, 507] width 39 height 13
